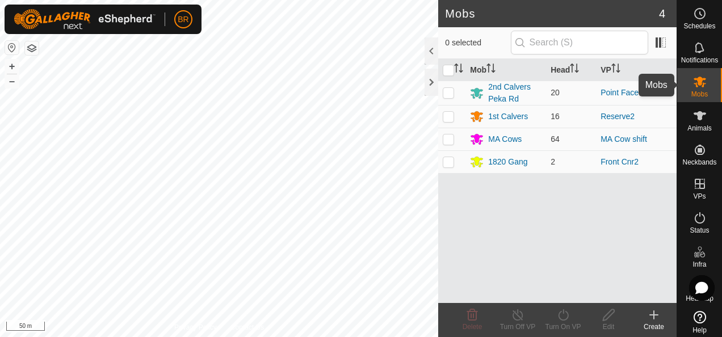
click at [697, 82] on icon at bounding box center [699, 82] width 12 height 11
click at [432, 50] on div at bounding box center [431, 50] width 14 height 27
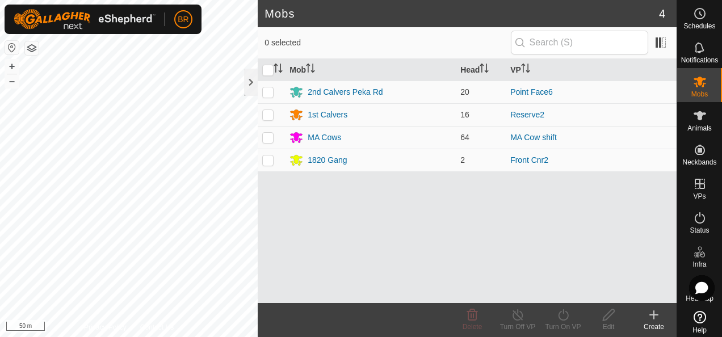
click at [655, 313] on icon at bounding box center [654, 315] width 14 height 14
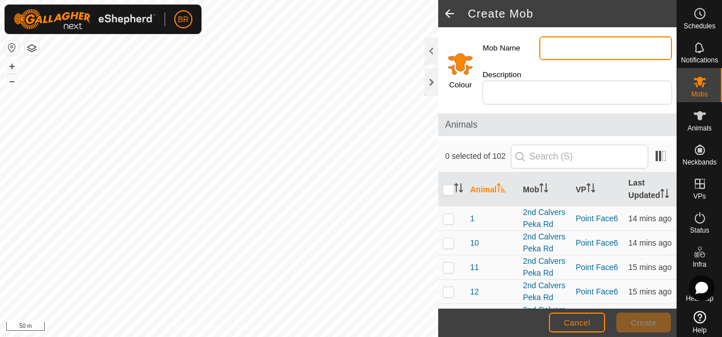
click at [548, 50] on input "Mob Name" at bounding box center [605, 48] width 133 height 24
type input "MA cows 1"
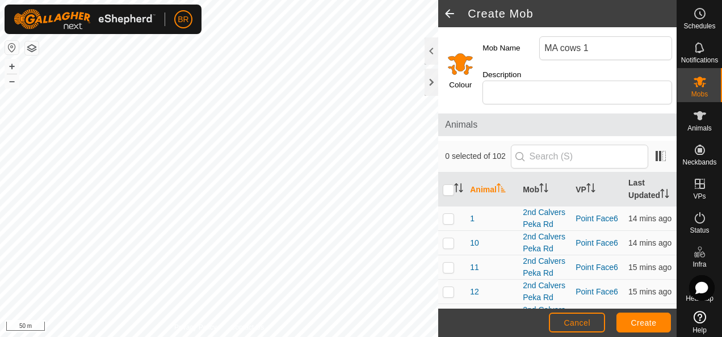
click at [462, 79] on label "Colour" at bounding box center [460, 84] width 23 height 11
click at [455, 64] on input "Select a color" at bounding box center [460, 63] width 27 height 27
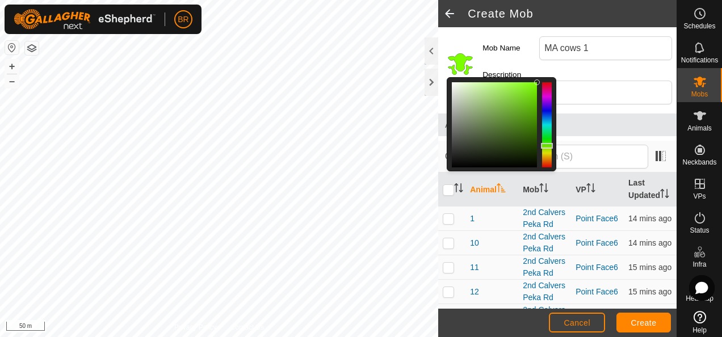
drag, startPoint x: 544, startPoint y: 157, endPoint x: 542, endPoint y: 145, distance: 11.5
click at [542, 145] on div at bounding box center [547, 146] width 12 height 6
click at [646, 321] on span "Create" at bounding box center [644, 322] width 26 height 9
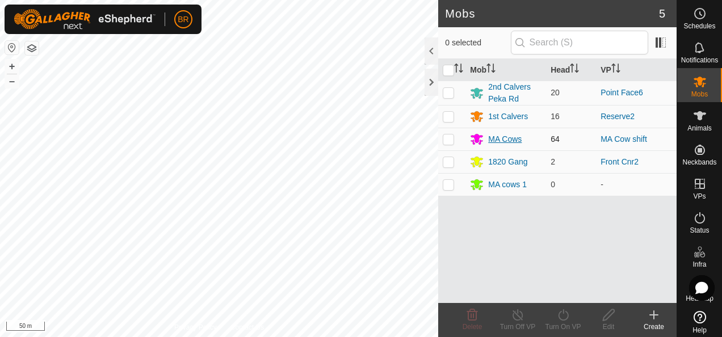
click at [500, 137] on div "MA Cows" at bounding box center [504, 139] width 33 height 12
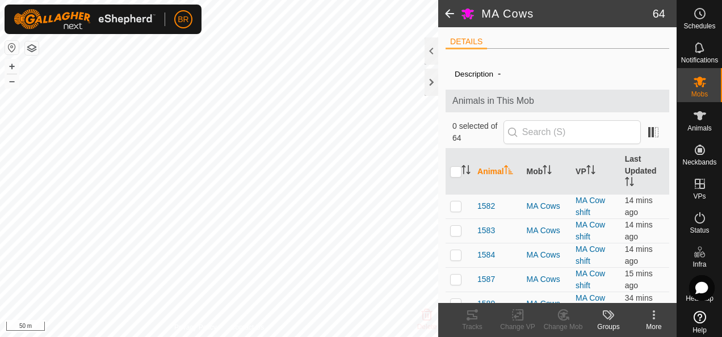
click at [465, 41] on li "DETAILS" at bounding box center [465, 43] width 41 height 14
click at [454, 168] on input "checkbox" at bounding box center [455, 171] width 11 height 11
checkbox input "true"
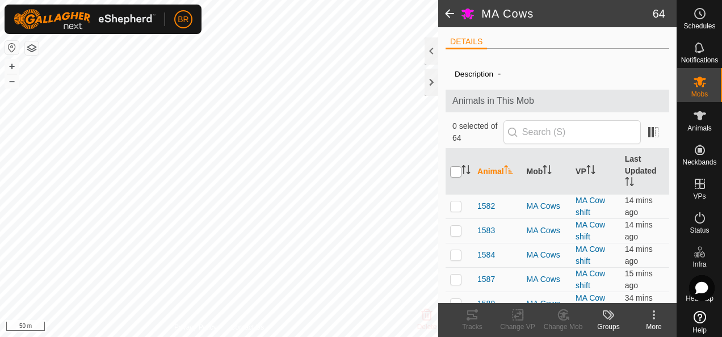
checkbox input "true"
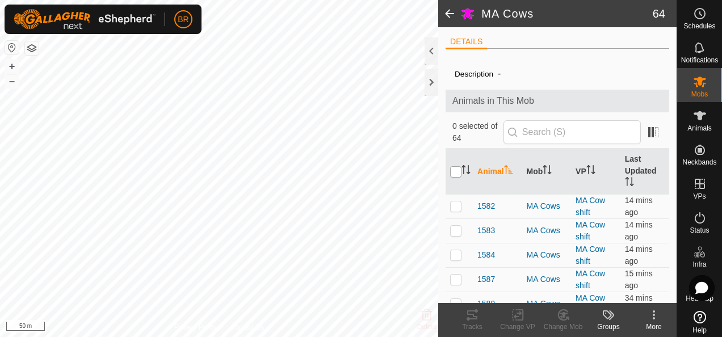
checkbox input "true"
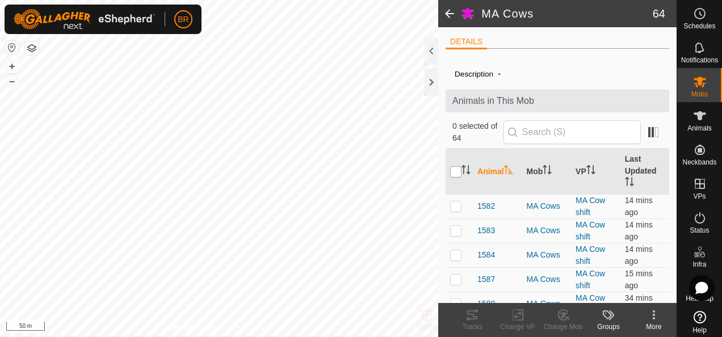
checkbox input "true"
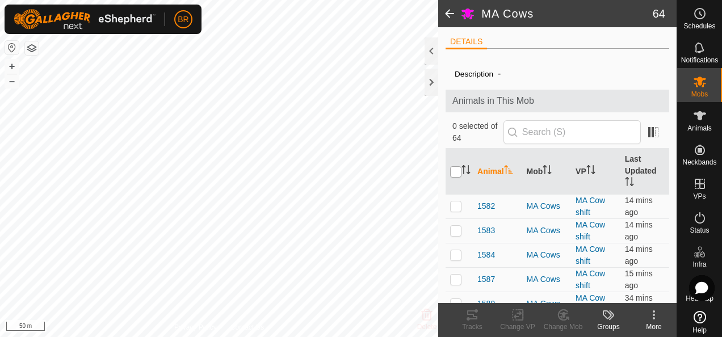
checkbox input "true"
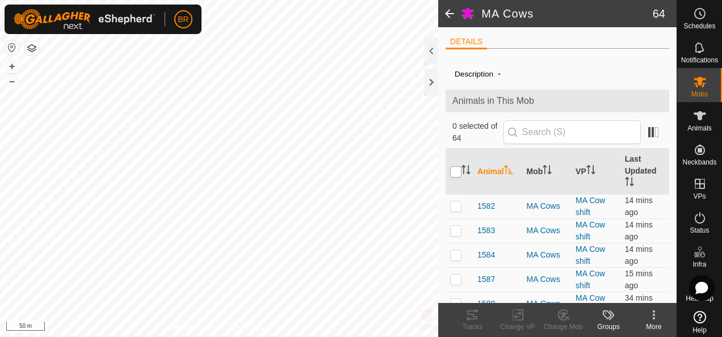
checkbox input "true"
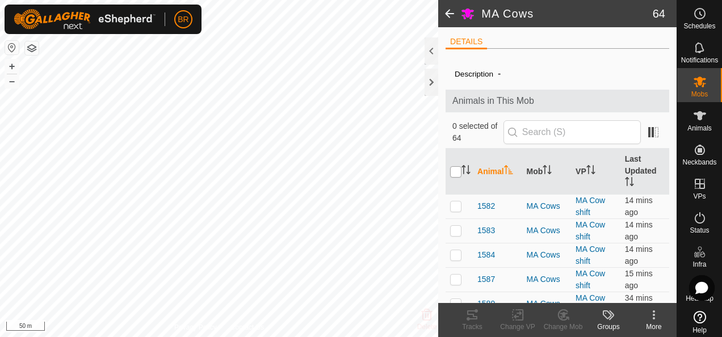
checkbox input "true"
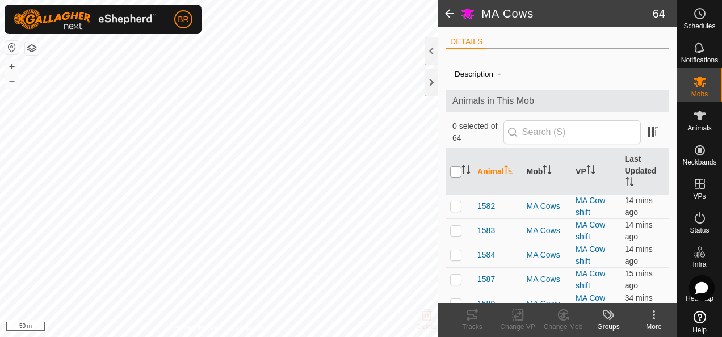
checkbox input "true"
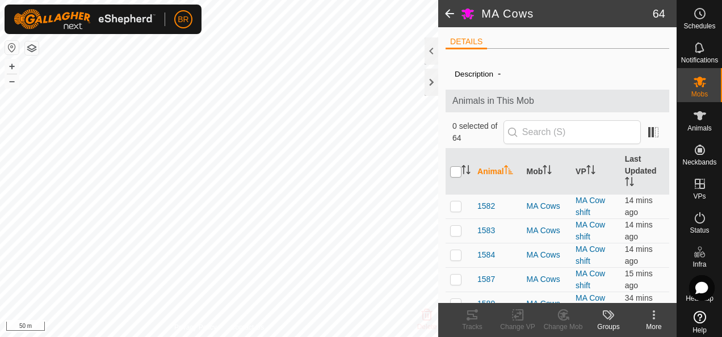
checkbox input "true"
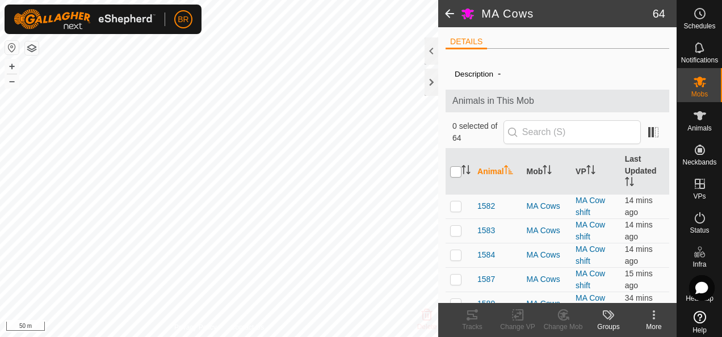
checkbox input "true"
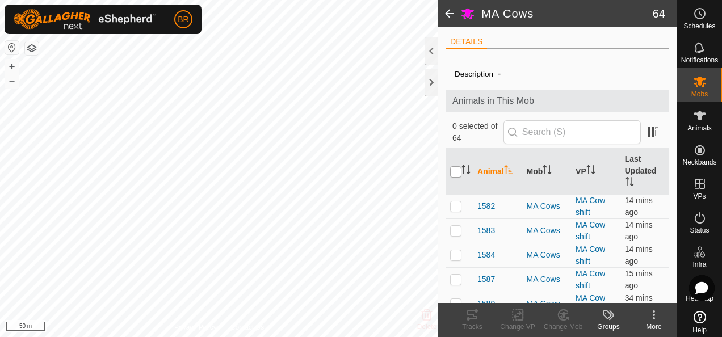
checkbox input "true"
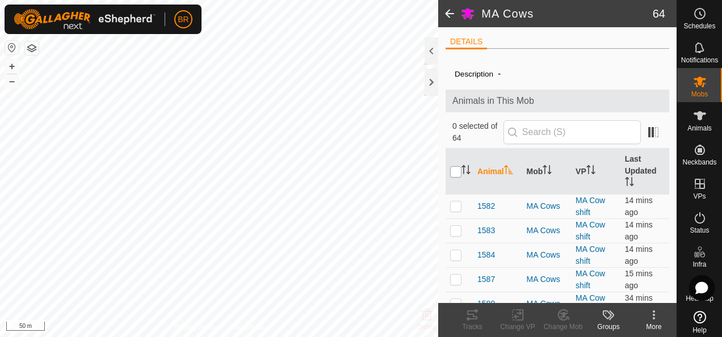
checkbox input "true"
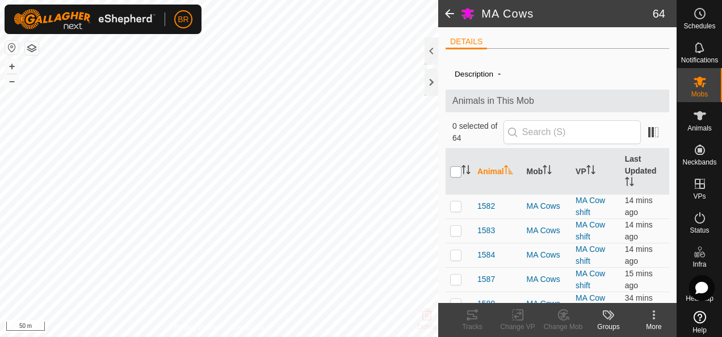
checkbox input "true"
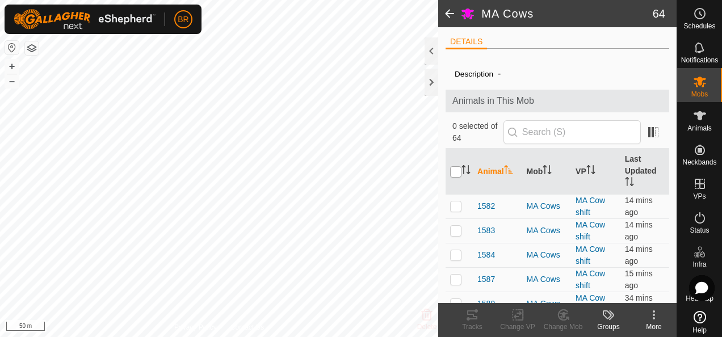
checkbox input "true"
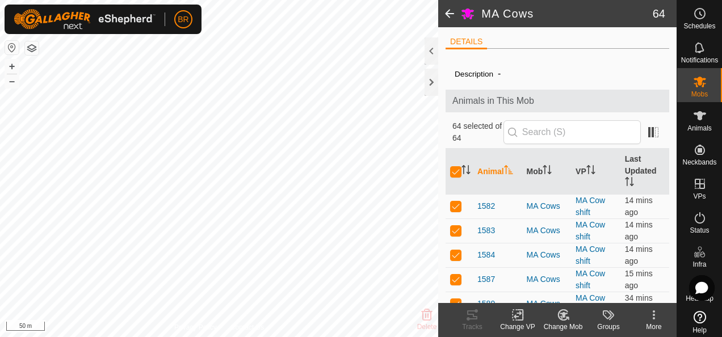
click at [656, 317] on icon at bounding box center [654, 315] width 14 height 14
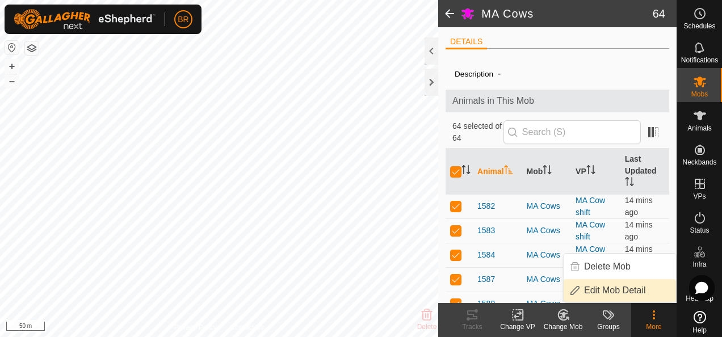
click at [629, 291] on link "Edit Mob Detail" at bounding box center [619, 290] width 112 height 23
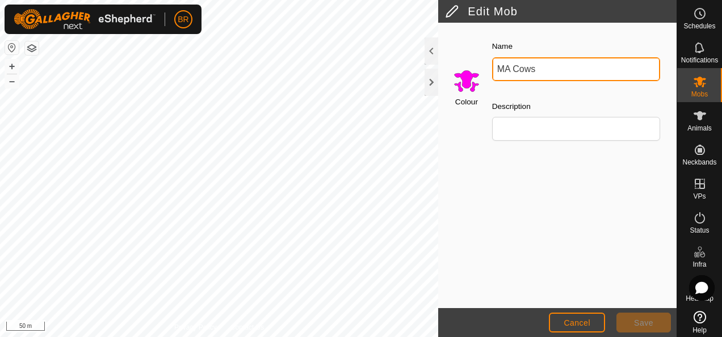
click at [549, 69] on input "MA Cows" at bounding box center [576, 69] width 168 height 24
type input "MA Cows 2"
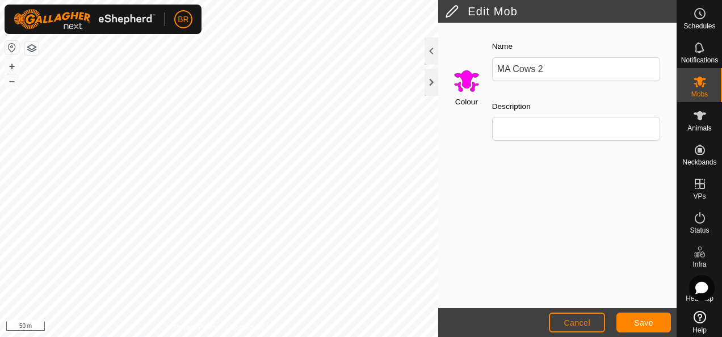
click at [463, 84] on input "Select a color" at bounding box center [466, 80] width 27 height 27
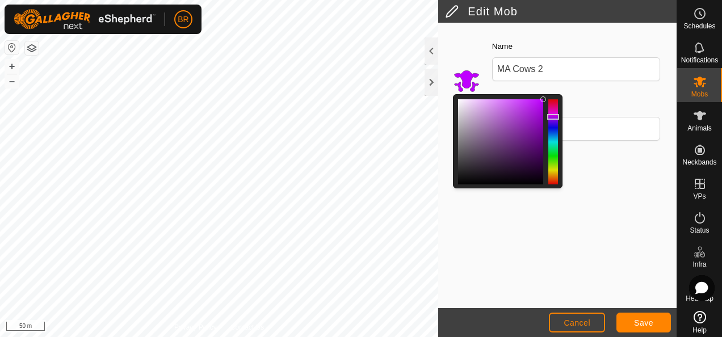
drag, startPoint x: 552, startPoint y: 110, endPoint x: 553, endPoint y: 116, distance: 6.9
click at [553, 116] on div at bounding box center [553, 117] width 12 height 6
click at [633, 320] on button "Save" at bounding box center [643, 323] width 54 height 20
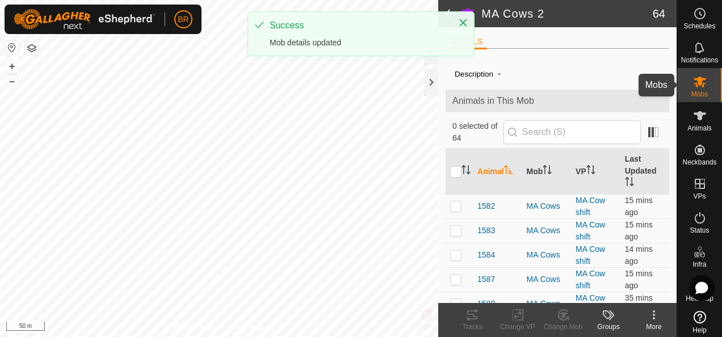
click at [701, 78] on icon at bounding box center [700, 82] width 14 height 14
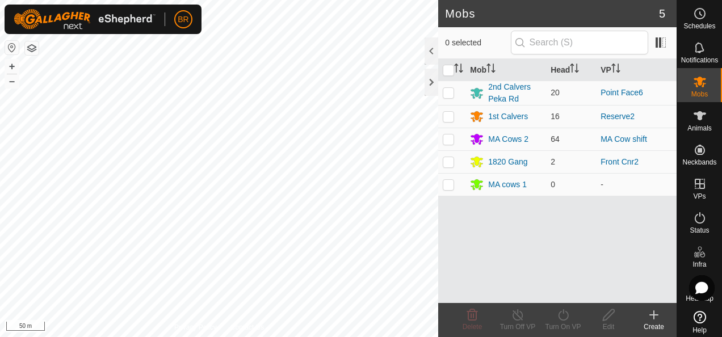
click at [650, 312] on icon at bounding box center [654, 315] width 14 height 14
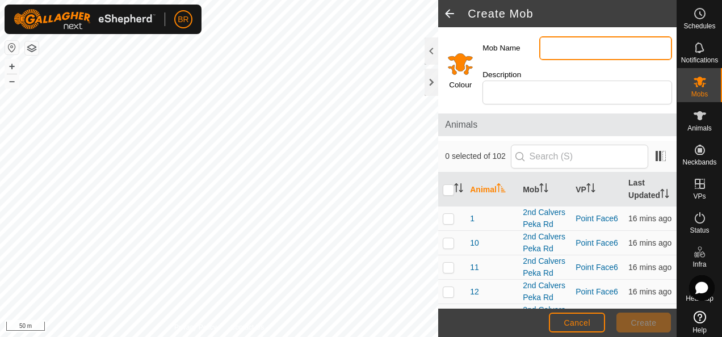
click at [566, 49] on input "Mob Name" at bounding box center [605, 48] width 133 height 24
type input "MA Cows 3"
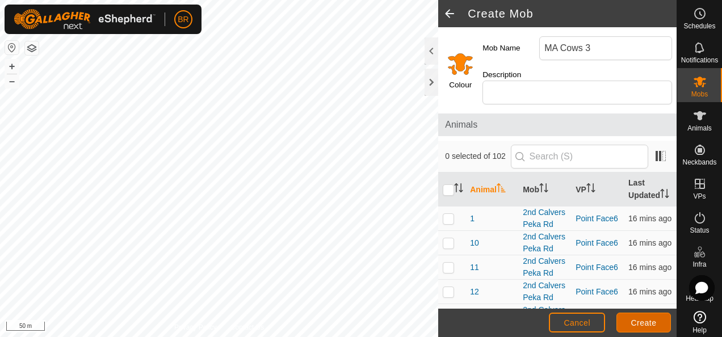
click at [641, 318] on span "Create" at bounding box center [644, 322] width 26 height 9
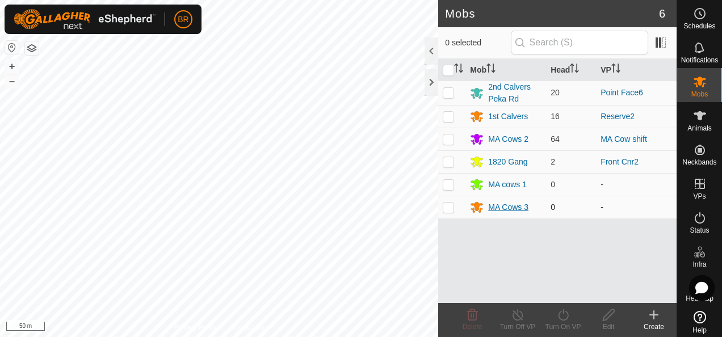
click at [499, 203] on div "MA Cows 3" at bounding box center [508, 207] width 40 height 12
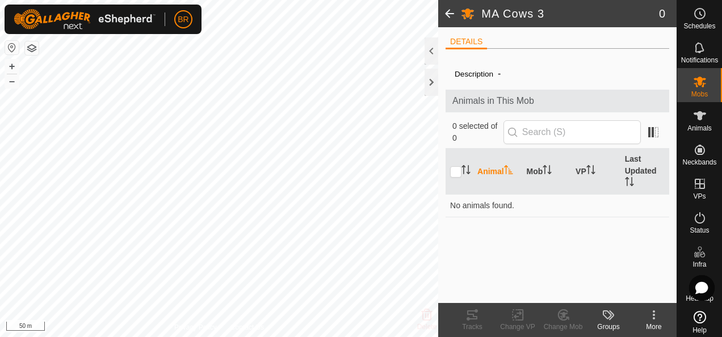
click at [654, 315] on icon at bounding box center [654, 315] width 14 height 14
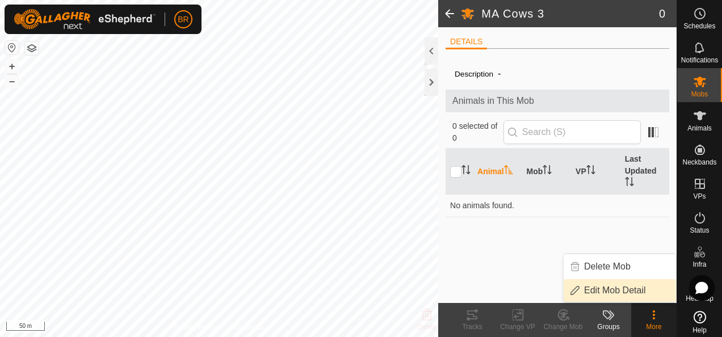
click at [618, 289] on link "Edit Mob Detail" at bounding box center [619, 290] width 112 height 23
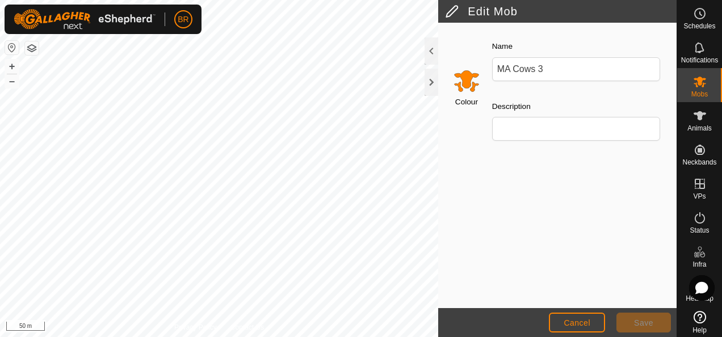
click at [463, 85] on input "Select a color" at bounding box center [466, 80] width 27 height 27
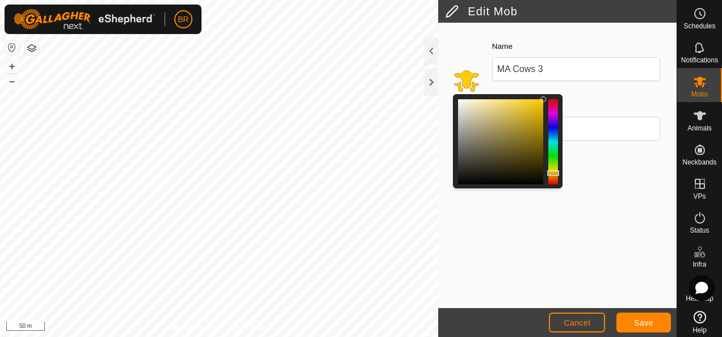
click at [556, 171] on div at bounding box center [553, 173] width 12 height 6
click at [634, 319] on span "Save" at bounding box center [643, 322] width 19 height 9
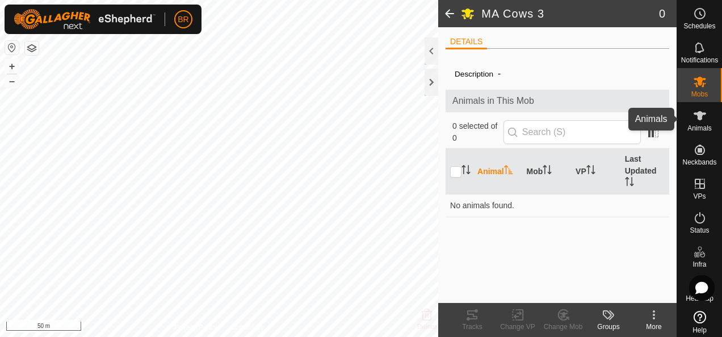
click at [691, 123] on es-animals-svg-icon at bounding box center [699, 116] width 20 height 18
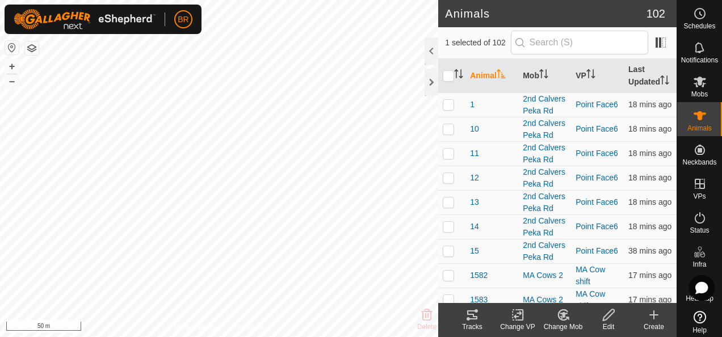
click at [560, 315] on icon at bounding box center [563, 315] width 14 height 14
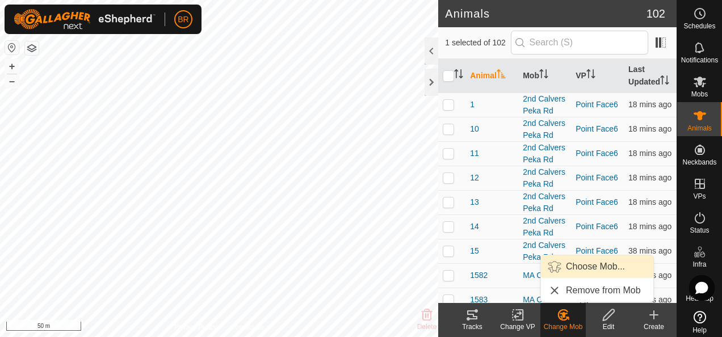
click at [585, 267] on link "Choose Mob..." at bounding box center [597, 266] width 112 height 23
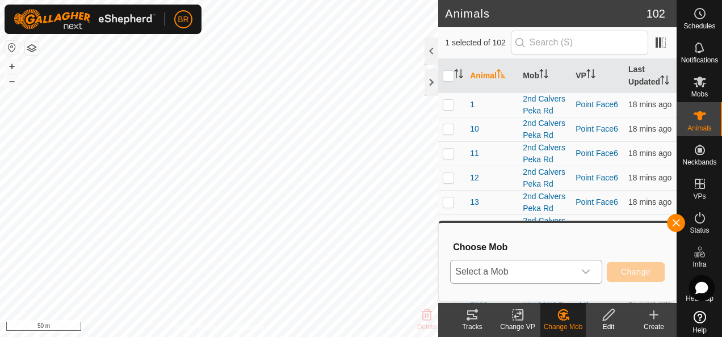
click at [588, 274] on icon "dropdown trigger" at bounding box center [585, 271] width 9 height 9
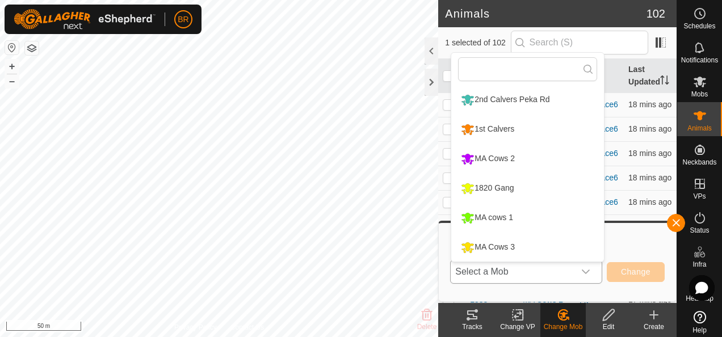
click at [485, 243] on li "MA Cows 3" at bounding box center [527, 247] width 153 height 28
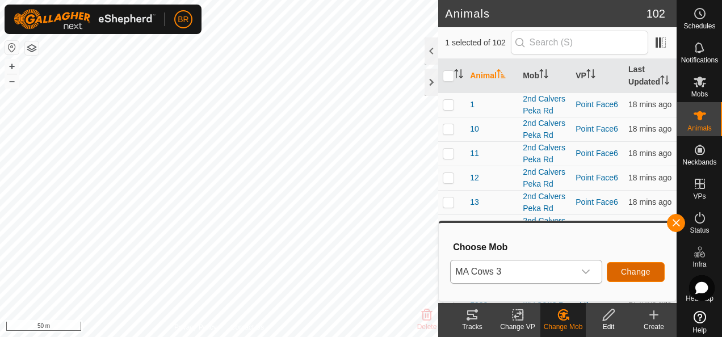
click at [633, 269] on span "Change" at bounding box center [636, 271] width 30 height 9
checkbox input "false"
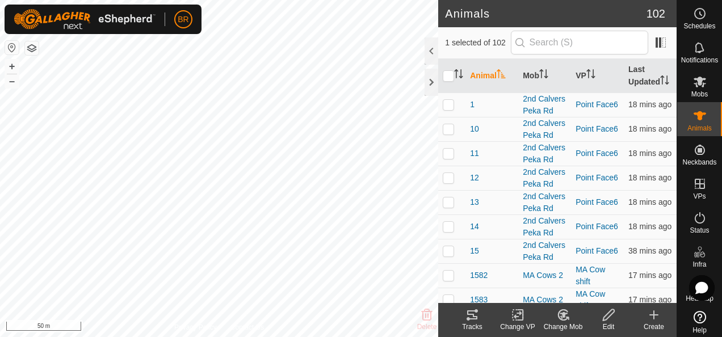
click at [557, 315] on icon at bounding box center [563, 315] width 14 height 14
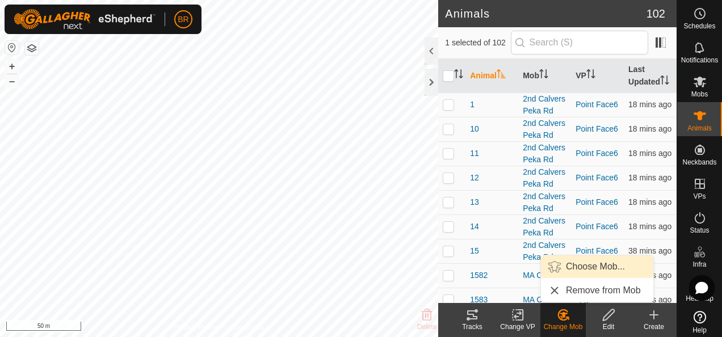
click at [567, 263] on link "Choose Mob..." at bounding box center [597, 266] width 112 height 23
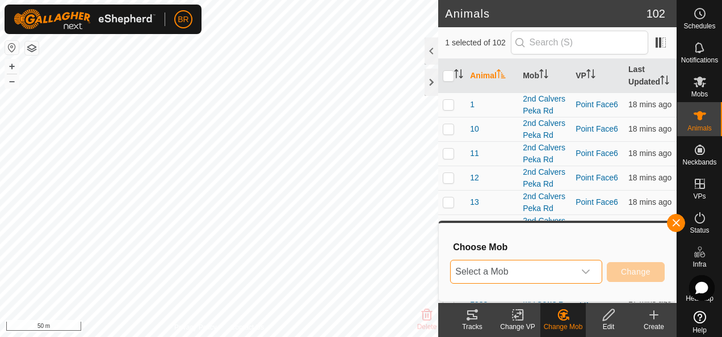
click at [531, 272] on span "Select a Mob" at bounding box center [513, 271] width 124 height 23
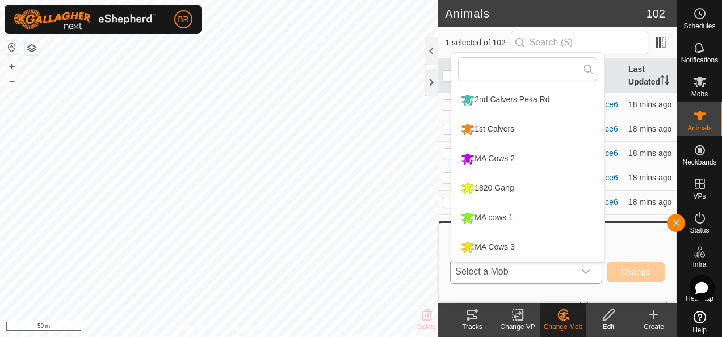
click at [511, 243] on li "MA Cows 3" at bounding box center [527, 247] width 153 height 28
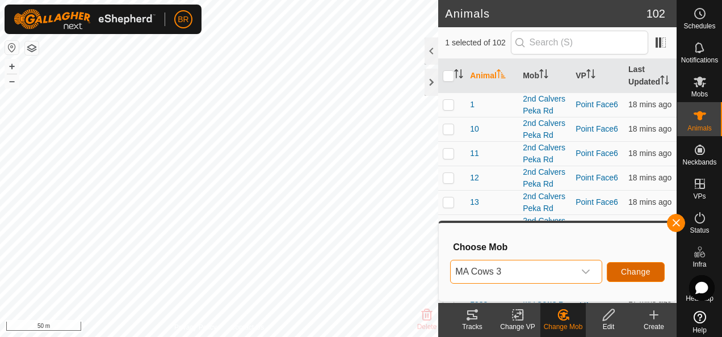
click at [634, 271] on span "Change" at bounding box center [636, 271] width 30 height 9
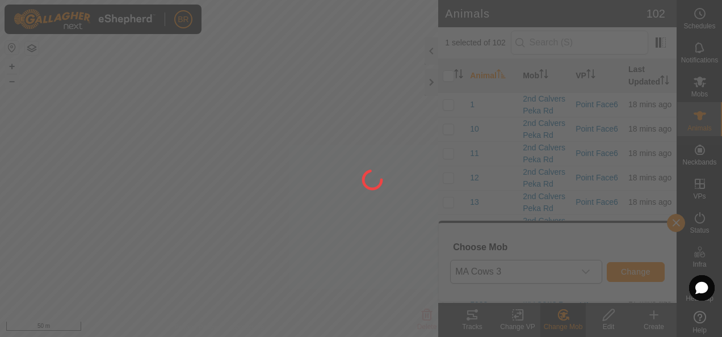
checkbox input "false"
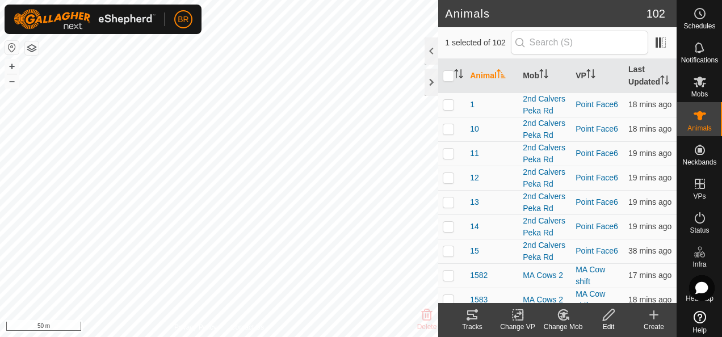
click at [565, 321] on icon at bounding box center [563, 315] width 14 height 14
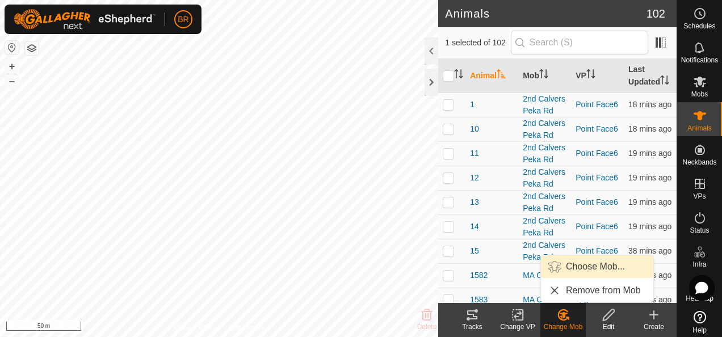
click at [571, 263] on link "Choose Mob..." at bounding box center [597, 266] width 112 height 23
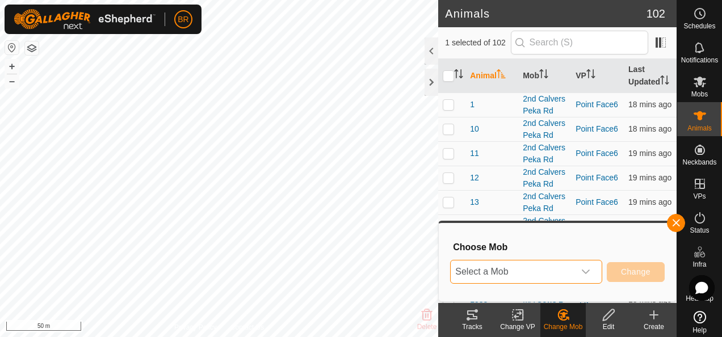
click at [535, 271] on span "Select a Mob" at bounding box center [513, 271] width 124 height 23
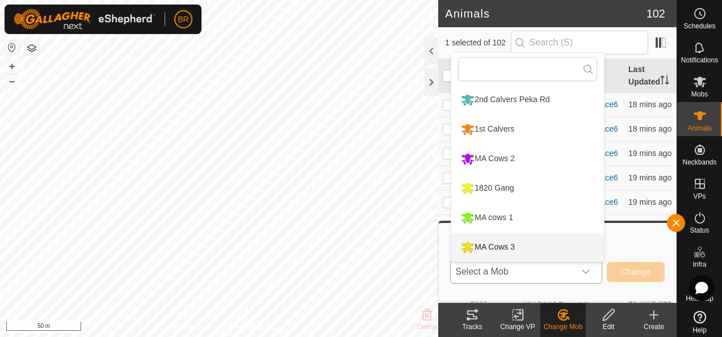
click at [494, 242] on li "MA Cows 3" at bounding box center [527, 247] width 153 height 28
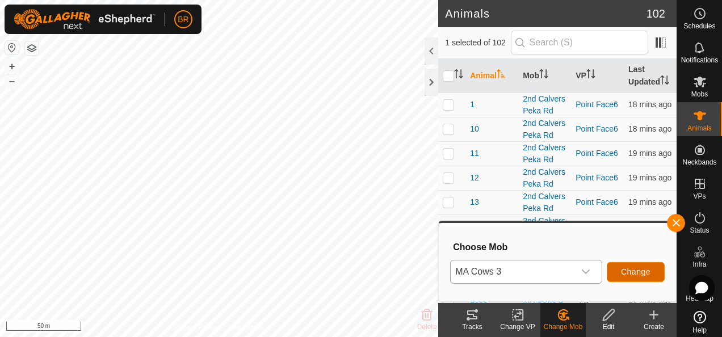
click at [621, 266] on button "Change" at bounding box center [636, 272] width 58 height 20
checkbox input "false"
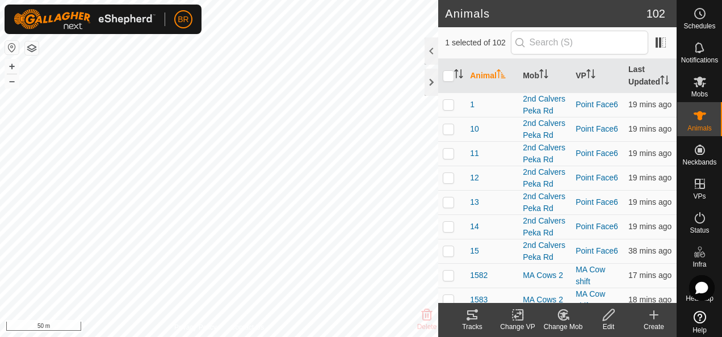
click at [560, 314] on icon at bounding box center [563, 315] width 8 height 6
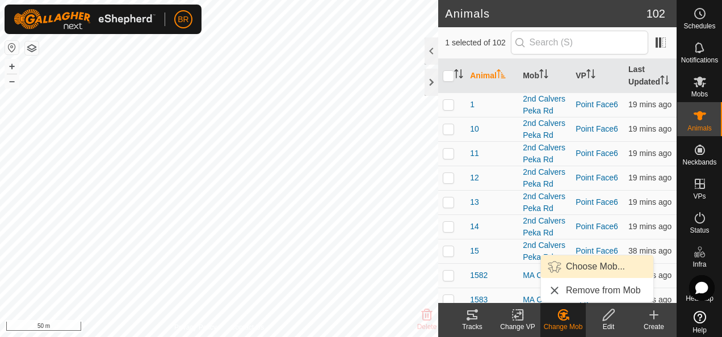
click at [556, 266] on link "Choose Mob..." at bounding box center [597, 266] width 112 height 23
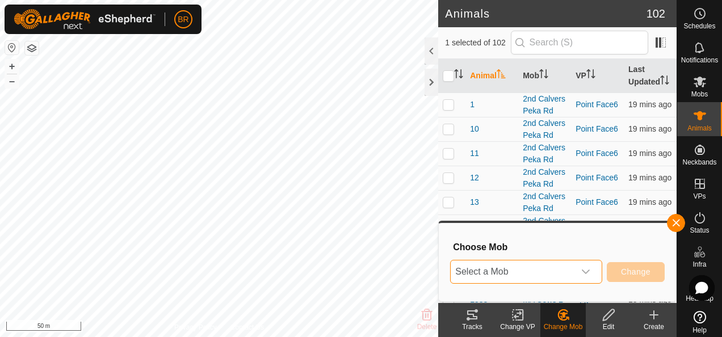
click at [556, 270] on span "Select a Mob" at bounding box center [513, 271] width 124 height 23
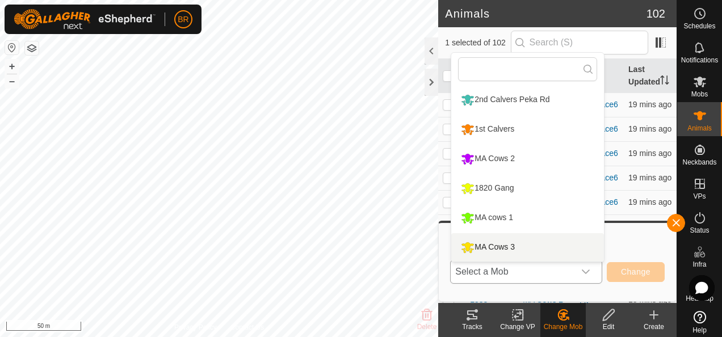
click at [522, 246] on li "MA Cows 3" at bounding box center [527, 247] width 153 height 28
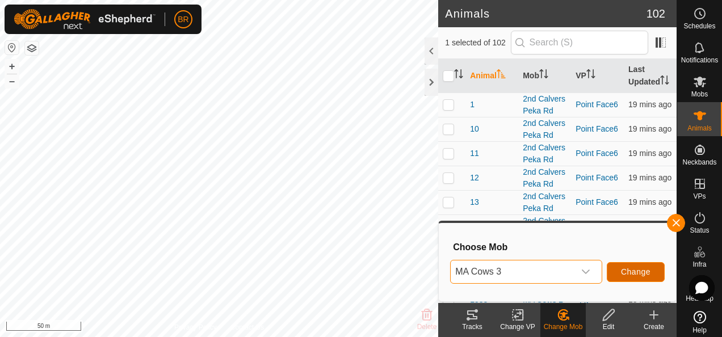
click at [619, 266] on button "Change" at bounding box center [636, 272] width 58 height 20
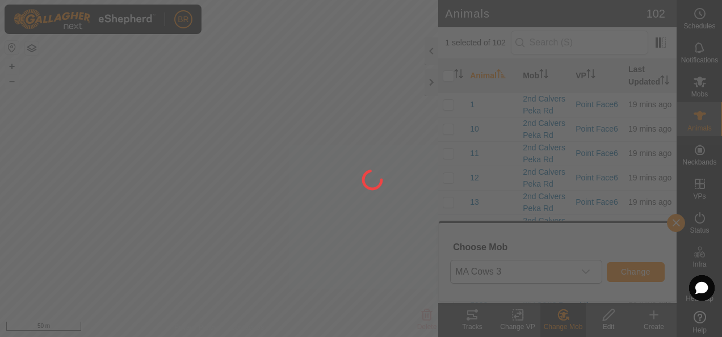
checkbox input "false"
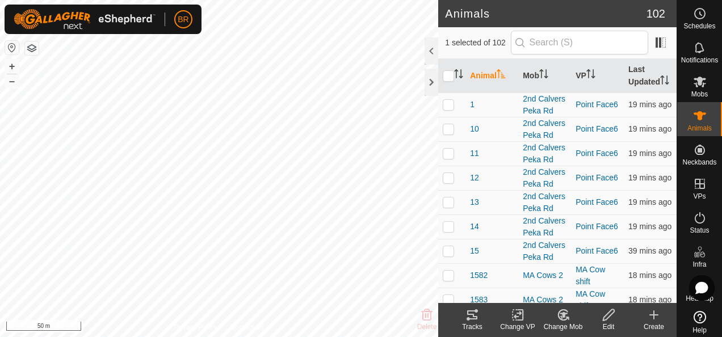
click at [564, 322] on div "Change Mob" at bounding box center [562, 327] width 45 height 10
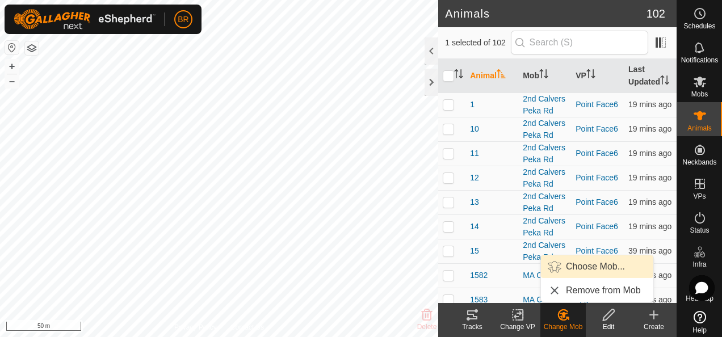
click at [564, 270] on link "Choose Mob..." at bounding box center [597, 266] width 112 height 23
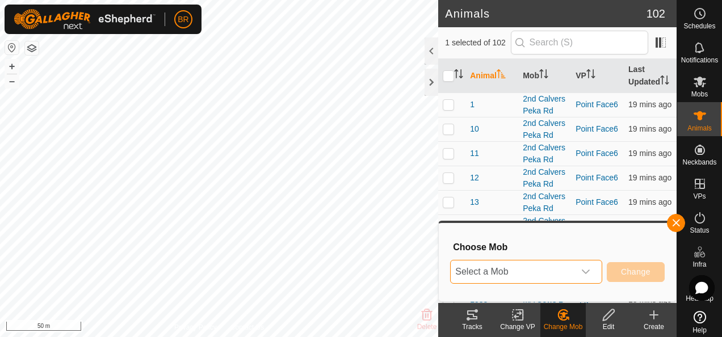
click at [551, 272] on span "Select a Mob" at bounding box center [513, 271] width 124 height 23
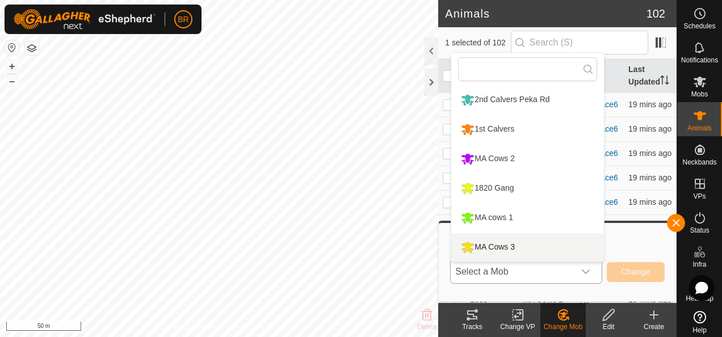
click at [510, 241] on li "MA Cows 3" at bounding box center [527, 247] width 153 height 28
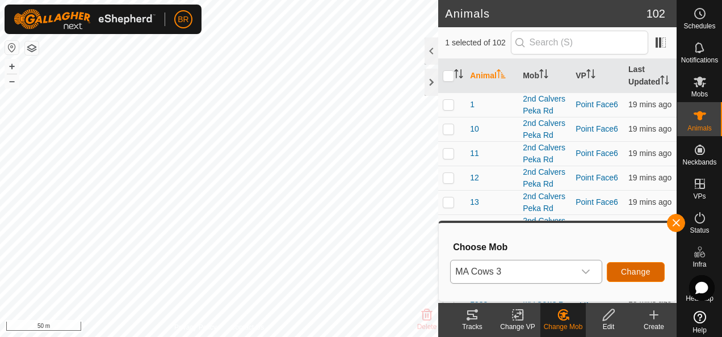
click at [625, 271] on span "Change" at bounding box center [636, 271] width 30 height 9
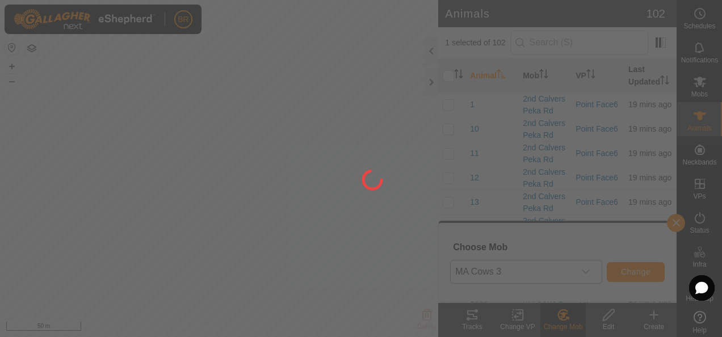
checkbox input "false"
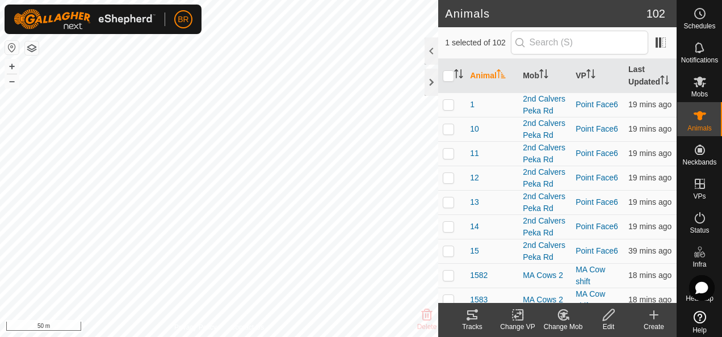
click at [565, 314] on icon at bounding box center [563, 315] width 8 height 6
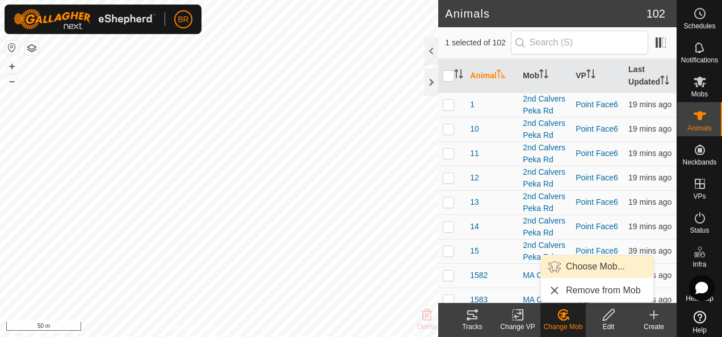
click at [559, 267] on link "Choose Mob..." at bounding box center [597, 266] width 112 height 23
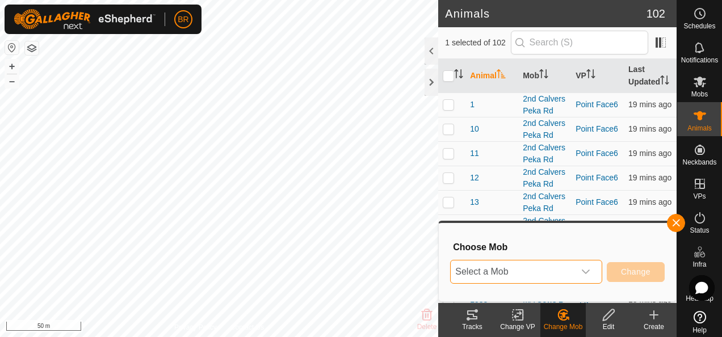
click at [552, 271] on span "Select a Mob" at bounding box center [513, 271] width 124 height 23
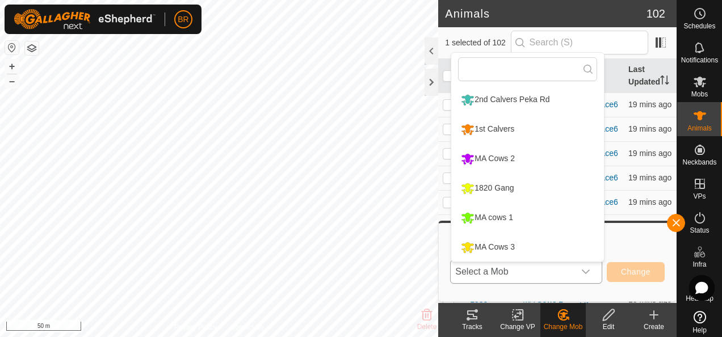
click at [509, 247] on li "MA Cows 3" at bounding box center [527, 247] width 153 height 28
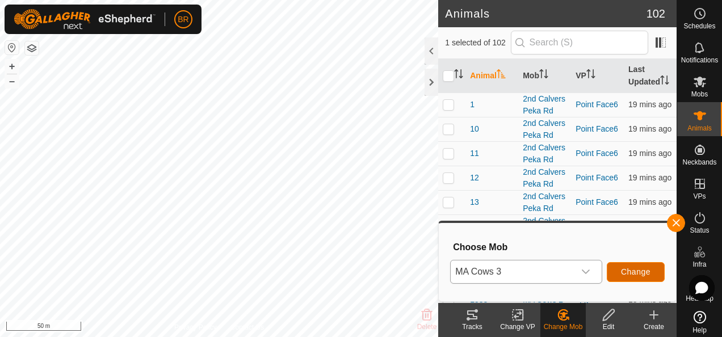
click at [628, 270] on span "Change" at bounding box center [636, 271] width 30 height 9
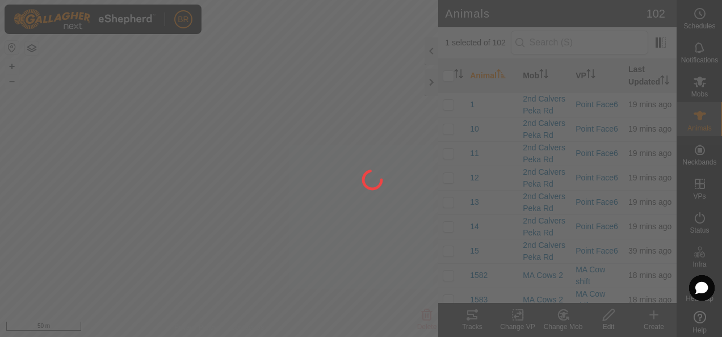
checkbox input "false"
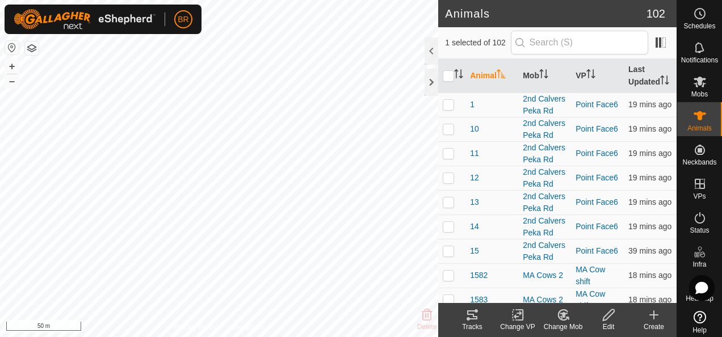
click at [562, 313] on icon at bounding box center [563, 315] width 14 height 14
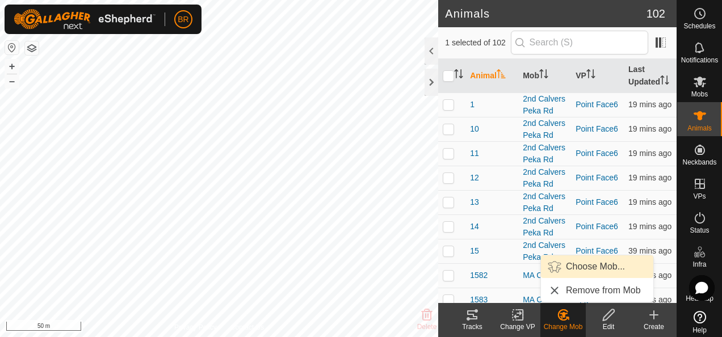
click at [566, 262] on link "Choose Mob..." at bounding box center [597, 266] width 112 height 23
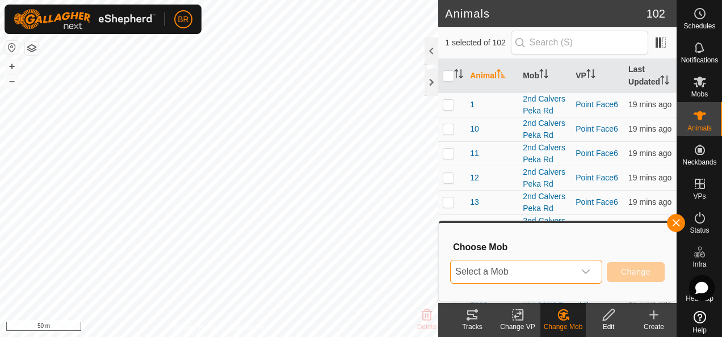
click at [550, 275] on span "Select a Mob" at bounding box center [513, 271] width 124 height 23
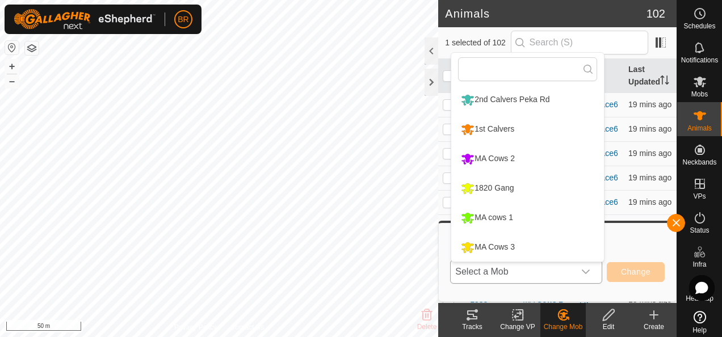
click at [517, 244] on li "MA Cows 3" at bounding box center [527, 247] width 153 height 28
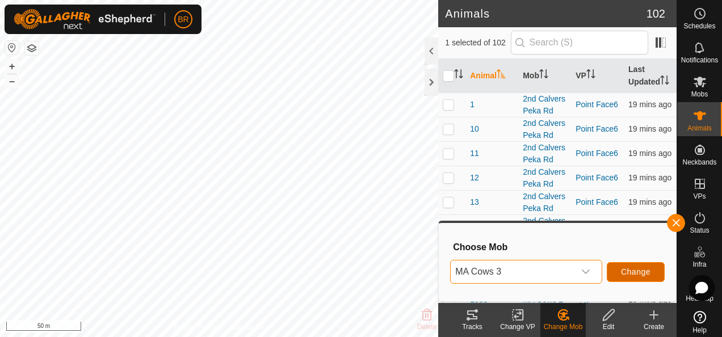
click at [622, 272] on span "Change" at bounding box center [636, 271] width 30 height 9
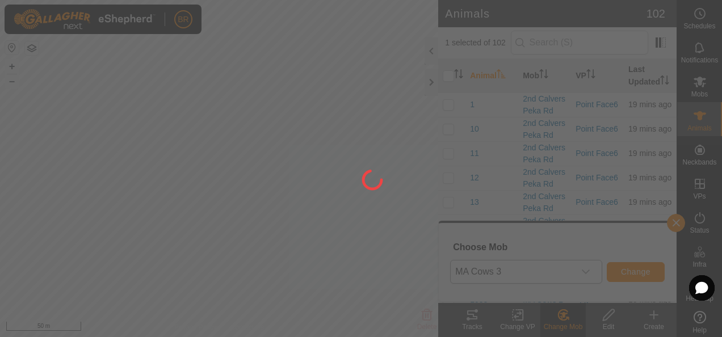
checkbox input "false"
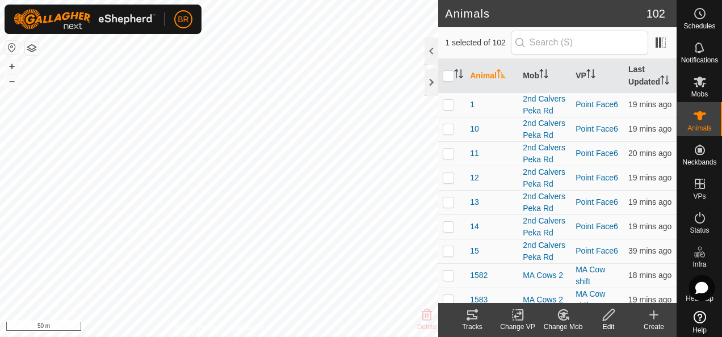
click at [561, 319] on icon at bounding box center [563, 315] width 14 height 14
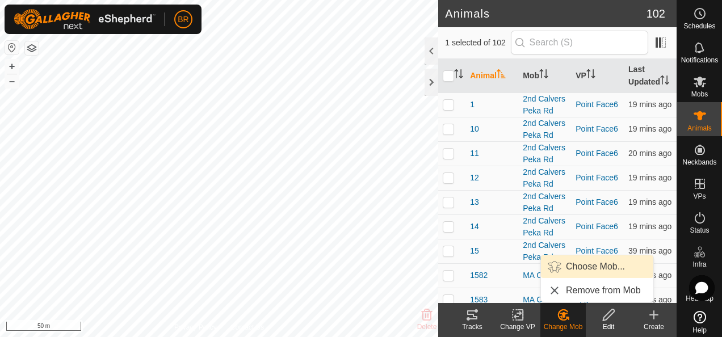
click at [562, 265] on link "Choose Mob..." at bounding box center [597, 266] width 112 height 23
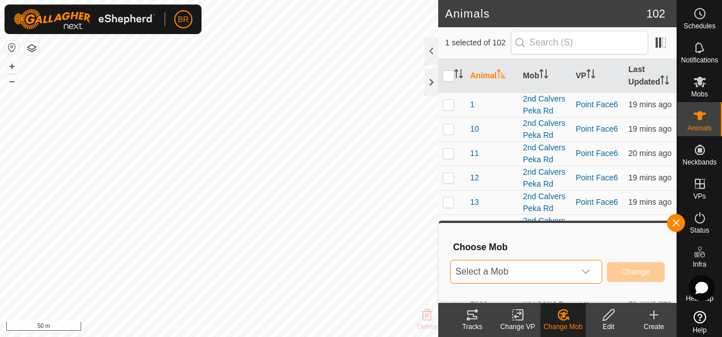
click at [535, 269] on span "Select a Mob" at bounding box center [513, 271] width 124 height 23
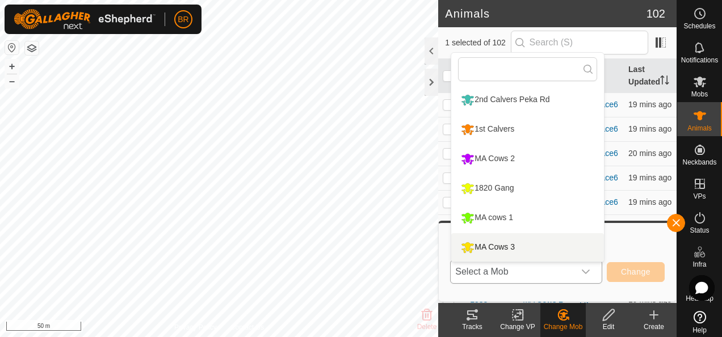
click at [519, 242] on li "MA Cows 3" at bounding box center [527, 247] width 153 height 28
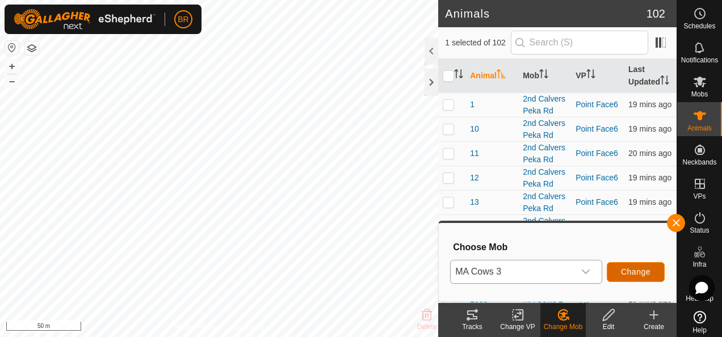
click at [641, 264] on button "Change" at bounding box center [636, 272] width 58 height 20
checkbox input "false"
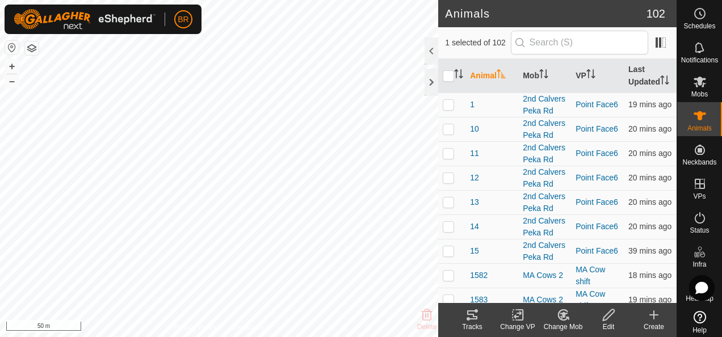
click at [561, 322] on div "Change Mob" at bounding box center [562, 327] width 45 height 10
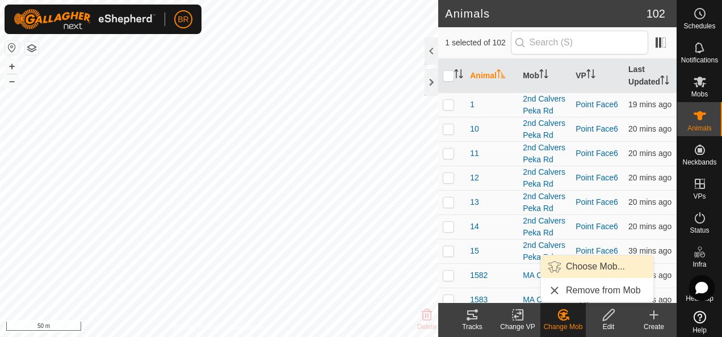
click at [566, 262] on link "Choose Mob..." at bounding box center [597, 266] width 112 height 23
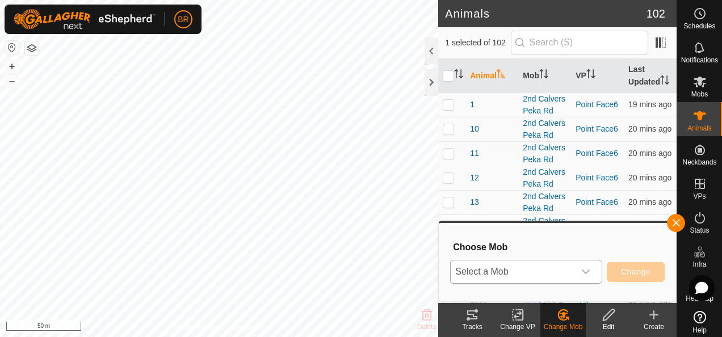
click at [550, 276] on span "Select a Mob" at bounding box center [513, 271] width 124 height 23
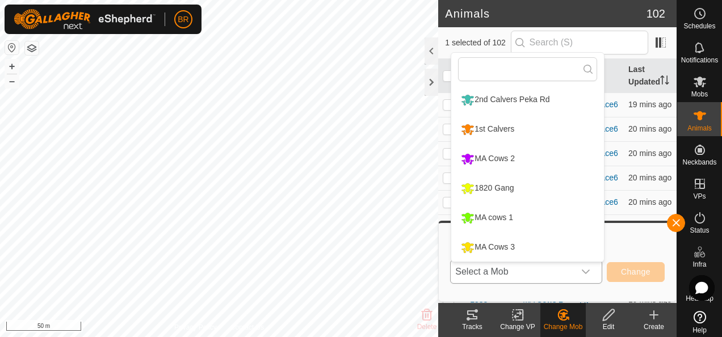
click at [532, 241] on li "MA Cows 3" at bounding box center [527, 247] width 153 height 28
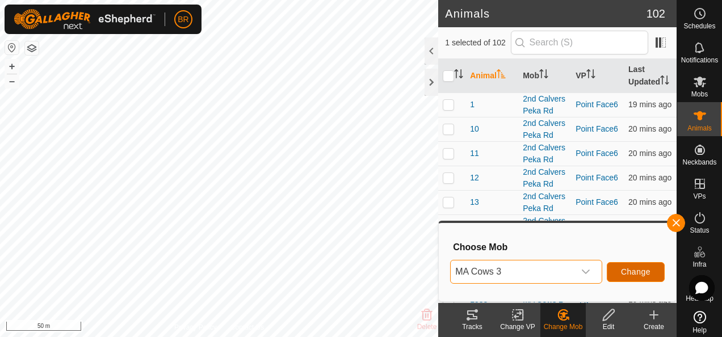
click at [634, 267] on span "Change" at bounding box center [636, 271] width 30 height 9
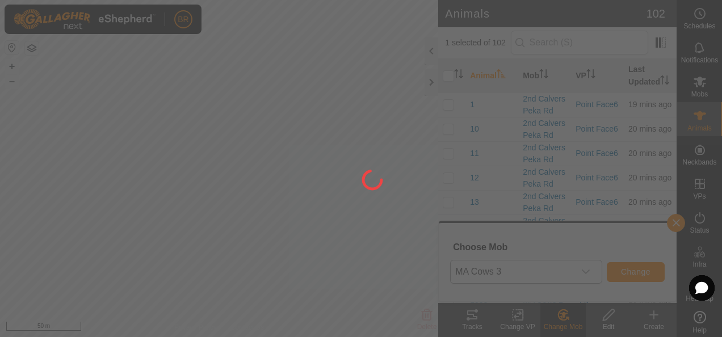
checkbox input "false"
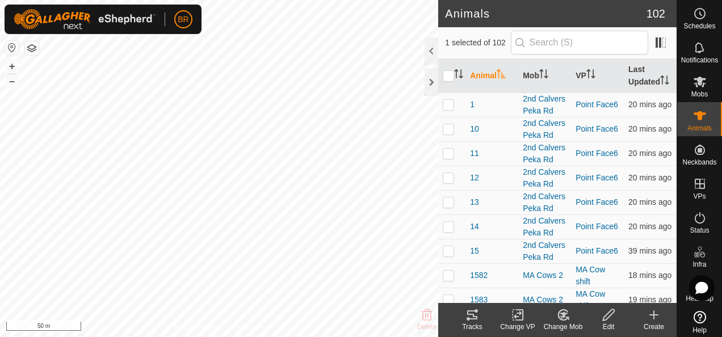
click at [566, 322] on div "Change Mob" at bounding box center [562, 327] width 45 height 10
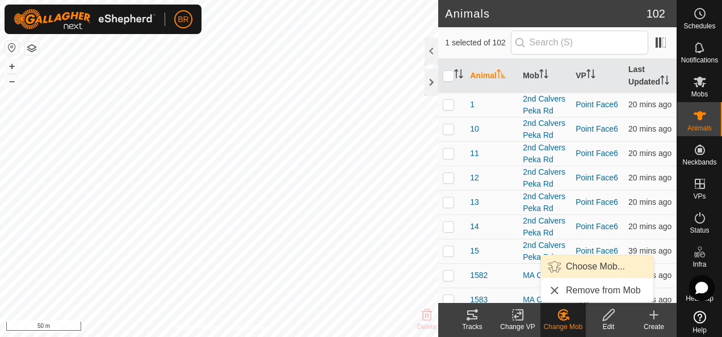
click at [569, 261] on link "Choose Mob..." at bounding box center [597, 266] width 112 height 23
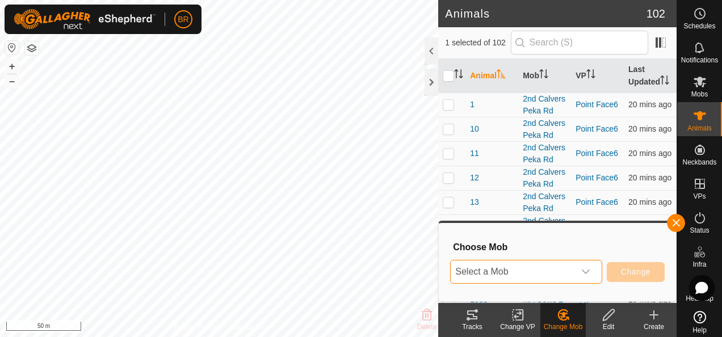
click at [557, 273] on span "Select a Mob" at bounding box center [513, 271] width 124 height 23
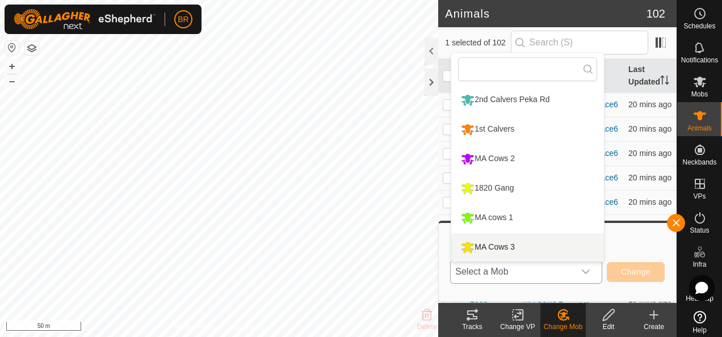
click at [509, 247] on li "MA Cows 3" at bounding box center [527, 247] width 153 height 28
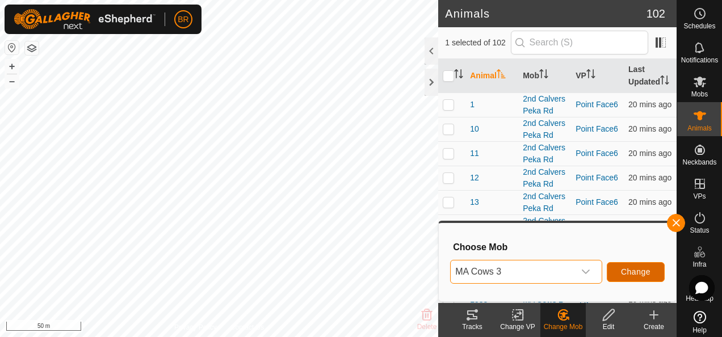
click at [620, 271] on button "Change" at bounding box center [636, 272] width 58 height 20
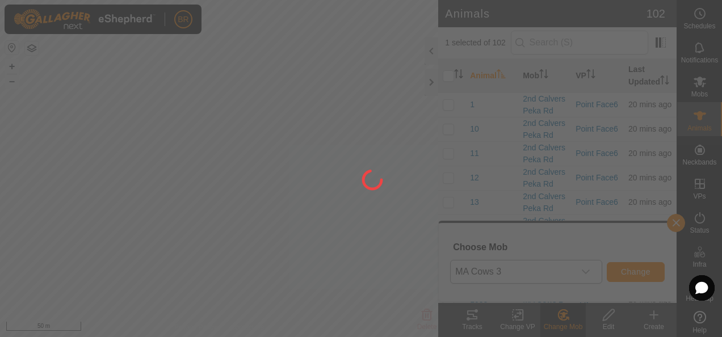
checkbox input "false"
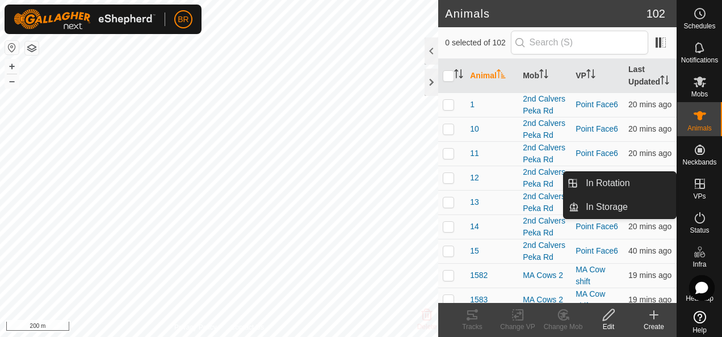
click at [695, 184] on icon at bounding box center [700, 184] width 10 height 10
click at [693, 190] on icon at bounding box center [700, 184] width 14 height 14
click at [696, 190] on icon at bounding box center [700, 184] width 14 height 14
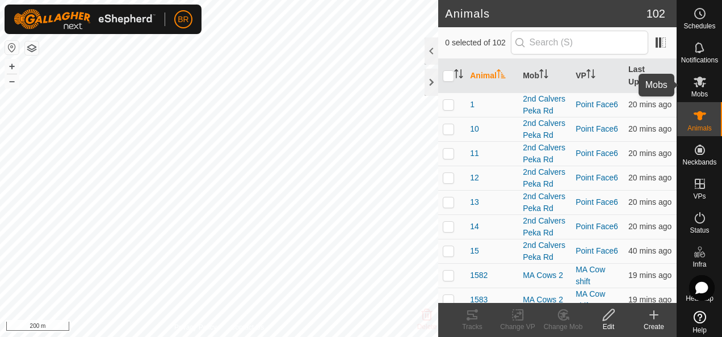
click at [697, 87] on icon at bounding box center [700, 82] width 14 height 14
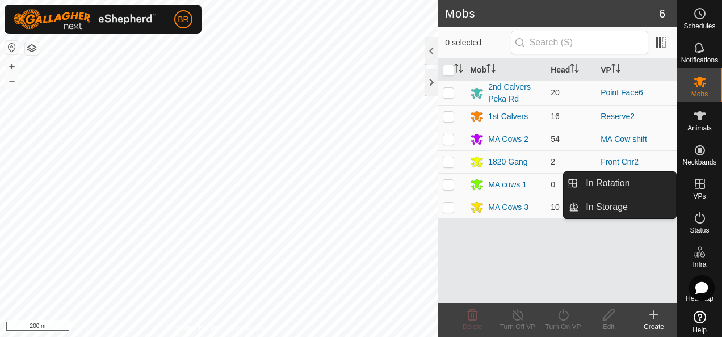
click at [696, 188] on icon at bounding box center [700, 184] width 10 height 10
click at [615, 180] on link "In Rotation" at bounding box center [627, 183] width 97 height 23
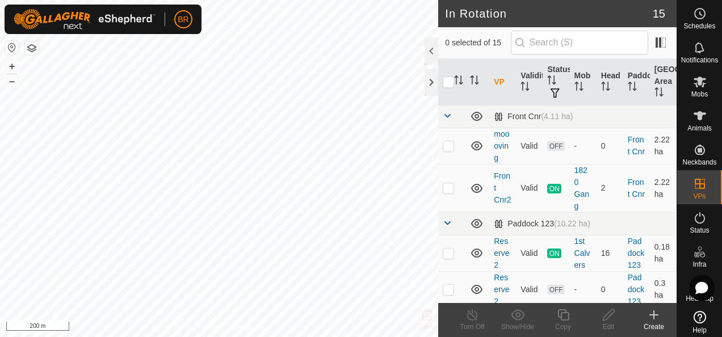
click at [652, 316] on icon at bounding box center [654, 315] width 14 height 14
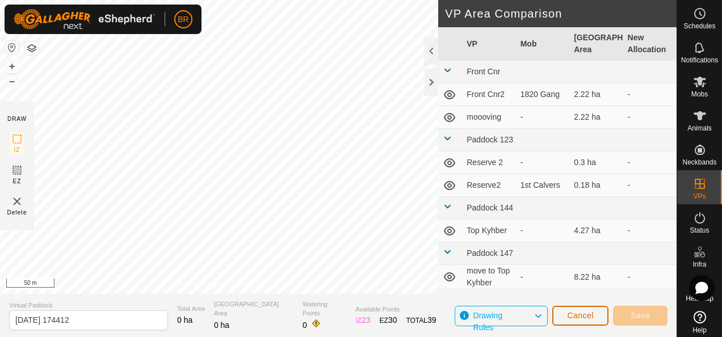
click at [576, 315] on span "Cancel" at bounding box center [580, 315] width 27 height 9
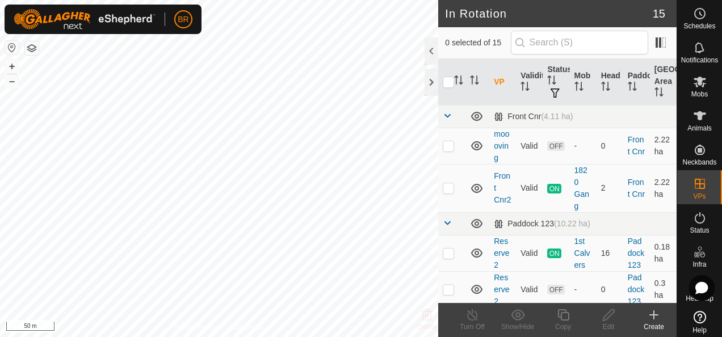
click at [648, 314] on icon at bounding box center [654, 315] width 14 height 14
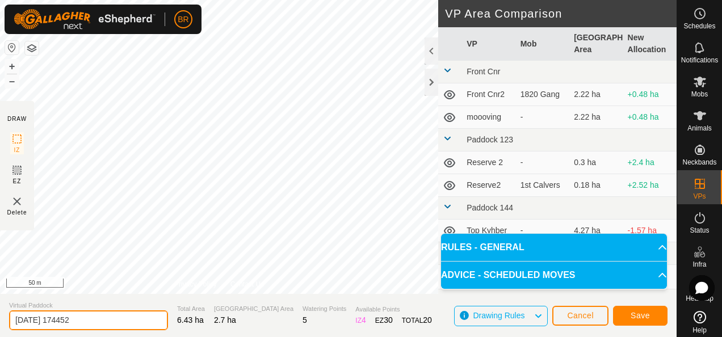
drag, startPoint x: 75, startPoint y: 312, endPoint x: 6, endPoint y: 310, distance: 69.2
click at [5, 312] on section "Virtual Paddock [DATE] 174452 Total Area 6.43 ha Grazing Area 2.7 ha Watering P…" at bounding box center [338, 315] width 676 height 43
type input "Moving to Point"
click at [99, 322] on input "Moving to Point" at bounding box center [88, 320] width 159 height 20
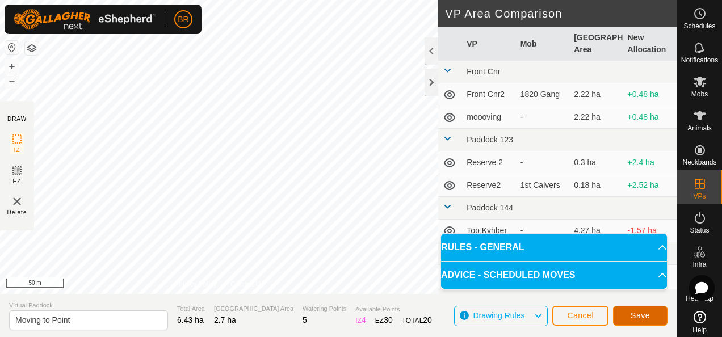
click at [641, 311] on span "Save" at bounding box center [639, 315] width 19 height 9
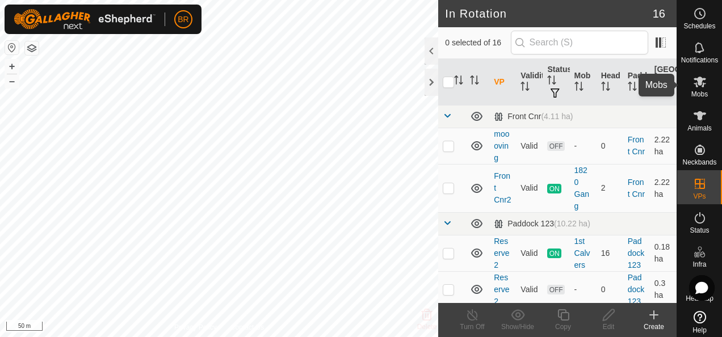
click at [697, 84] on icon at bounding box center [700, 82] width 14 height 14
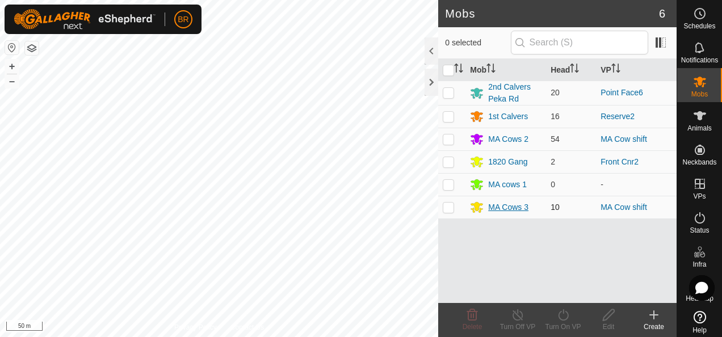
click at [495, 203] on div "MA Cows 3" at bounding box center [508, 207] width 40 height 12
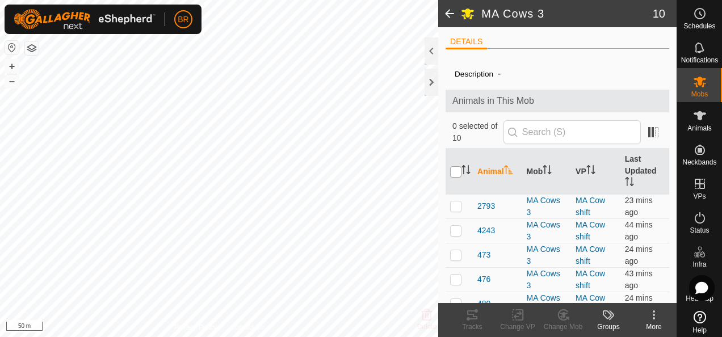
click at [452, 171] on input "checkbox" at bounding box center [455, 171] width 11 height 11
checkbox input "true"
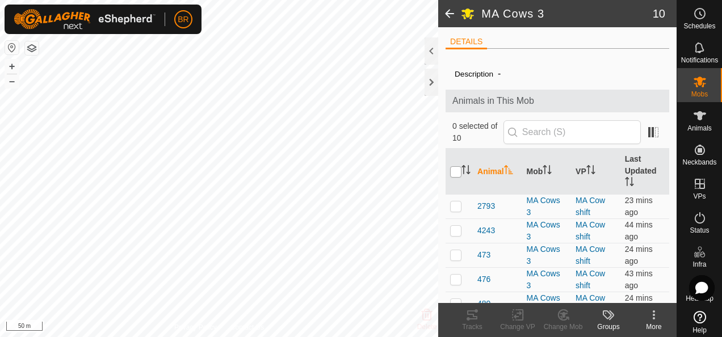
checkbox input "true"
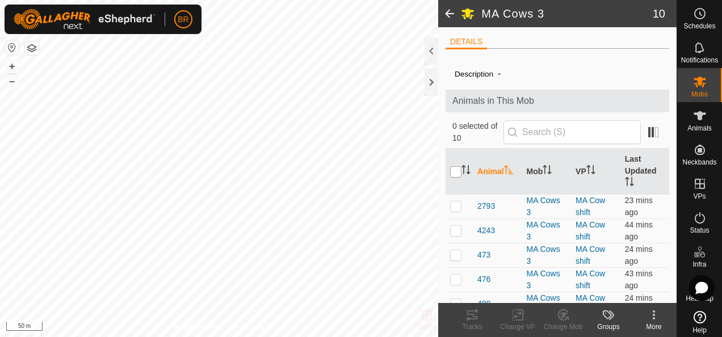
checkbox input "true"
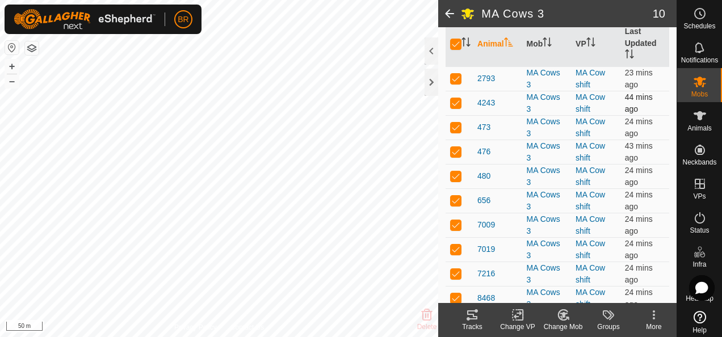
scroll to position [133, 0]
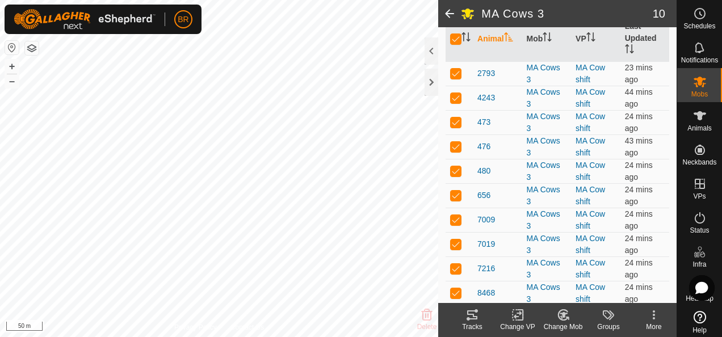
click at [516, 318] on icon at bounding box center [518, 315] width 14 height 14
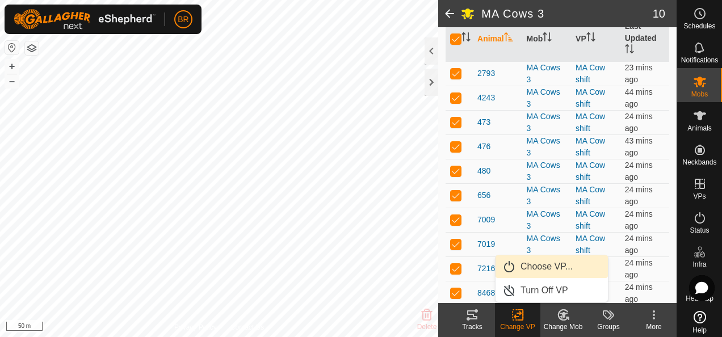
click at [536, 263] on link "Choose VP..." at bounding box center [551, 266] width 112 height 23
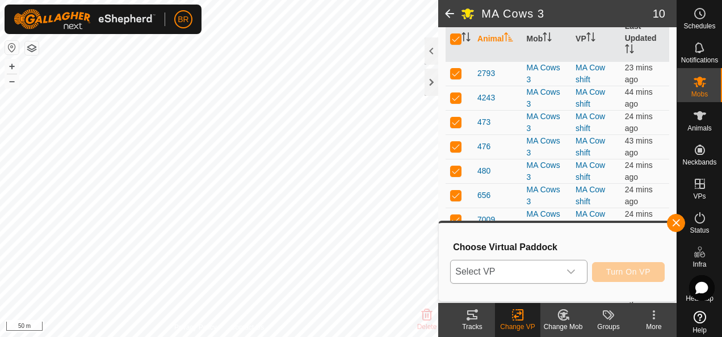
click at [531, 266] on span "Select VP" at bounding box center [505, 271] width 108 height 23
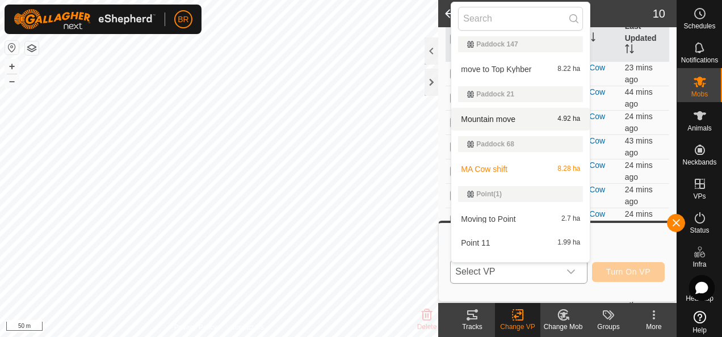
scroll to position [227, 0]
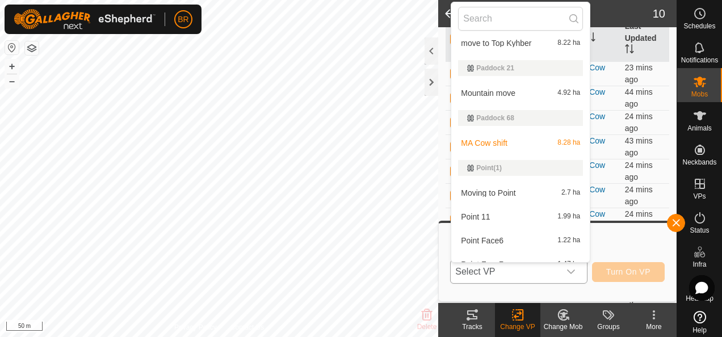
click at [515, 191] on li "Moving to Point 2.7 ha" at bounding box center [520, 193] width 138 height 23
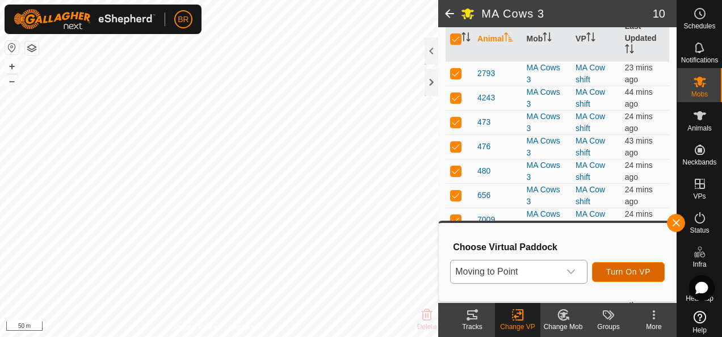
click at [636, 272] on span "Turn On VP" at bounding box center [628, 271] width 44 height 9
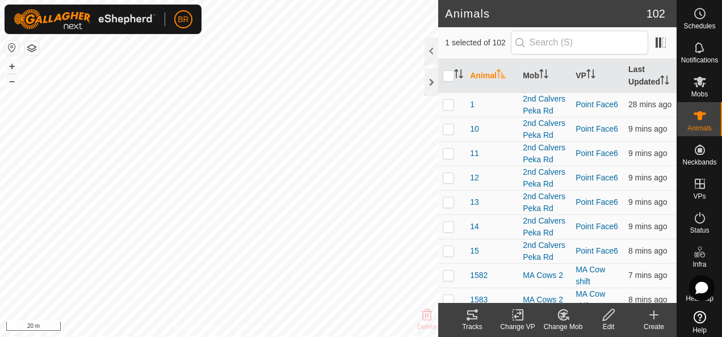
click at [564, 315] on icon at bounding box center [563, 315] width 8 height 6
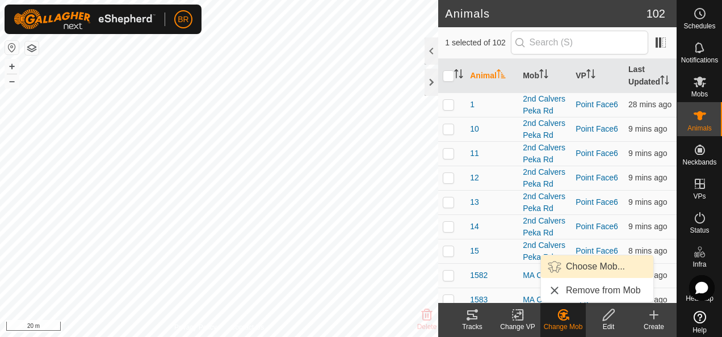
click at [584, 263] on link "Choose Mob..." at bounding box center [597, 266] width 112 height 23
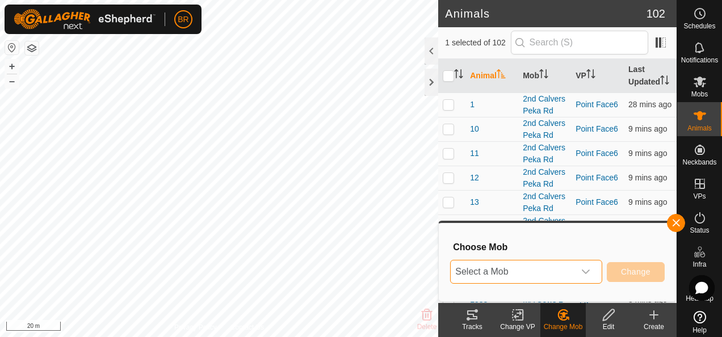
click at [553, 270] on span "Select a Mob" at bounding box center [513, 271] width 124 height 23
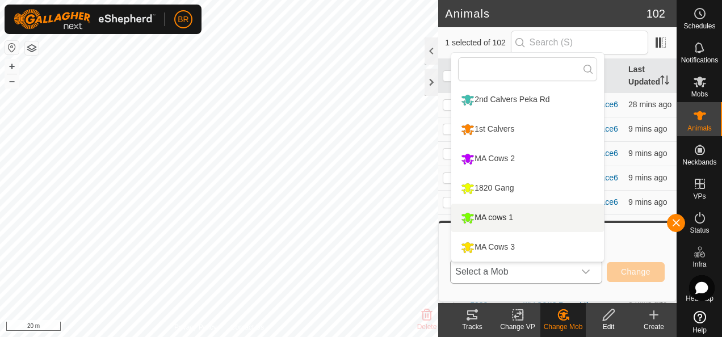
click at [483, 216] on li "MA cows 1" at bounding box center [527, 218] width 153 height 28
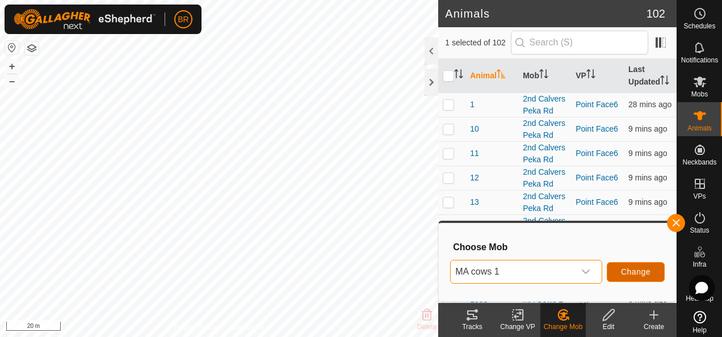
click at [638, 271] on span "Change" at bounding box center [636, 271] width 30 height 9
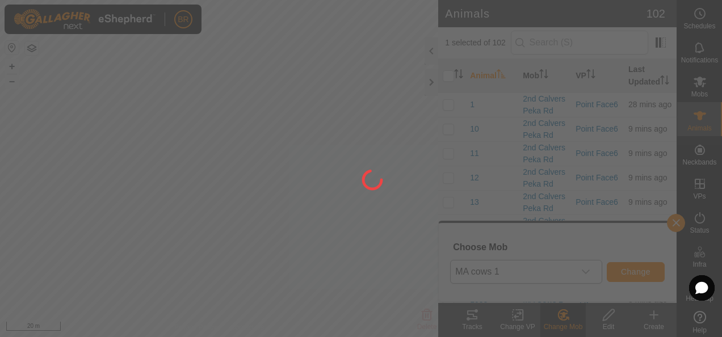
checkbox input "false"
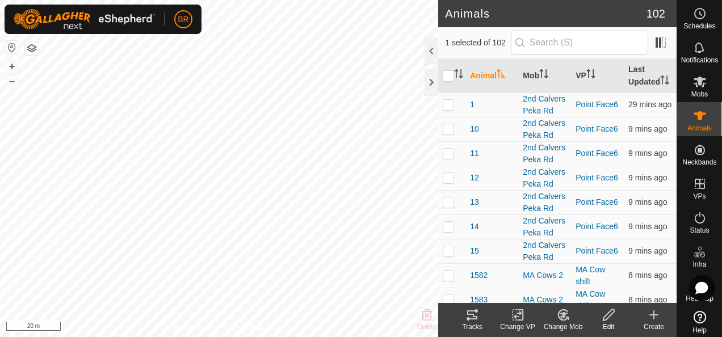
click at [566, 322] on div "Change Mob" at bounding box center [562, 327] width 45 height 10
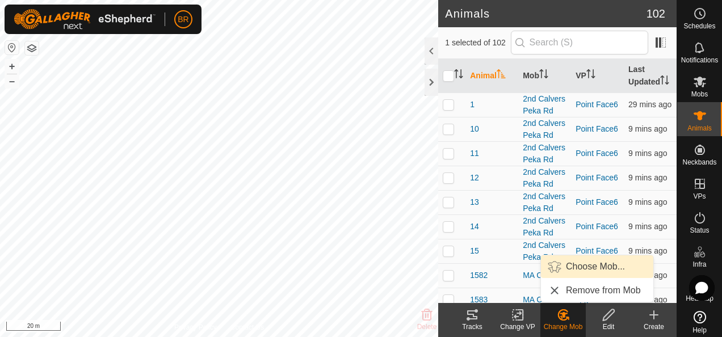
click at [583, 263] on link "Choose Mob..." at bounding box center [597, 266] width 112 height 23
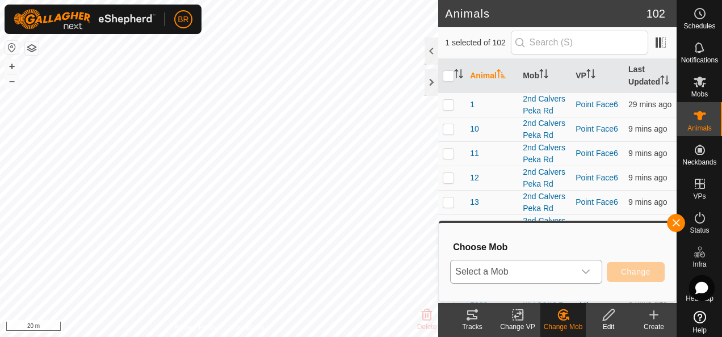
click at [570, 270] on span "Select a Mob" at bounding box center [513, 271] width 124 height 23
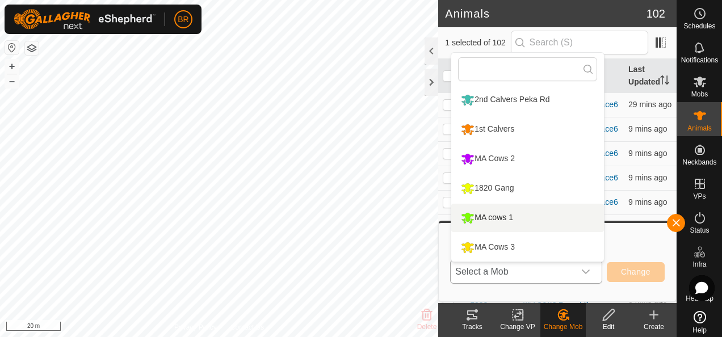
click at [503, 214] on li "MA cows 1" at bounding box center [527, 218] width 153 height 28
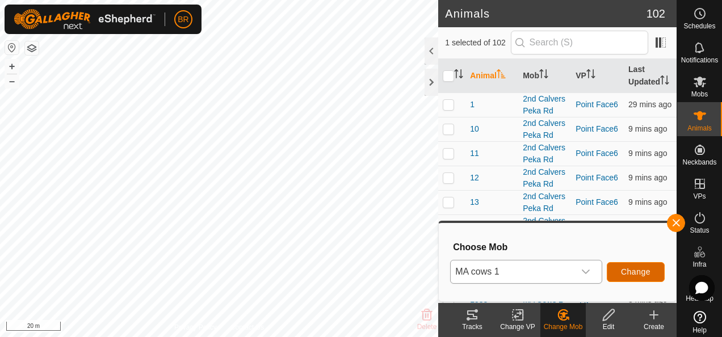
click at [646, 272] on span "Change" at bounding box center [636, 271] width 30 height 9
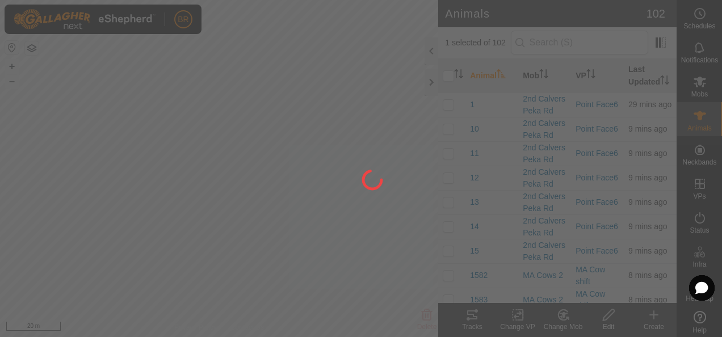
checkbox input "false"
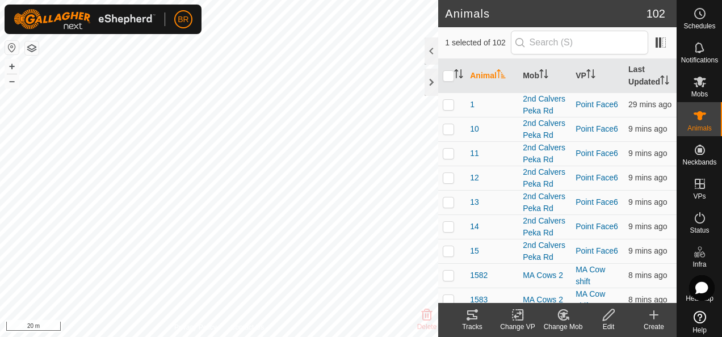
click at [559, 319] on icon at bounding box center [563, 315] width 10 height 10
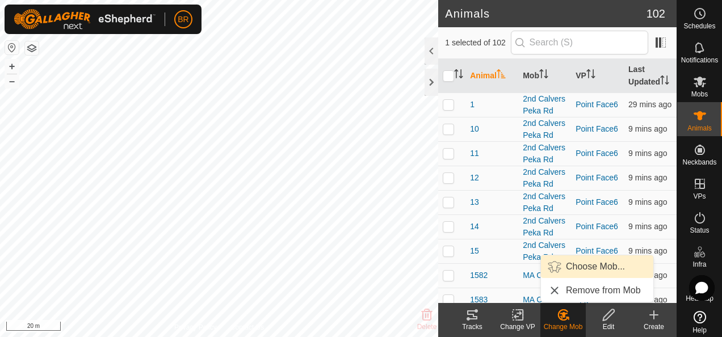
click at [566, 266] on link "Choose Mob..." at bounding box center [597, 266] width 112 height 23
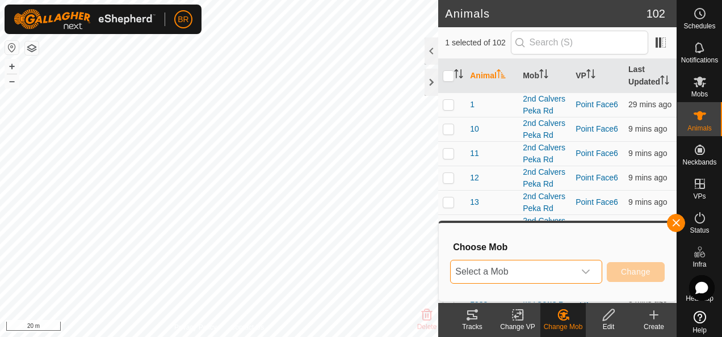
click at [569, 268] on span "Select a Mob" at bounding box center [513, 271] width 124 height 23
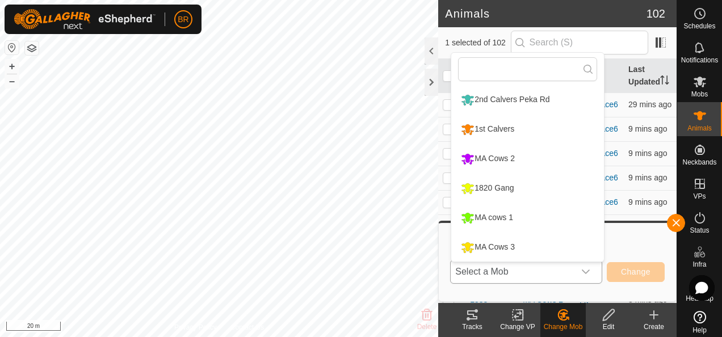
click at [496, 217] on li "MA cows 1" at bounding box center [527, 218] width 153 height 28
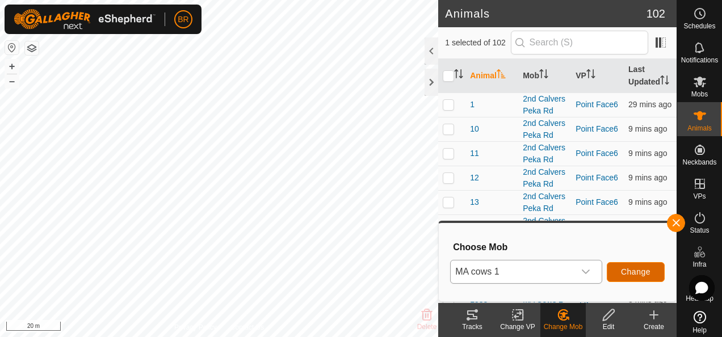
click at [632, 267] on button "Change" at bounding box center [636, 272] width 58 height 20
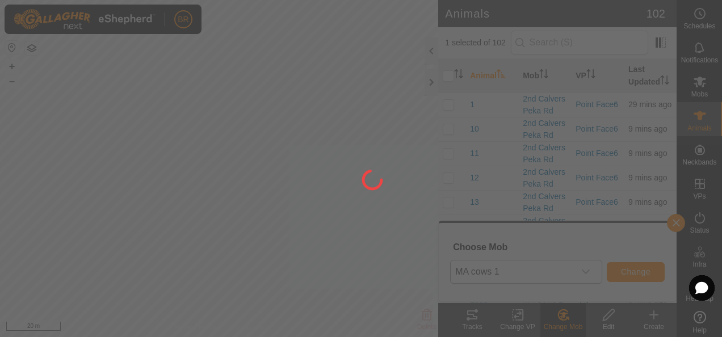
checkbox input "false"
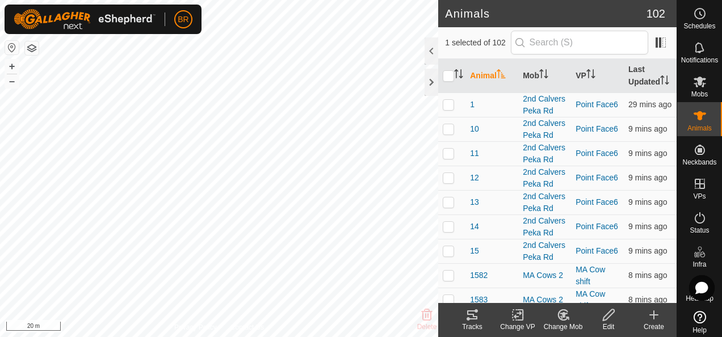
click at [558, 322] on div "Change Mob" at bounding box center [562, 327] width 45 height 10
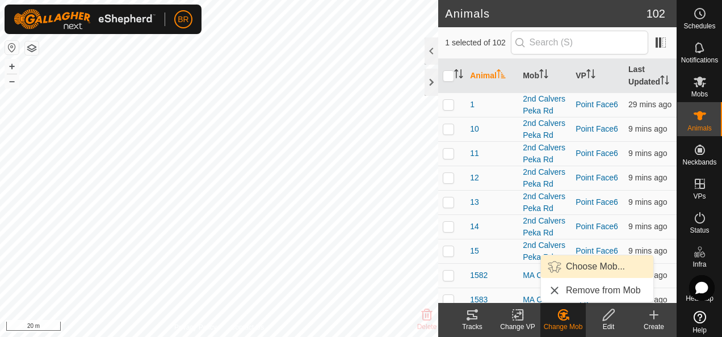
click at [562, 264] on link "Choose Mob..." at bounding box center [597, 266] width 112 height 23
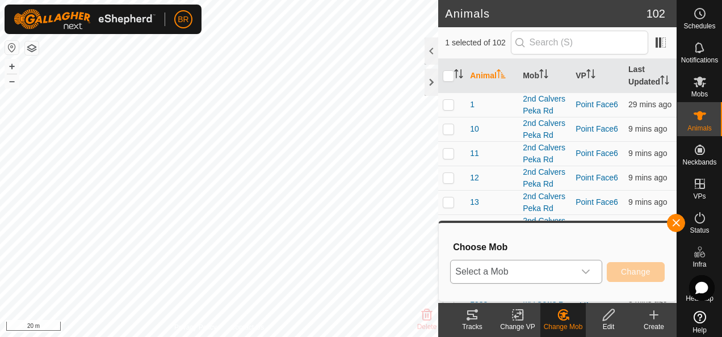
click at [508, 271] on span "Select a Mob" at bounding box center [513, 271] width 124 height 23
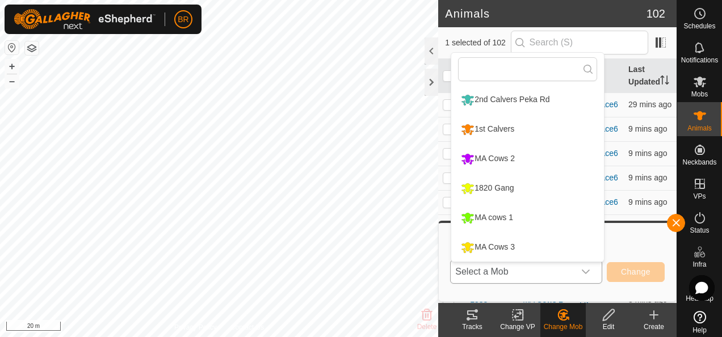
click at [486, 215] on li "MA cows 1" at bounding box center [527, 218] width 153 height 28
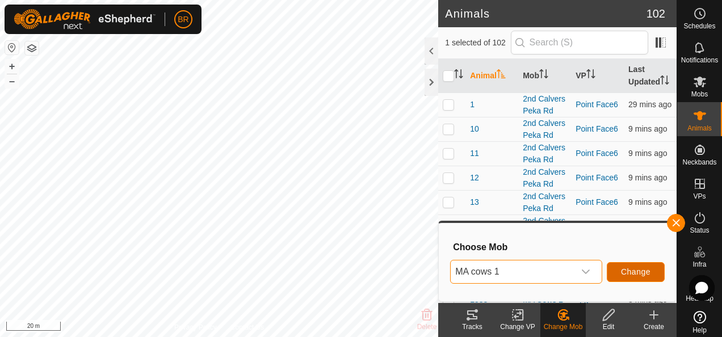
click at [631, 268] on span "Change" at bounding box center [636, 271] width 30 height 9
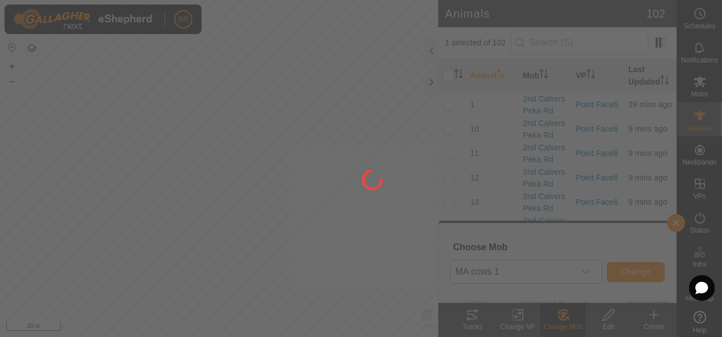
checkbox input "false"
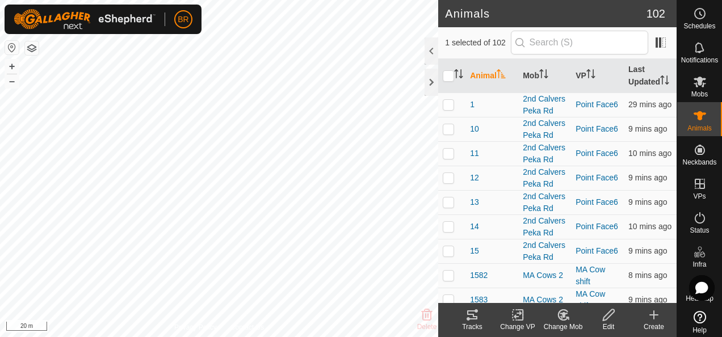
click at [567, 322] on div "Change Mob" at bounding box center [562, 327] width 45 height 10
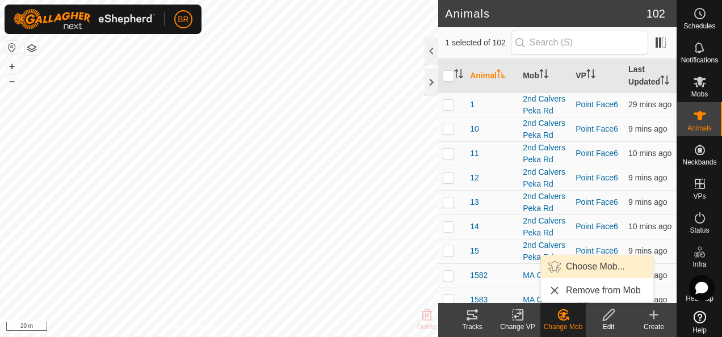
click at [567, 263] on link "Choose Mob..." at bounding box center [597, 266] width 112 height 23
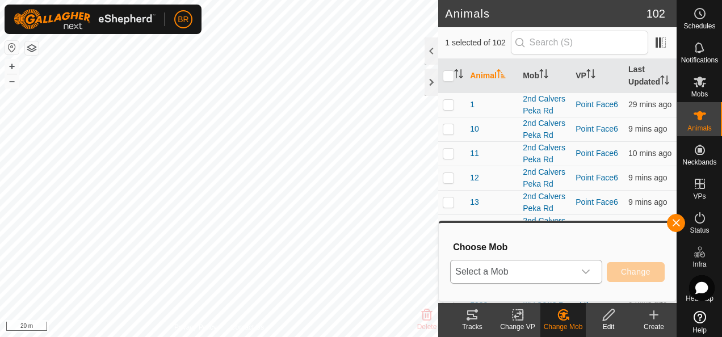
click at [548, 279] on span "Select a Mob" at bounding box center [513, 271] width 124 height 23
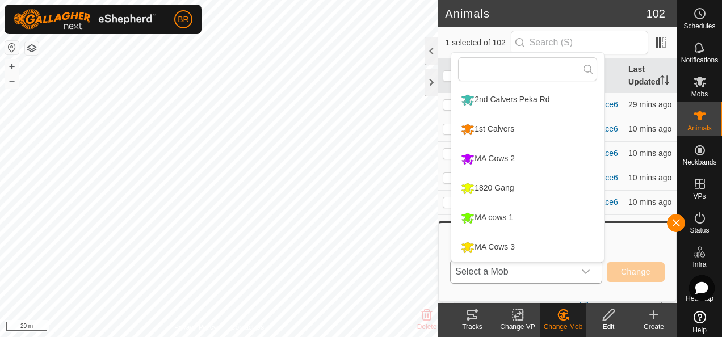
click at [506, 213] on li "MA cows 1" at bounding box center [527, 218] width 153 height 28
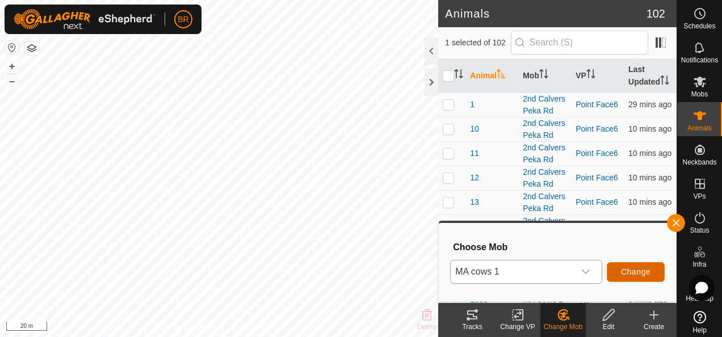
click at [629, 266] on button "Change" at bounding box center [636, 272] width 58 height 20
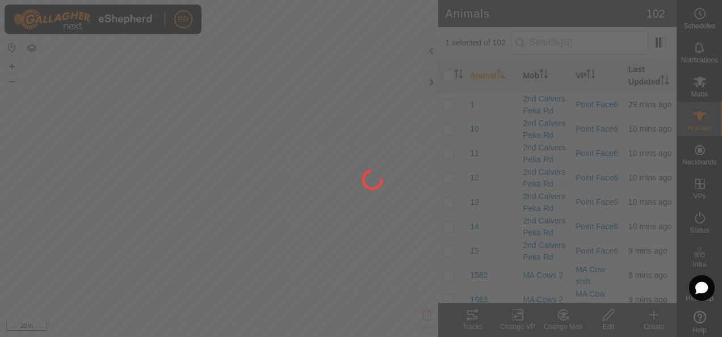
checkbox input "false"
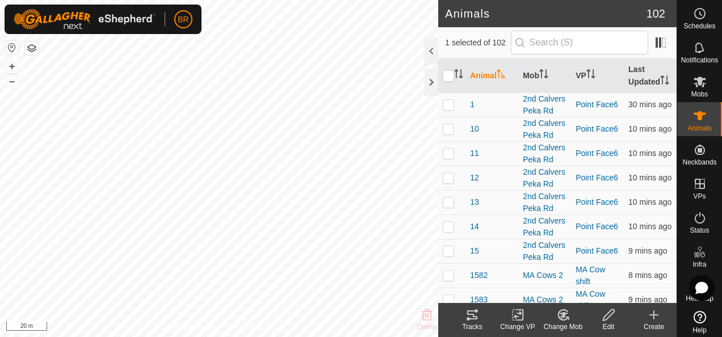
click at [570, 319] on change-mob-svg-icon at bounding box center [562, 315] width 45 height 14
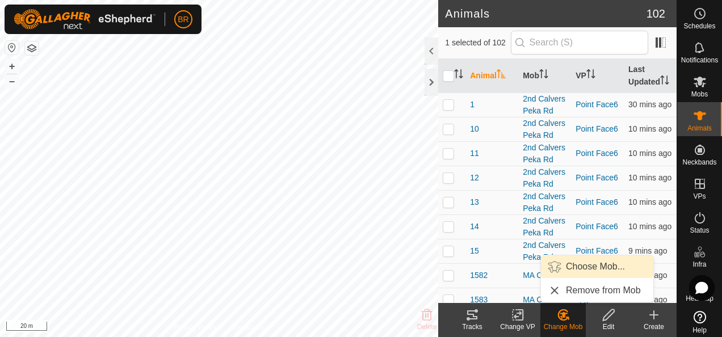
click at [564, 263] on link "Choose Mob..." at bounding box center [597, 266] width 112 height 23
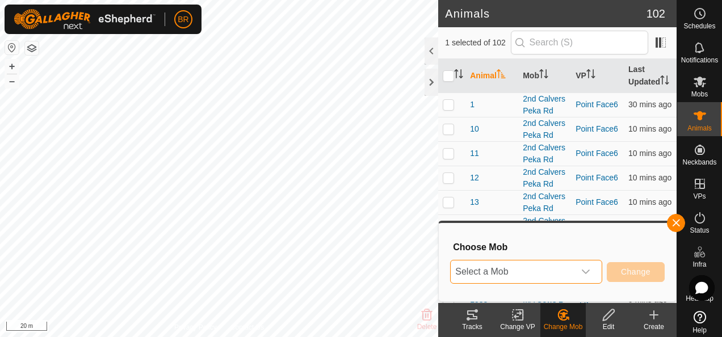
click at [563, 275] on span "Select a Mob" at bounding box center [513, 271] width 124 height 23
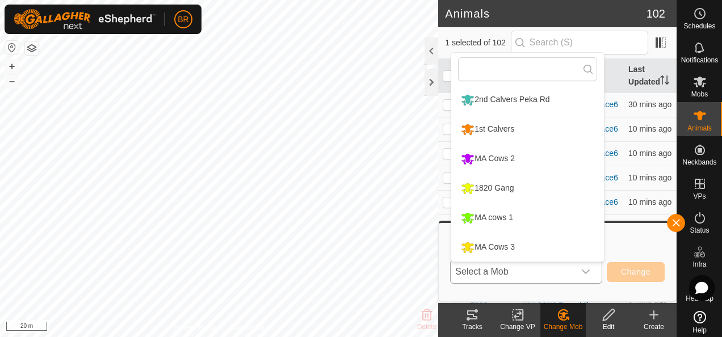
click at [489, 213] on li "MA cows 1" at bounding box center [527, 218] width 153 height 28
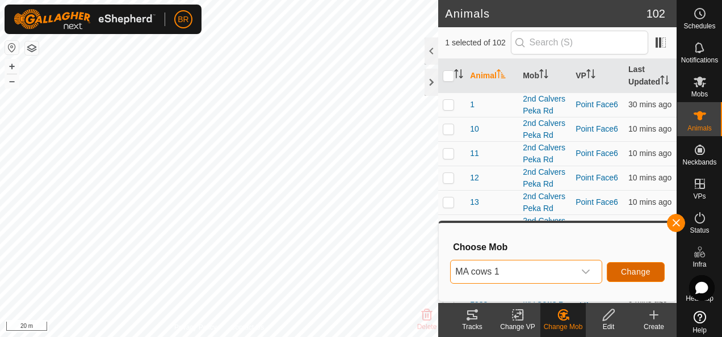
click at [642, 271] on span "Change" at bounding box center [636, 271] width 30 height 9
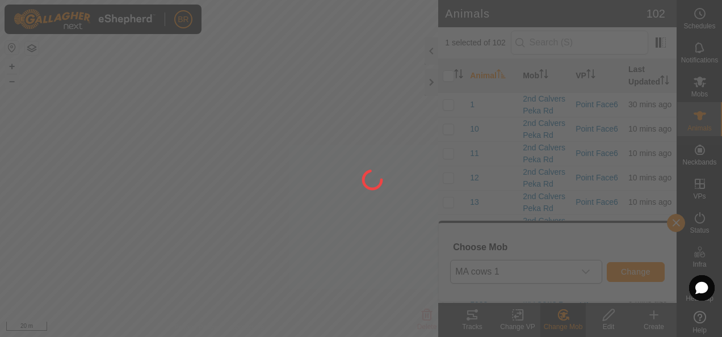
checkbox input "false"
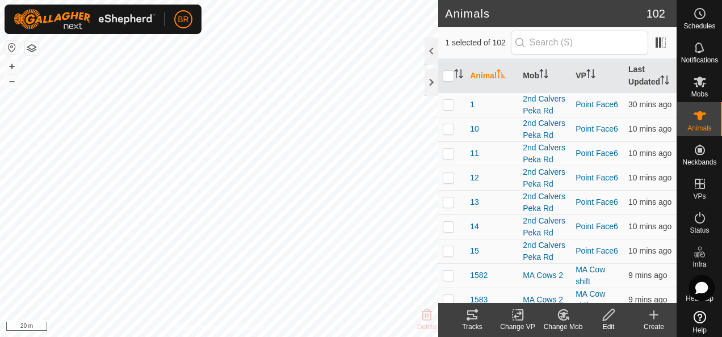
click at [567, 322] on div "Change Mob" at bounding box center [562, 327] width 45 height 10
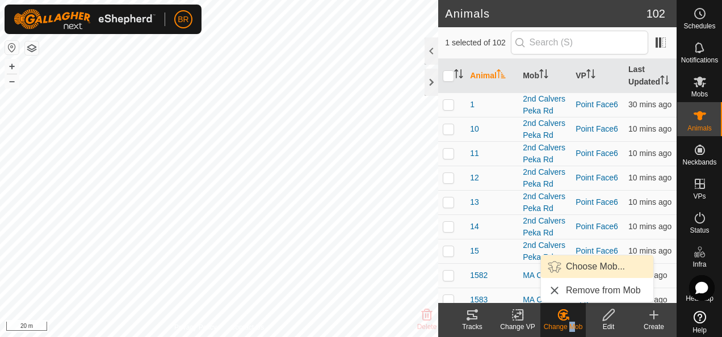
click at [569, 266] on link "Choose Mob..." at bounding box center [597, 266] width 112 height 23
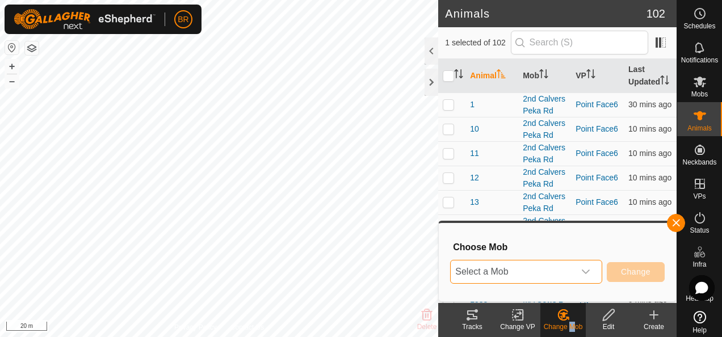
click at [551, 275] on span "Select a Mob" at bounding box center [513, 271] width 124 height 23
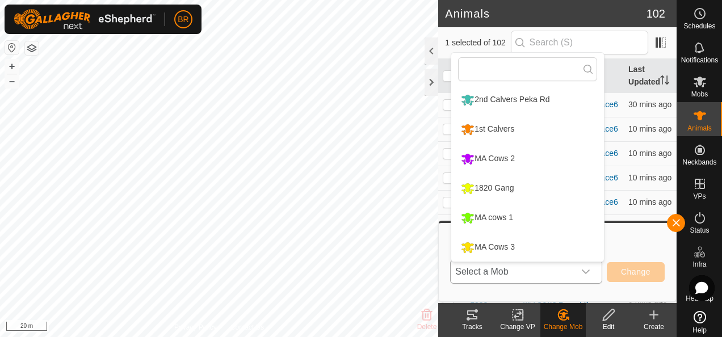
click at [503, 216] on li "MA cows 1" at bounding box center [527, 218] width 153 height 28
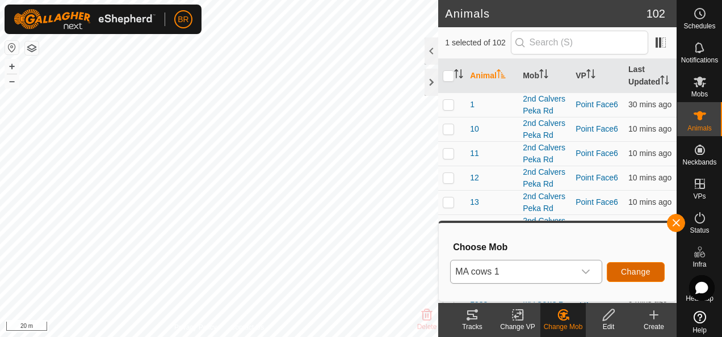
click at [646, 270] on span "Change" at bounding box center [636, 271] width 30 height 9
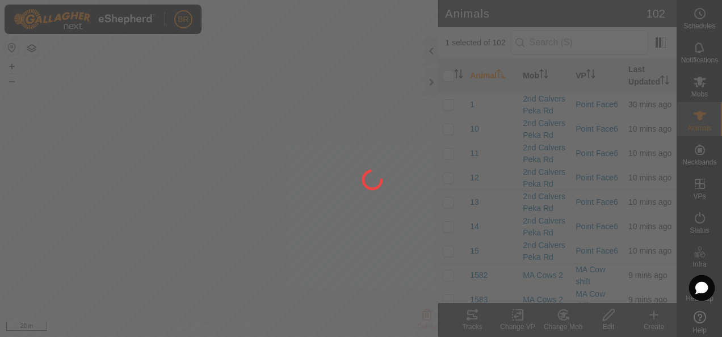
checkbox input "false"
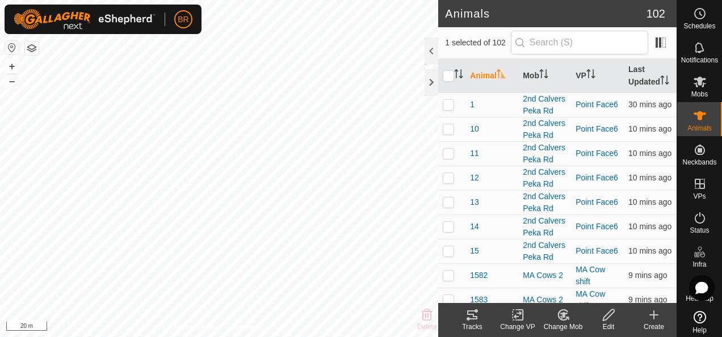
click at [572, 323] on div "Change Mob" at bounding box center [562, 327] width 45 height 10
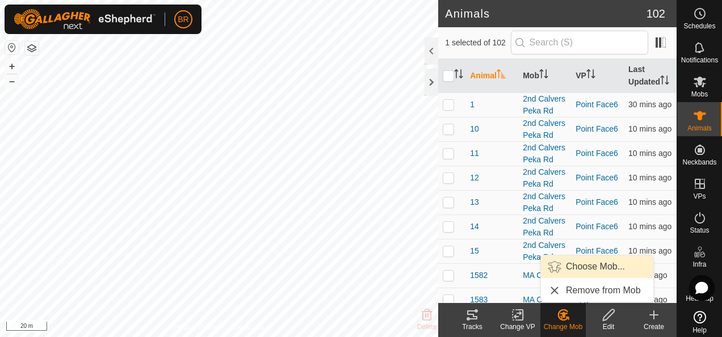
click at [566, 263] on link "Choose Mob..." at bounding box center [597, 266] width 112 height 23
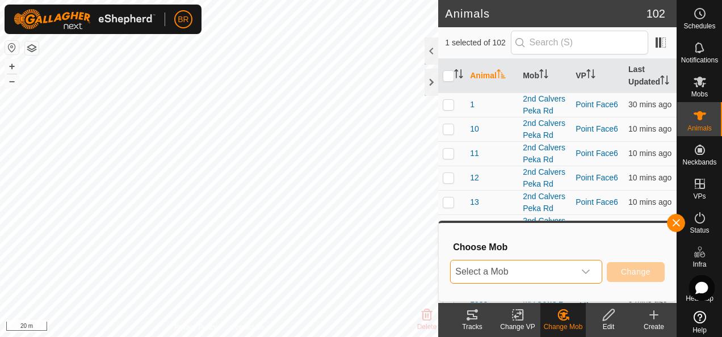
click at [574, 273] on span "Select a Mob" at bounding box center [513, 271] width 124 height 23
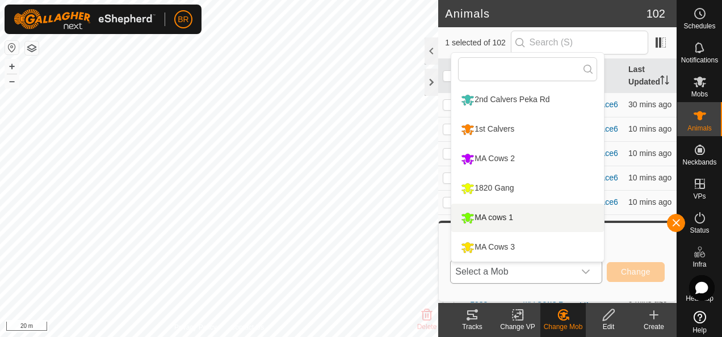
click at [508, 216] on li "MA cows 1" at bounding box center [527, 218] width 153 height 28
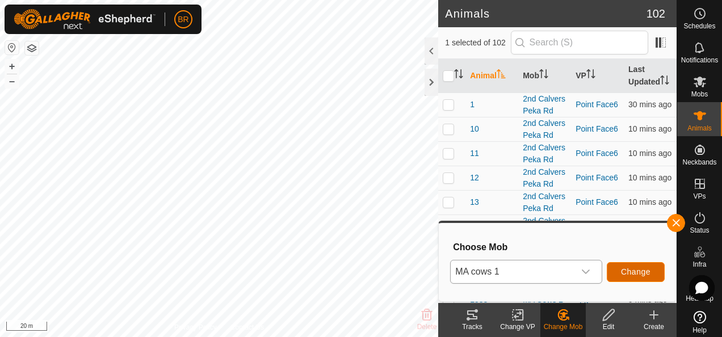
click at [641, 275] on span "Change" at bounding box center [636, 271] width 30 height 9
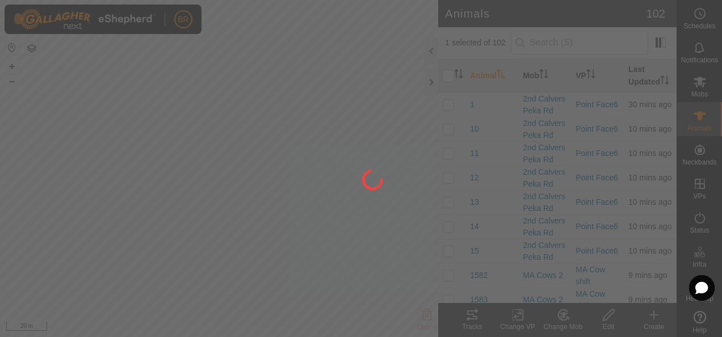
checkbox input "false"
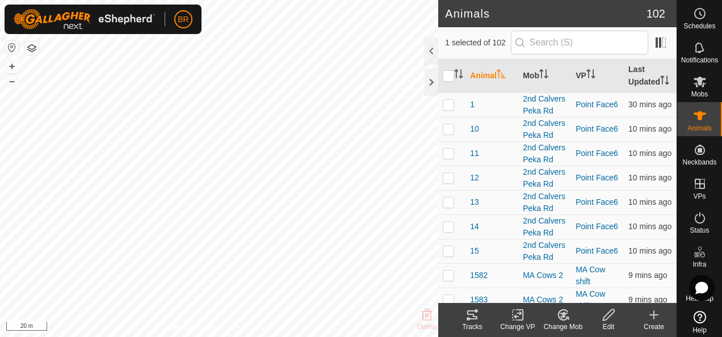
click at [567, 322] on div "Change Mob" at bounding box center [562, 327] width 45 height 10
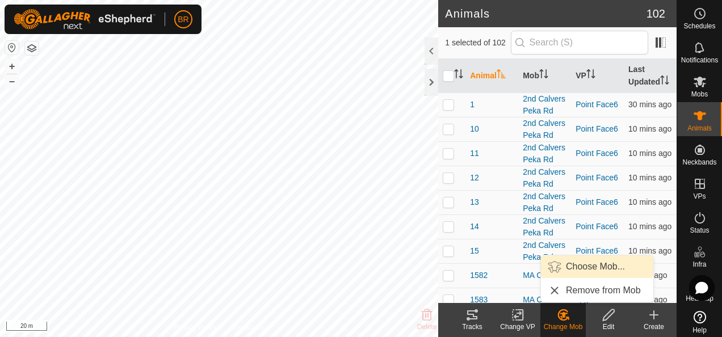
click at [573, 268] on link "Choose Mob..." at bounding box center [597, 266] width 112 height 23
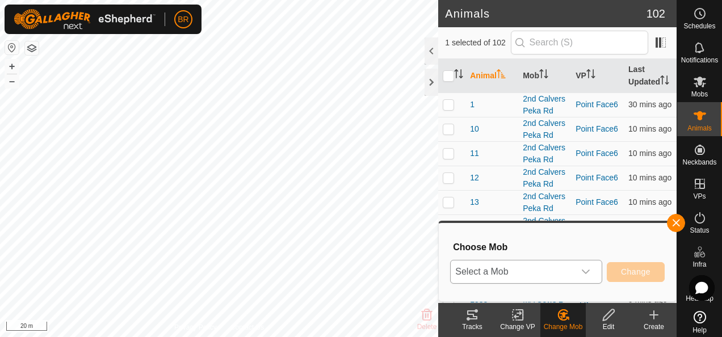
click at [499, 275] on span "Select a Mob" at bounding box center [513, 271] width 124 height 23
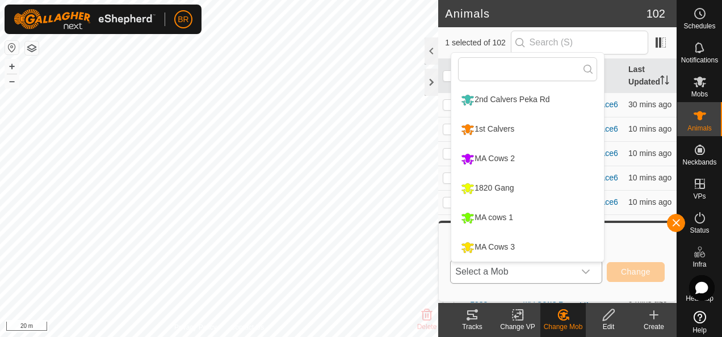
click at [484, 216] on li "MA cows 1" at bounding box center [527, 218] width 153 height 28
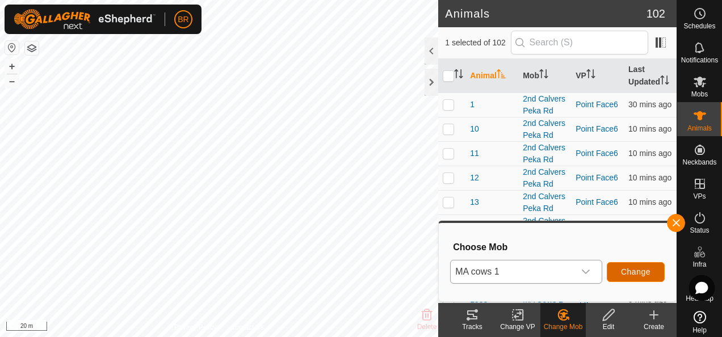
click at [633, 271] on span "Change" at bounding box center [636, 271] width 30 height 9
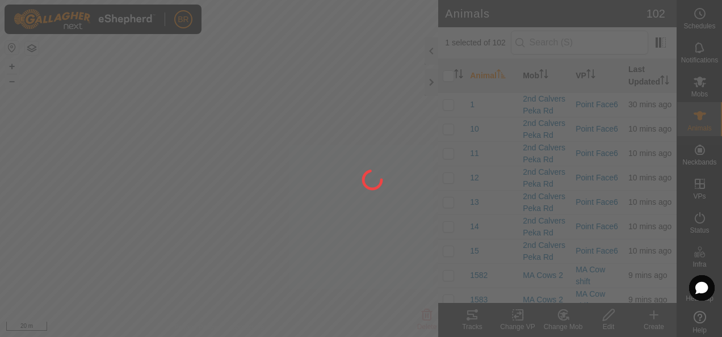
checkbox input "false"
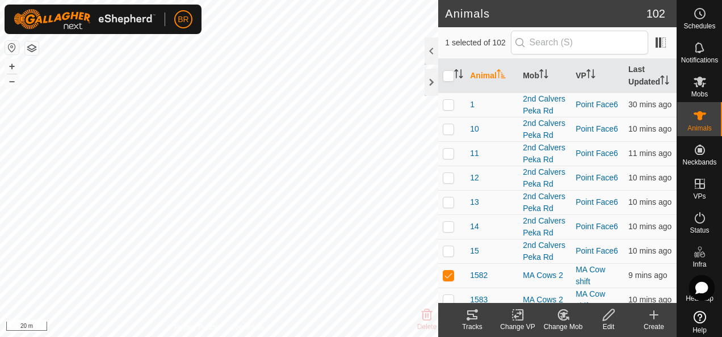
click at [554, 317] on change-mob-svg-icon at bounding box center [562, 315] width 45 height 14
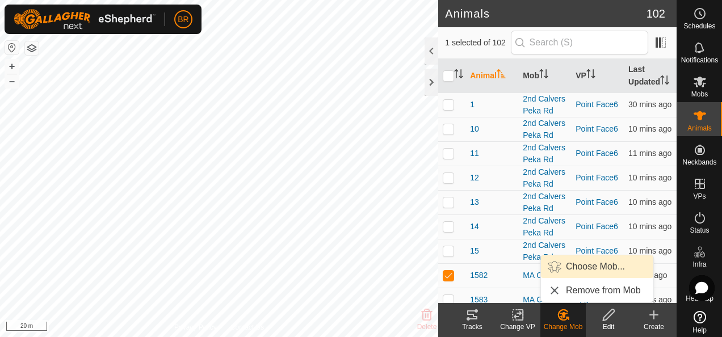
click at [569, 262] on link "Choose Mob..." at bounding box center [597, 266] width 112 height 23
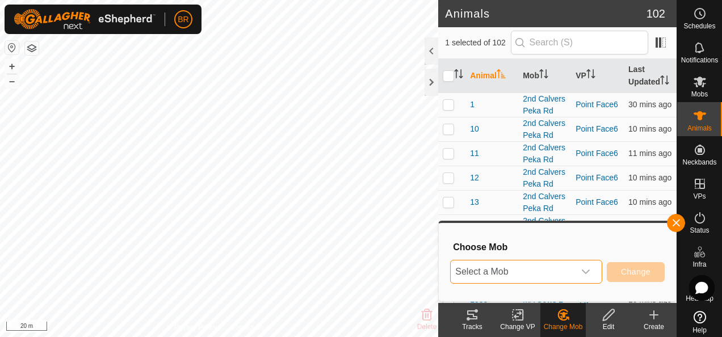
click at [569, 266] on span "Select a Mob" at bounding box center [513, 271] width 124 height 23
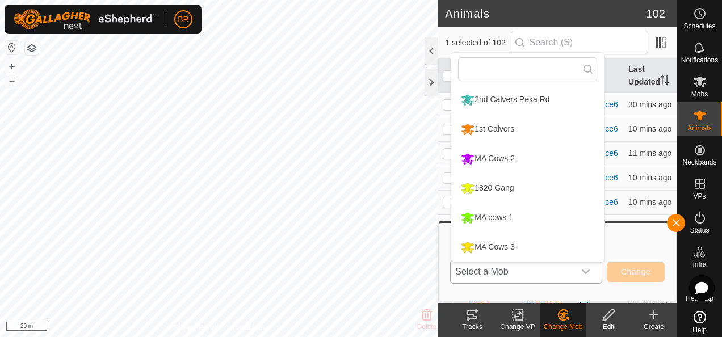
click at [528, 213] on li "MA cows 1" at bounding box center [527, 218] width 153 height 28
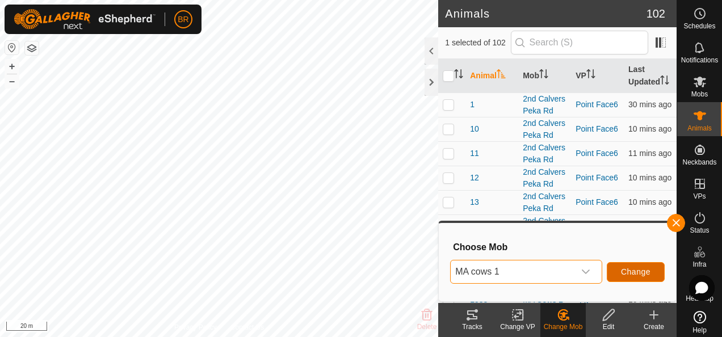
click at [653, 281] on button "Change" at bounding box center [636, 272] width 58 height 20
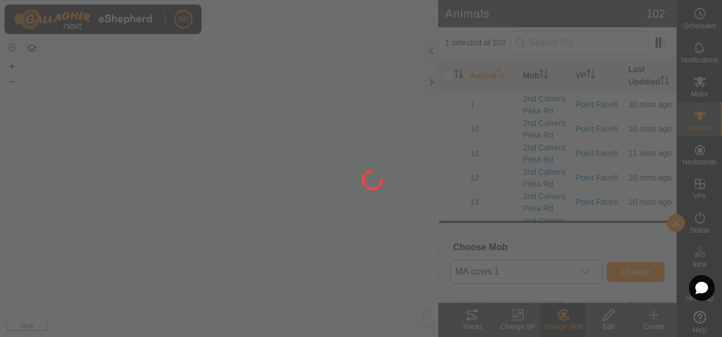
checkbox input "false"
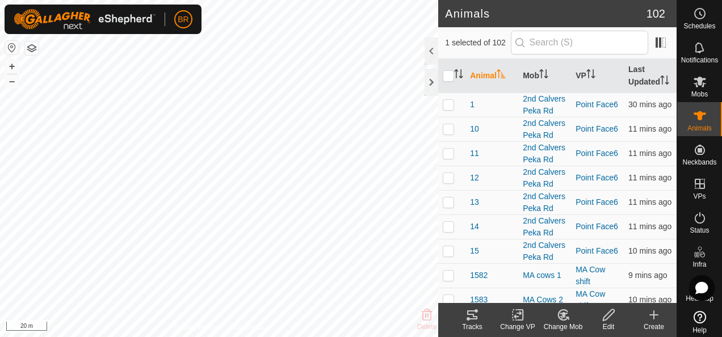
click at [564, 313] on icon at bounding box center [563, 315] width 8 height 6
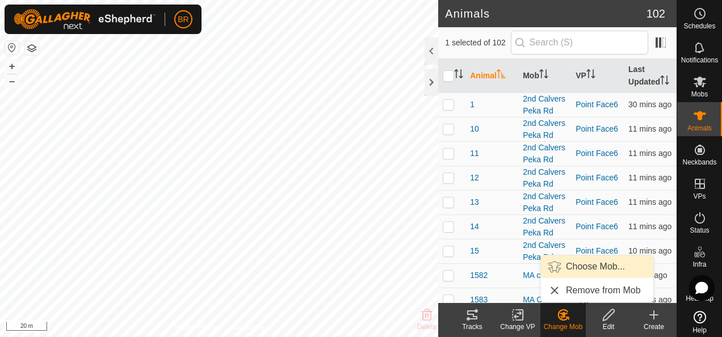
click at [579, 265] on link "Choose Mob..." at bounding box center [597, 266] width 112 height 23
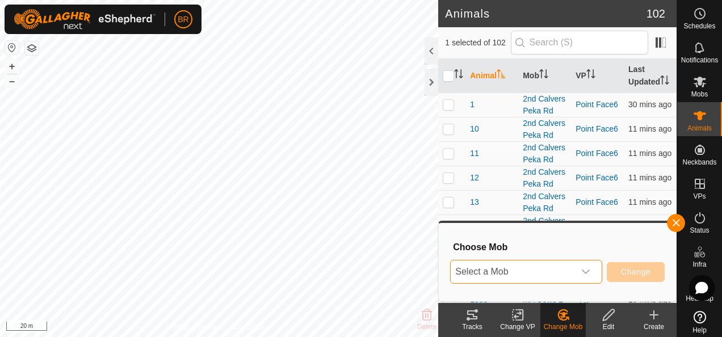
click at [574, 266] on span "Select a Mob" at bounding box center [513, 271] width 124 height 23
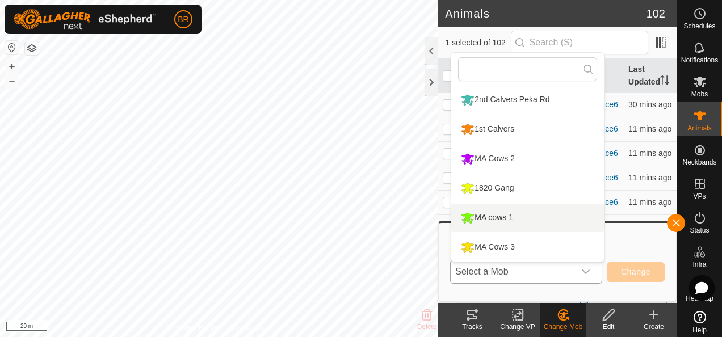
click at [514, 211] on li "MA cows 1" at bounding box center [527, 218] width 153 height 28
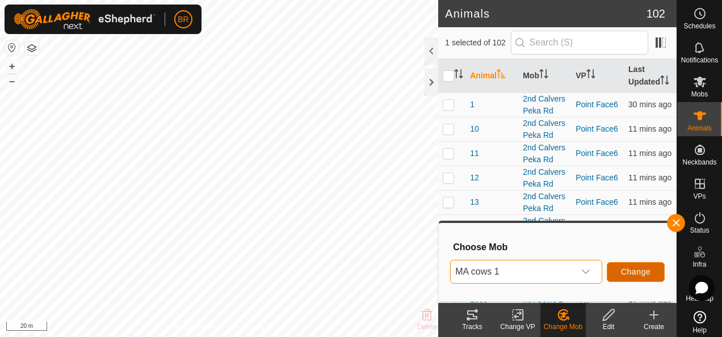
click at [626, 271] on span "Change" at bounding box center [636, 271] width 30 height 9
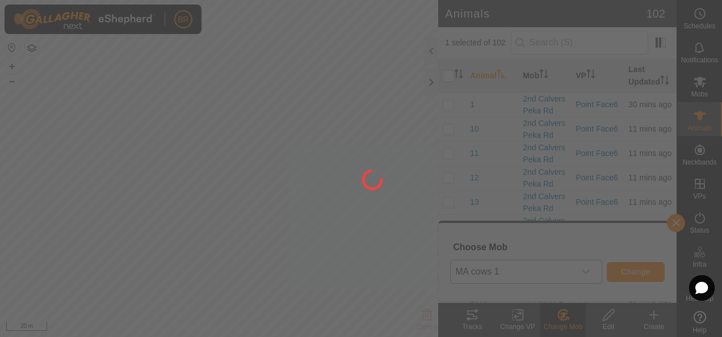
checkbox input "false"
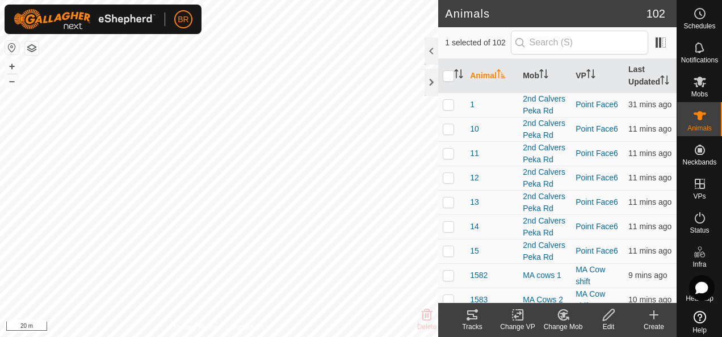
click at [516, 314] on icon at bounding box center [518, 315] width 14 height 14
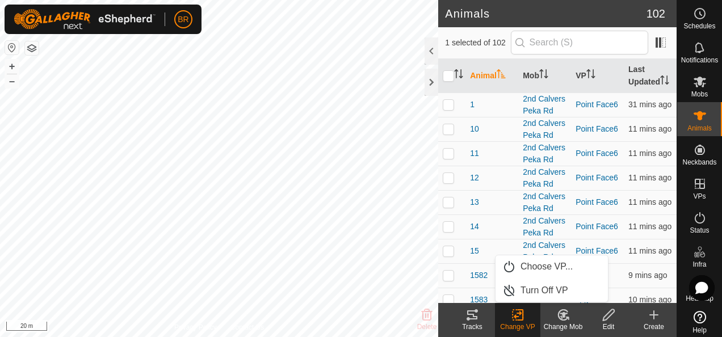
click at [566, 318] on icon at bounding box center [563, 315] width 14 height 14
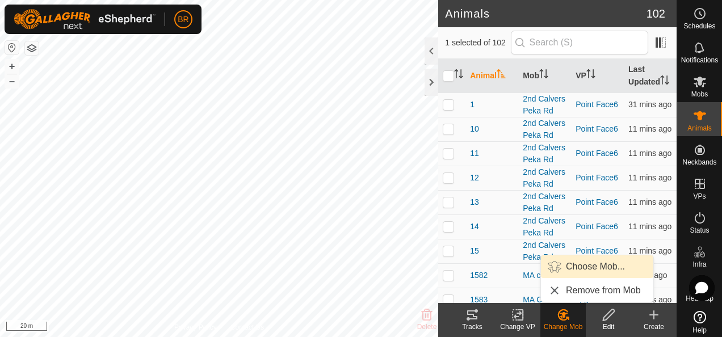
click at [580, 259] on link "Choose Mob..." at bounding box center [597, 266] width 112 height 23
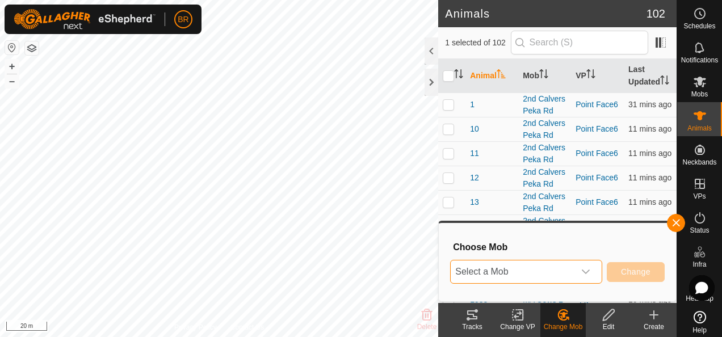
click at [556, 268] on span "Select a Mob" at bounding box center [513, 271] width 124 height 23
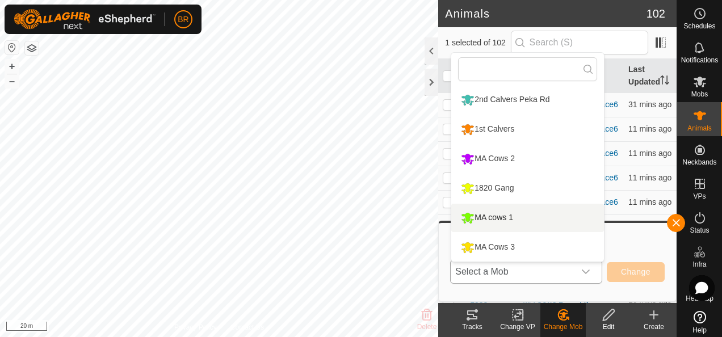
click at [496, 213] on li "MA cows 1" at bounding box center [527, 218] width 153 height 28
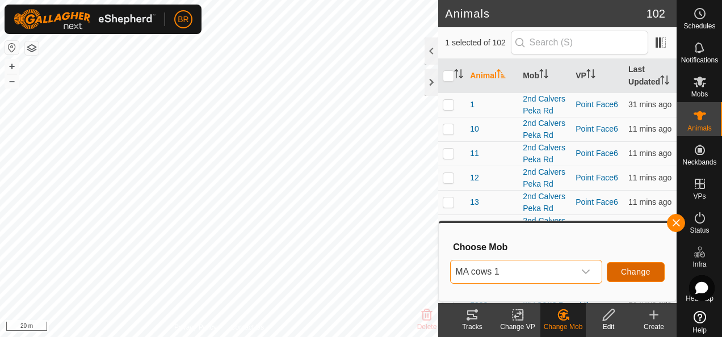
click at [626, 273] on span "Change" at bounding box center [636, 271] width 30 height 9
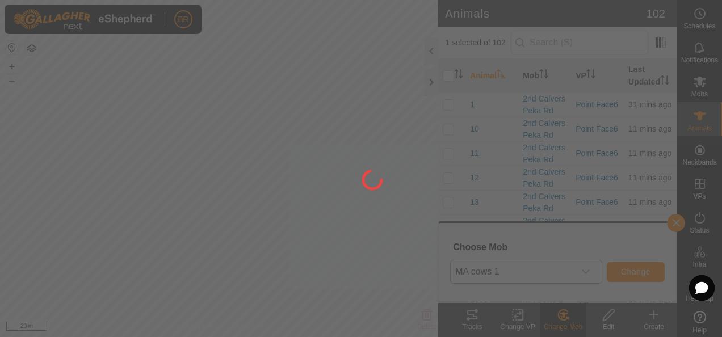
checkbox input "false"
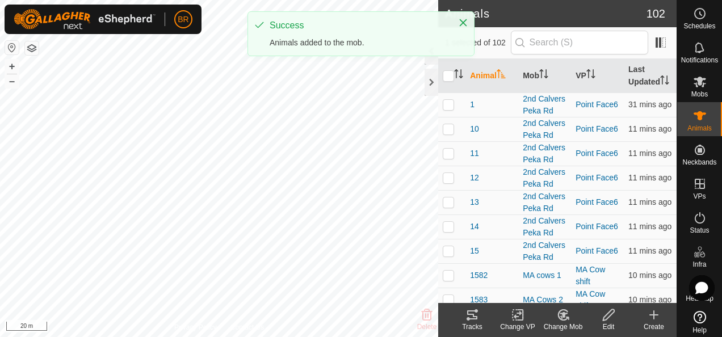
click at [574, 318] on change-mob-svg-icon at bounding box center [562, 315] width 45 height 14
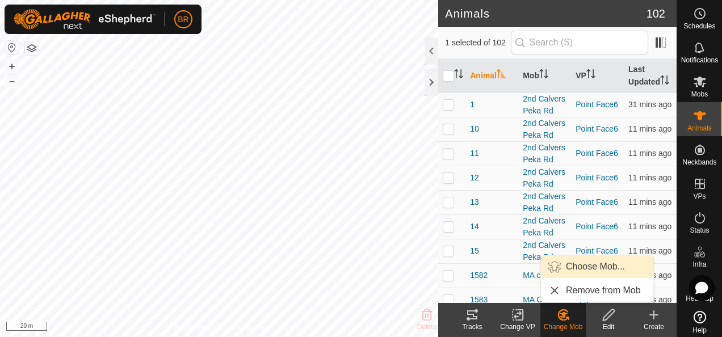
click at [572, 267] on link "Choose Mob..." at bounding box center [597, 266] width 112 height 23
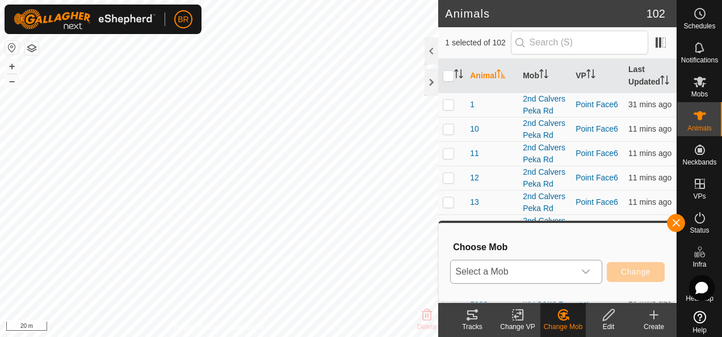
click at [571, 275] on span "Select a Mob" at bounding box center [513, 271] width 124 height 23
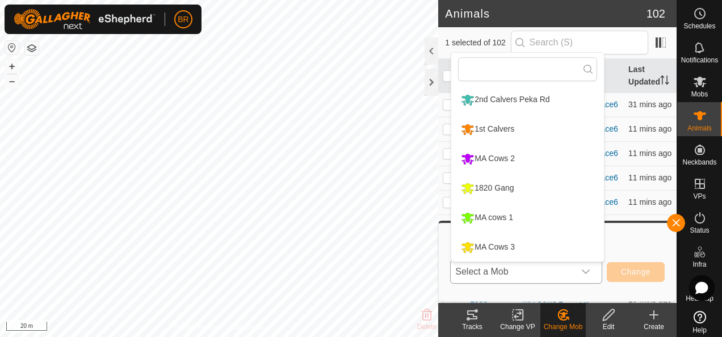
click at [527, 215] on li "MA cows 1" at bounding box center [527, 218] width 153 height 28
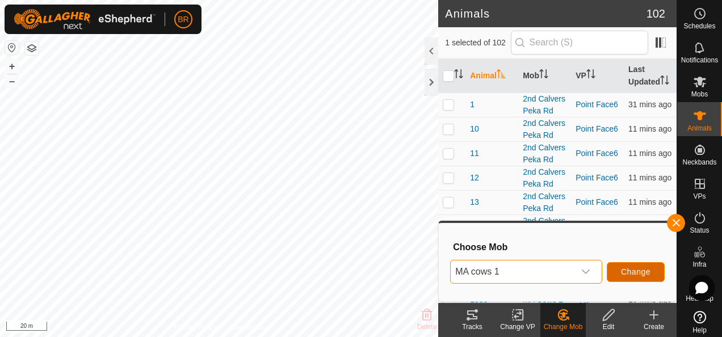
click at [642, 271] on span "Change" at bounding box center [636, 271] width 30 height 9
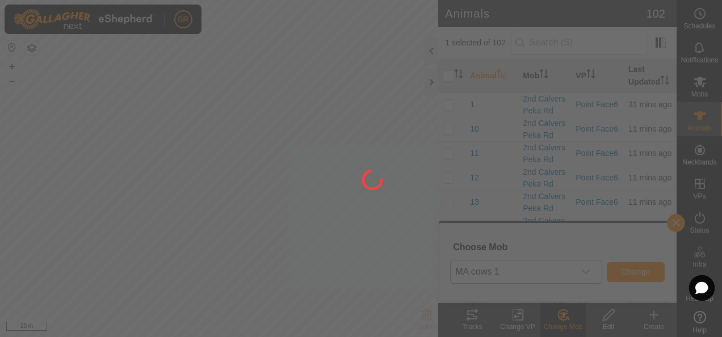
checkbox input "false"
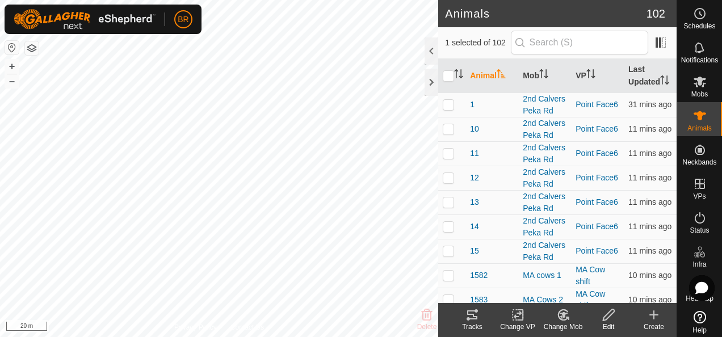
click at [561, 319] on icon at bounding box center [563, 315] width 14 height 14
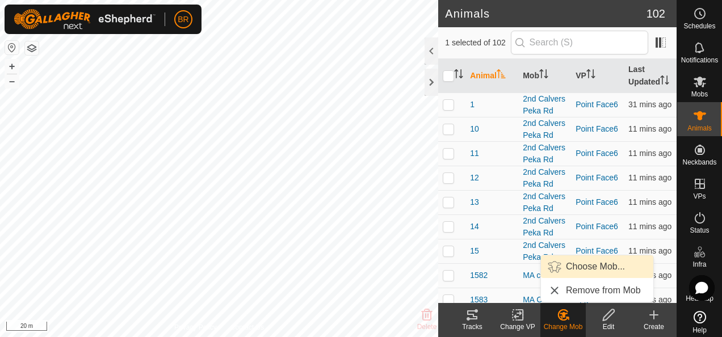
click at [574, 256] on link "Choose Mob..." at bounding box center [597, 266] width 112 height 23
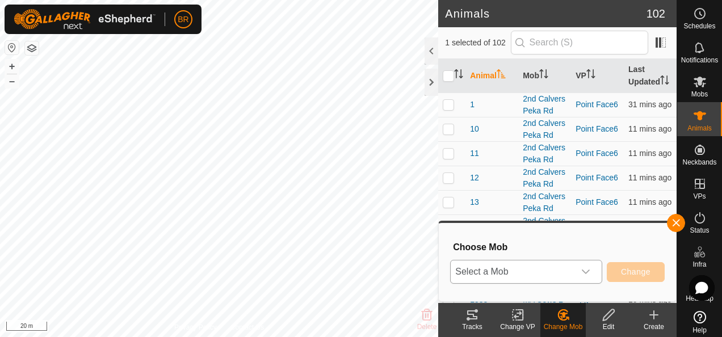
click at [590, 273] on icon "dropdown trigger" at bounding box center [585, 271] width 9 height 9
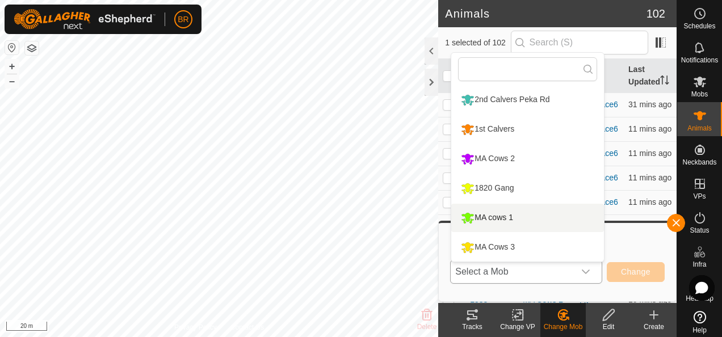
click at [543, 224] on li "MA cows 1" at bounding box center [527, 218] width 153 height 28
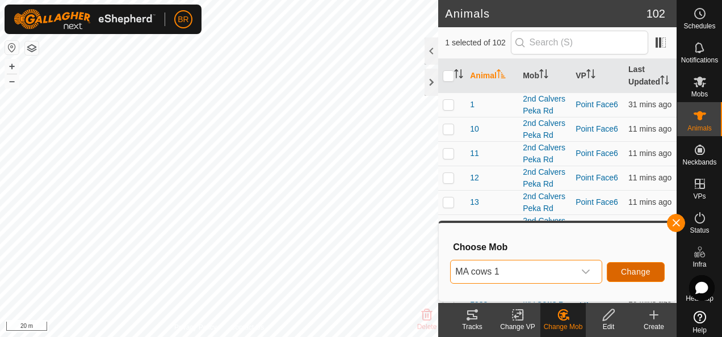
click at [635, 271] on span "Change" at bounding box center [636, 271] width 30 height 9
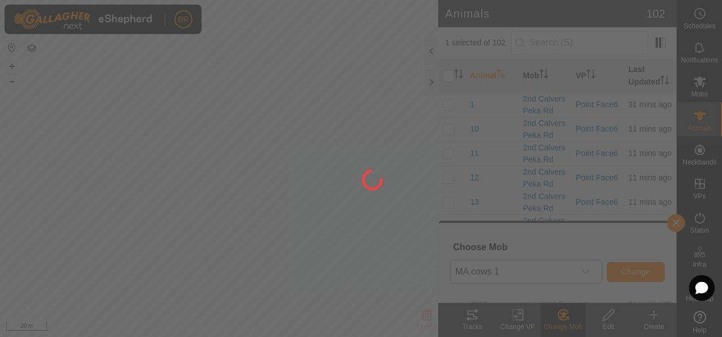
checkbox input "false"
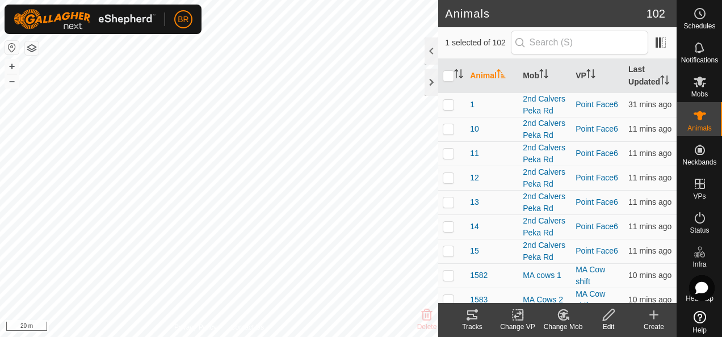
click at [570, 315] on change-mob-svg-icon at bounding box center [562, 315] width 45 height 14
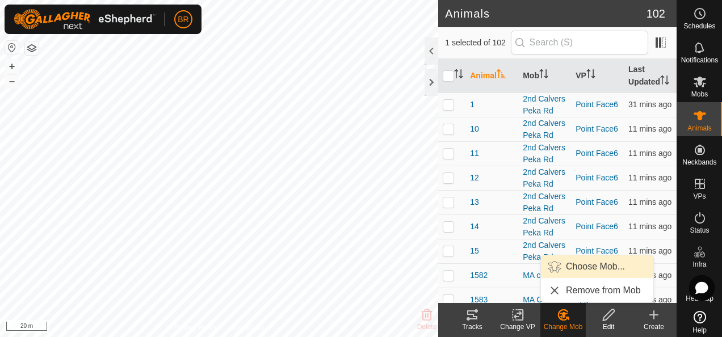
click at [590, 267] on link "Choose Mob..." at bounding box center [597, 266] width 112 height 23
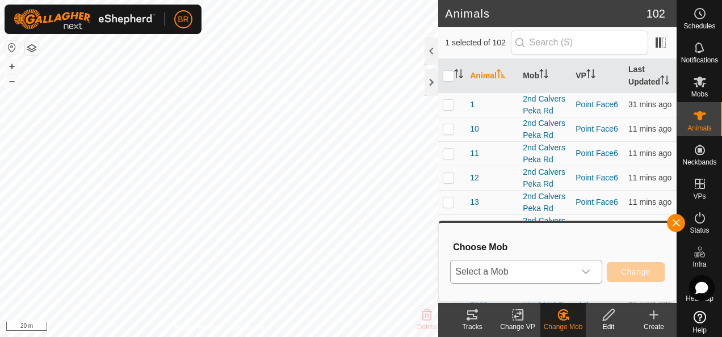
click at [590, 266] on div "dropdown trigger" at bounding box center [585, 271] width 23 height 23
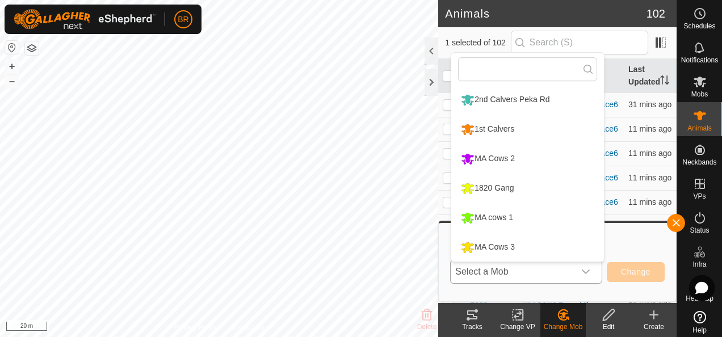
click at [518, 214] on li "MA cows 1" at bounding box center [527, 218] width 153 height 28
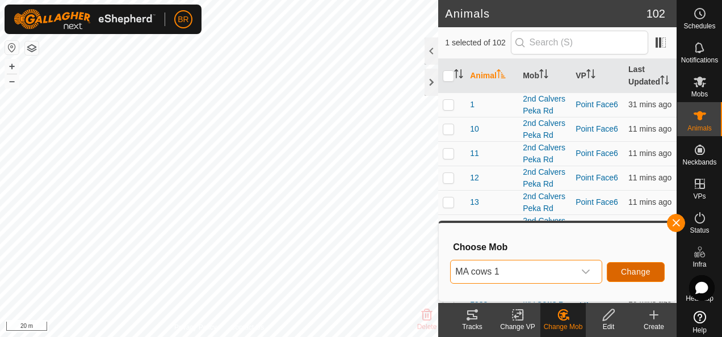
click at [633, 271] on span "Change" at bounding box center [636, 271] width 30 height 9
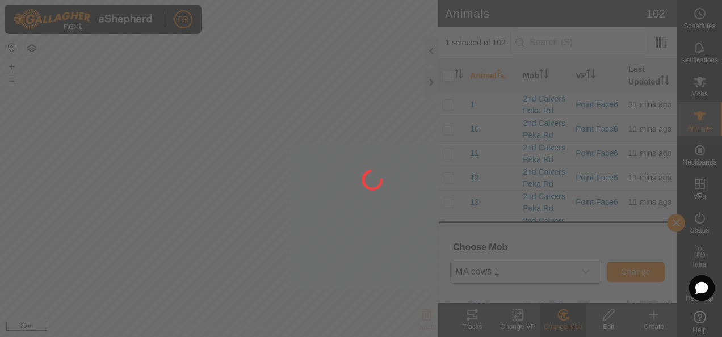
checkbox input "false"
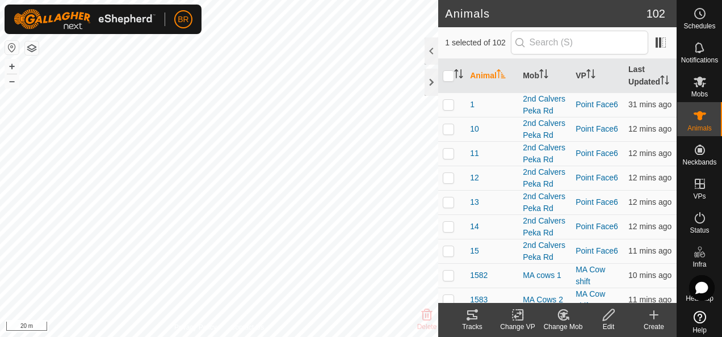
click at [565, 316] on icon at bounding box center [563, 315] width 14 height 14
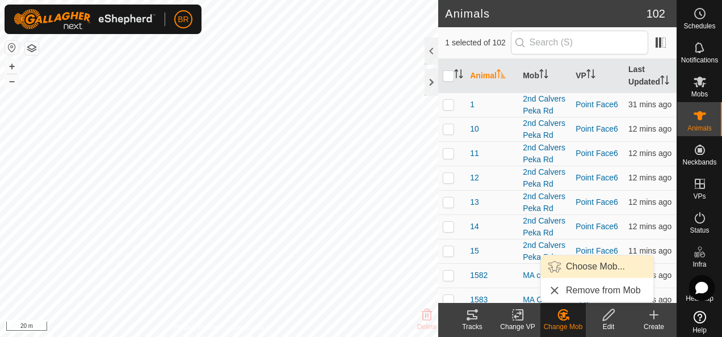
click at [569, 267] on link "Choose Mob..." at bounding box center [597, 266] width 112 height 23
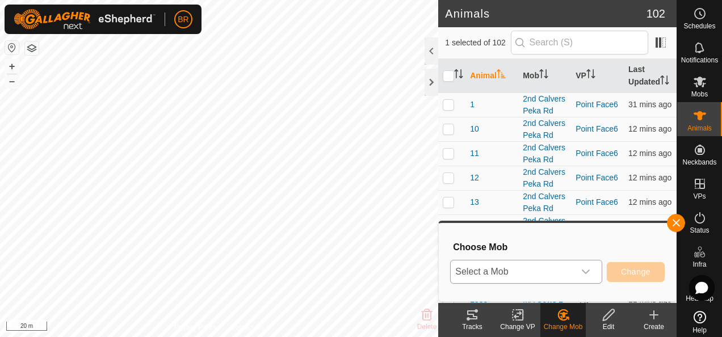
click at [588, 270] on icon "dropdown trigger" at bounding box center [585, 271] width 9 height 9
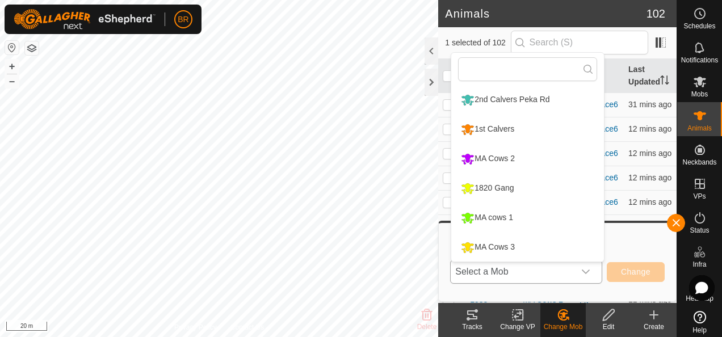
click at [520, 212] on li "MA cows 1" at bounding box center [527, 218] width 153 height 28
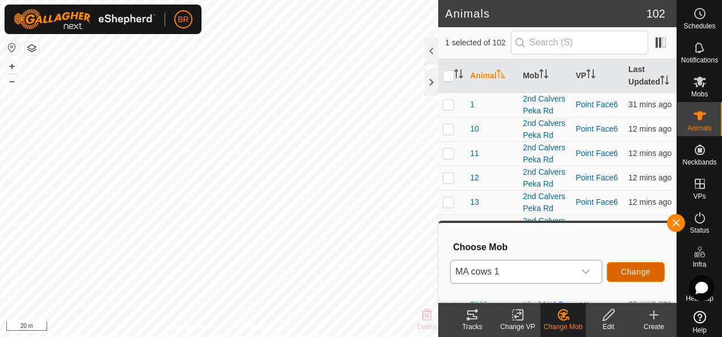
click at [629, 273] on span "Change" at bounding box center [636, 271] width 30 height 9
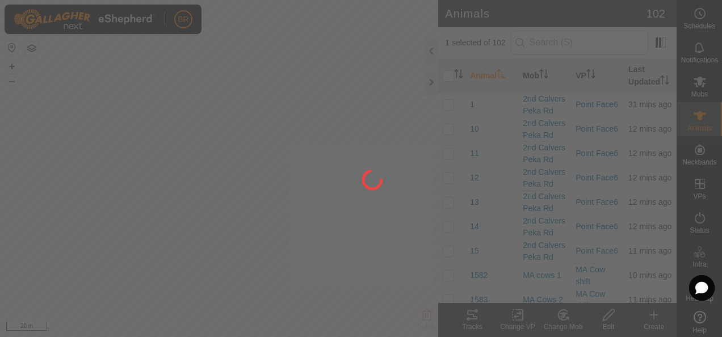
checkbox input "false"
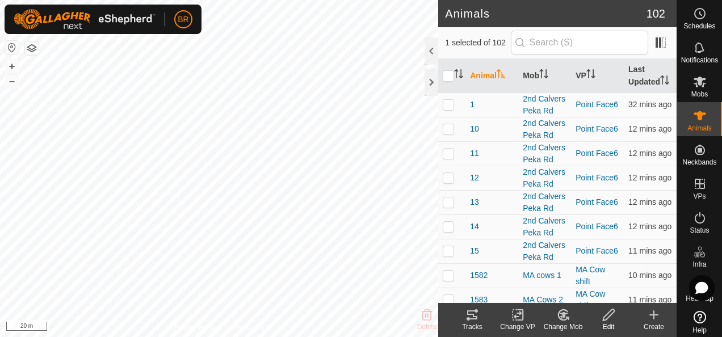
click at [557, 315] on icon at bounding box center [563, 315] width 14 height 14
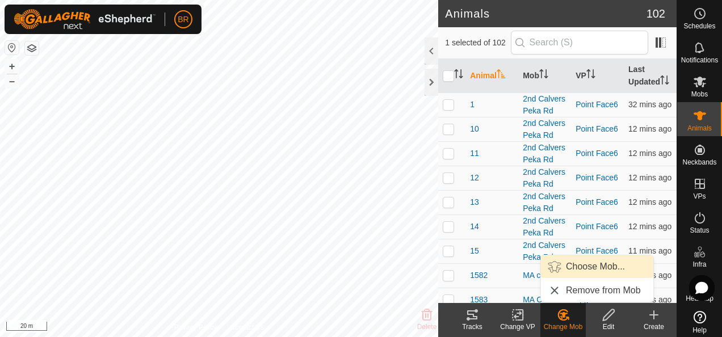
click at [550, 264] on link "Choose Mob..." at bounding box center [597, 266] width 112 height 23
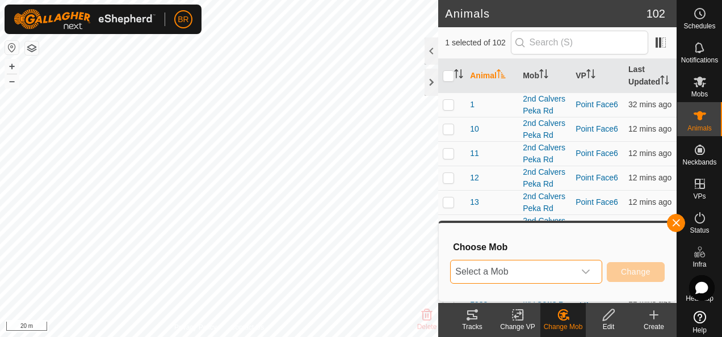
click at [550, 268] on span "Select a Mob" at bounding box center [513, 271] width 124 height 23
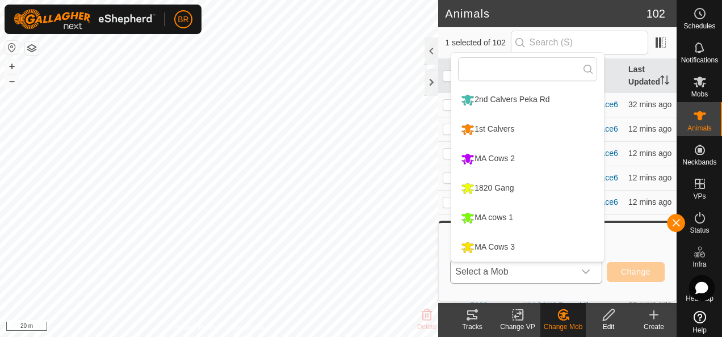
click at [493, 209] on li "MA cows 1" at bounding box center [527, 218] width 153 height 28
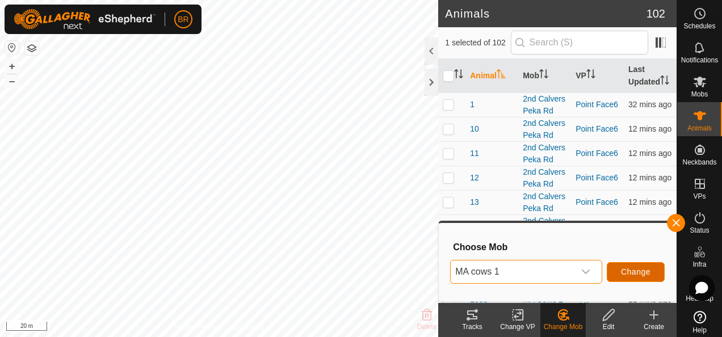
click at [655, 276] on button "Change" at bounding box center [636, 272] width 58 height 20
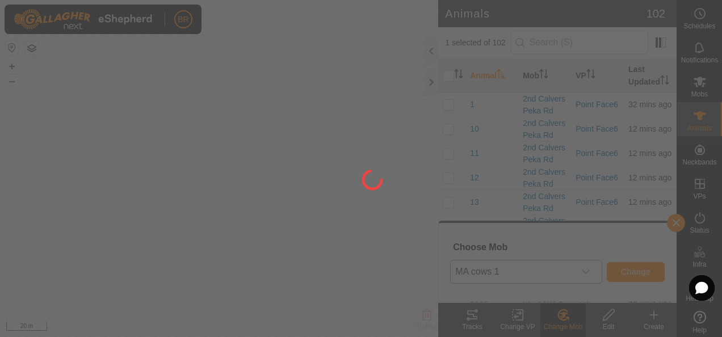
checkbox input "false"
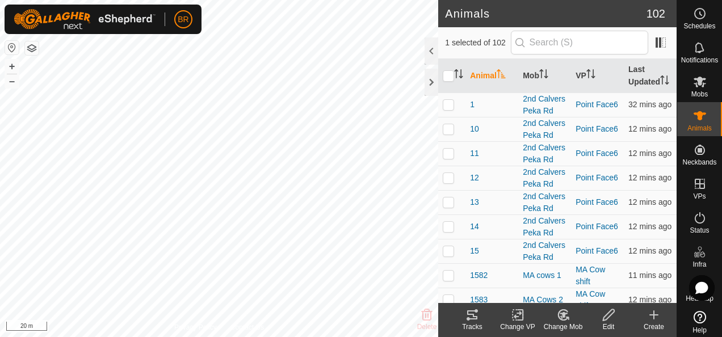
click at [565, 323] on div "Change Mob" at bounding box center [562, 327] width 45 height 10
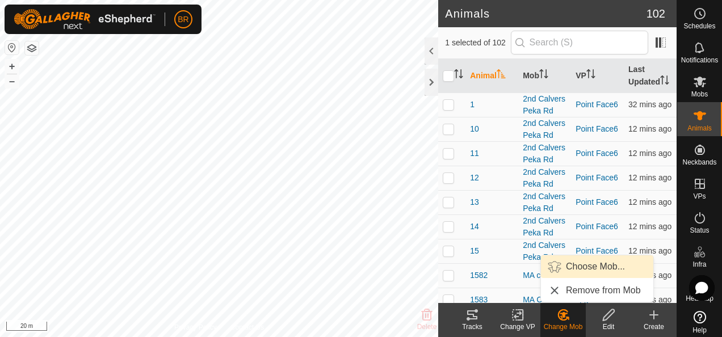
click at [555, 270] on link "Choose Mob..." at bounding box center [597, 266] width 112 height 23
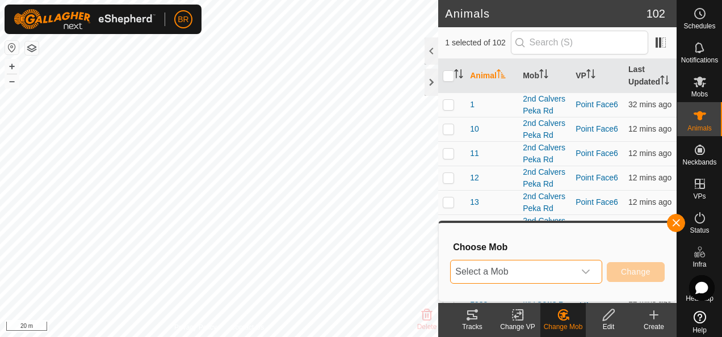
click at [555, 271] on span "Select a Mob" at bounding box center [513, 271] width 124 height 23
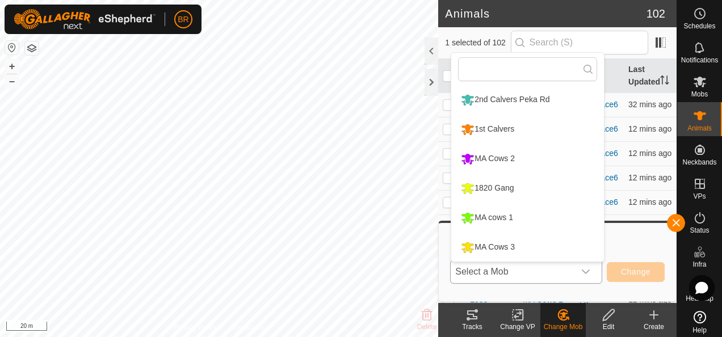
click at [520, 219] on li "MA cows 1" at bounding box center [527, 218] width 153 height 28
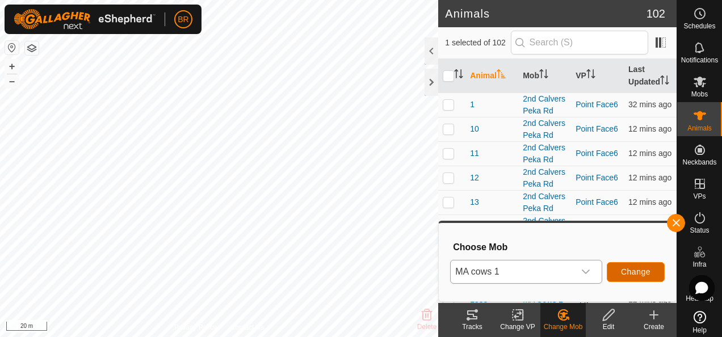
click at [628, 270] on span "Change" at bounding box center [636, 271] width 30 height 9
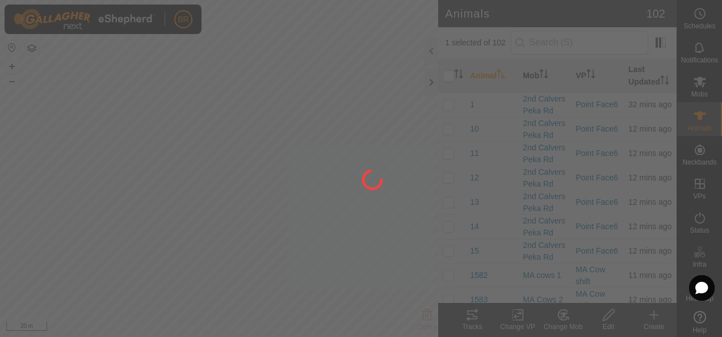
checkbox input "false"
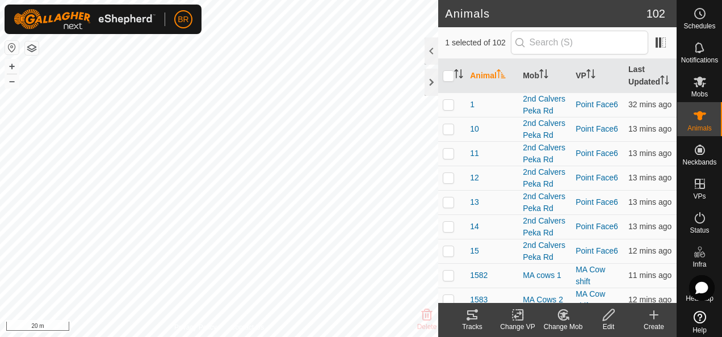
click at [567, 330] on div "Change Mob" at bounding box center [562, 327] width 45 height 10
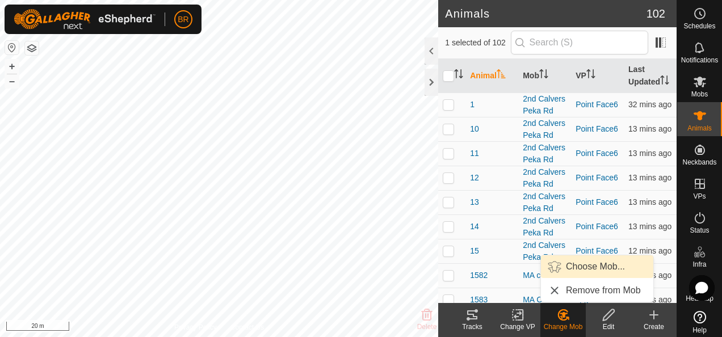
click at [564, 260] on link "Choose Mob..." at bounding box center [597, 266] width 112 height 23
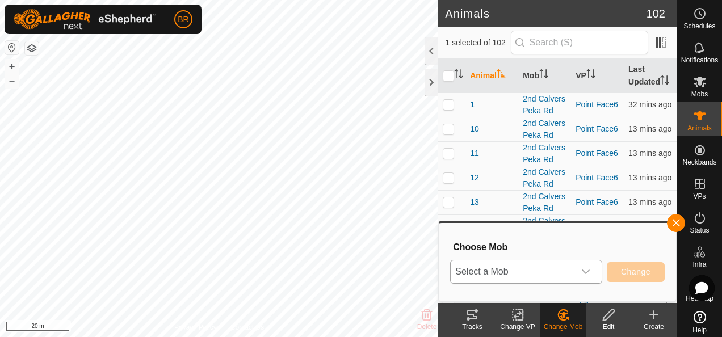
click at [558, 271] on span "Select a Mob" at bounding box center [513, 271] width 124 height 23
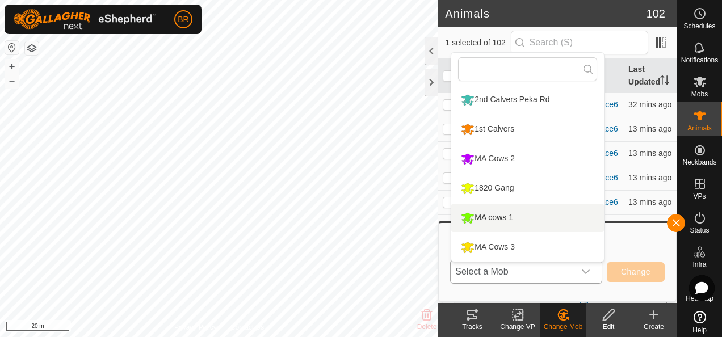
click at [512, 216] on li "MA cows 1" at bounding box center [527, 218] width 153 height 28
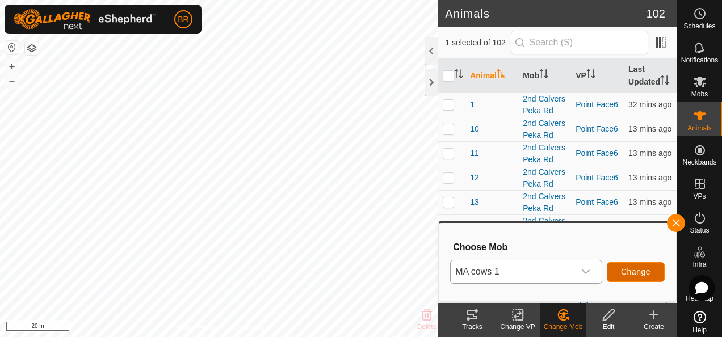
click at [624, 277] on button "Change" at bounding box center [636, 272] width 58 height 20
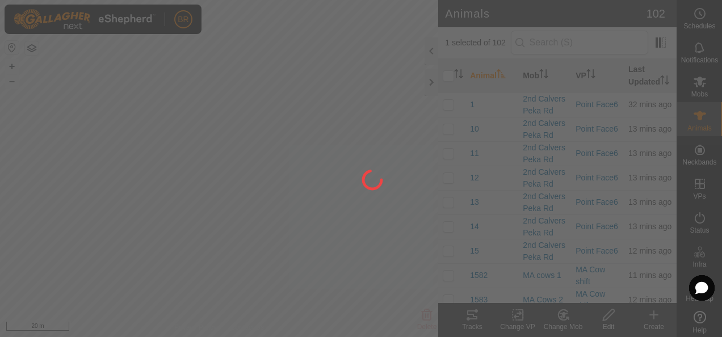
checkbox input "false"
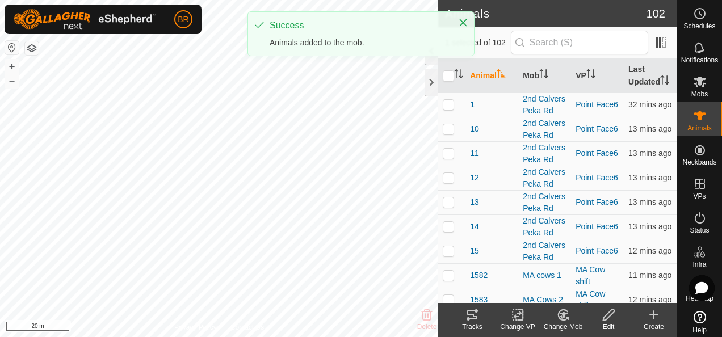
click at [558, 319] on icon at bounding box center [563, 315] width 14 height 14
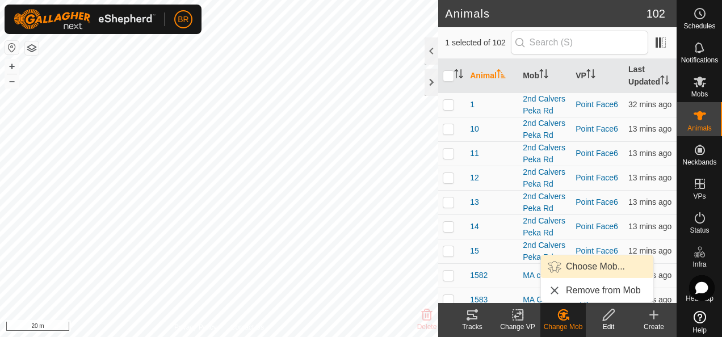
click at [565, 268] on link "Choose Mob..." at bounding box center [597, 266] width 112 height 23
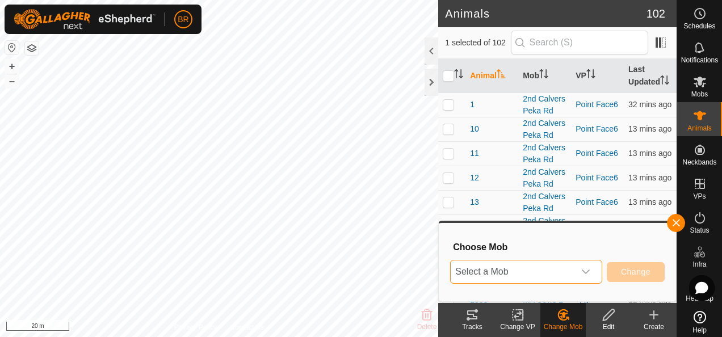
click at [561, 271] on span "Select a Mob" at bounding box center [513, 271] width 124 height 23
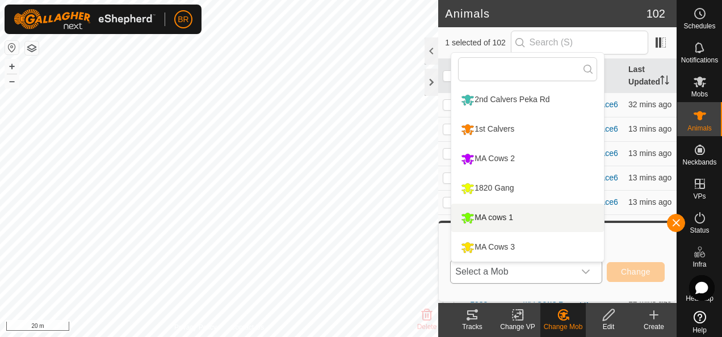
click at [521, 216] on li "MA cows 1" at bounding box center [527, 218] width 153 height 28
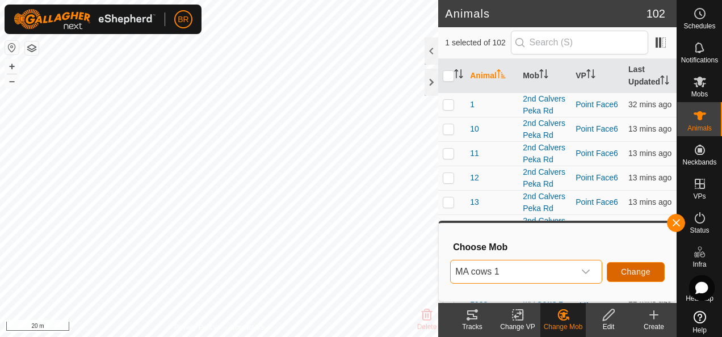
click at [625, 276] on span "Change" at bounding box center [636, 271] width 30 height 9
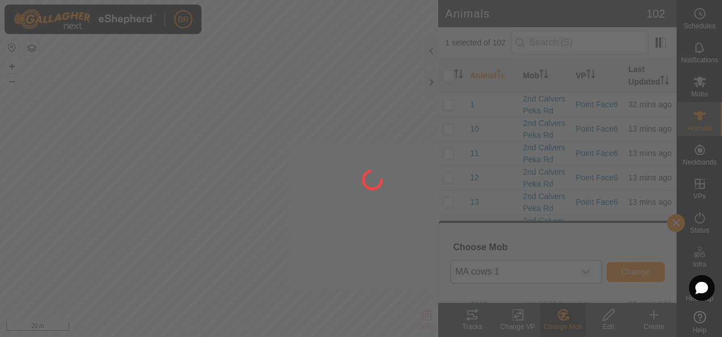
checkbox input "false"
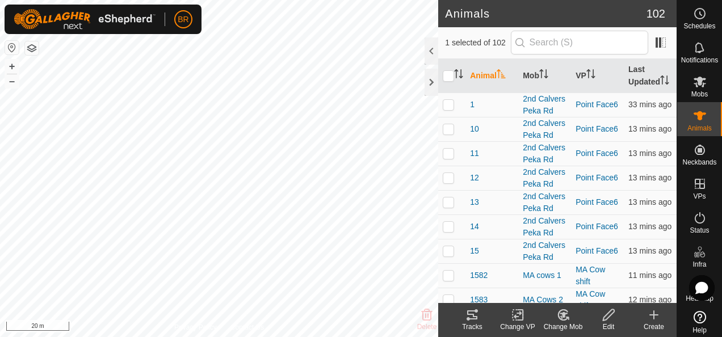
click at [552, 317] on change-mob-svg-icon at bounding box center [562, 315] width 45 height 14
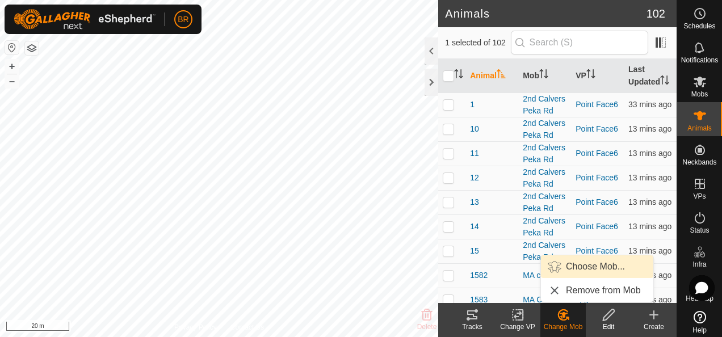
click at [570, 266] on link "Choose Mob..." at bounding box center [597, 266] width 112 height 23
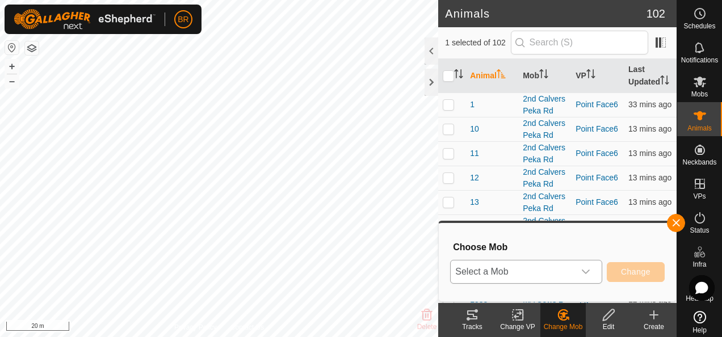
click at [566, 266] on span "Select a Mob" at bounding box center [513, 271] width 124 height 23
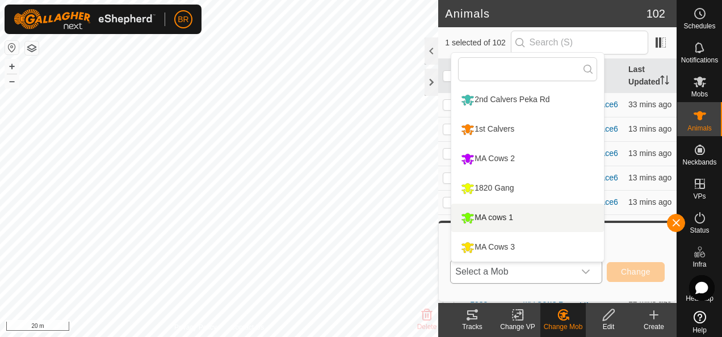
click at [517, 215] on li "MA cows 1" at bounding box center [527, 218] width 153 height 28
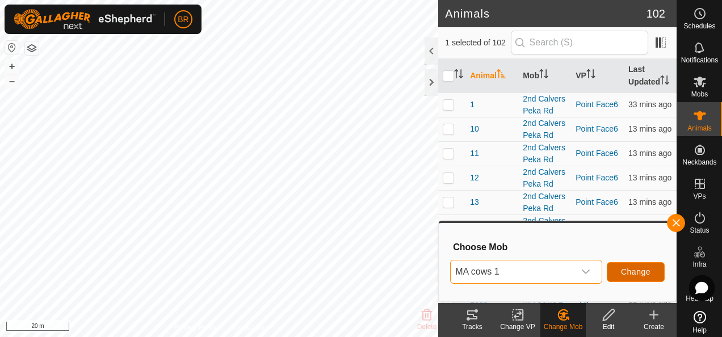
click at [636, 275] on span "Change" at bounding box center [636, 271] width 30 height 9
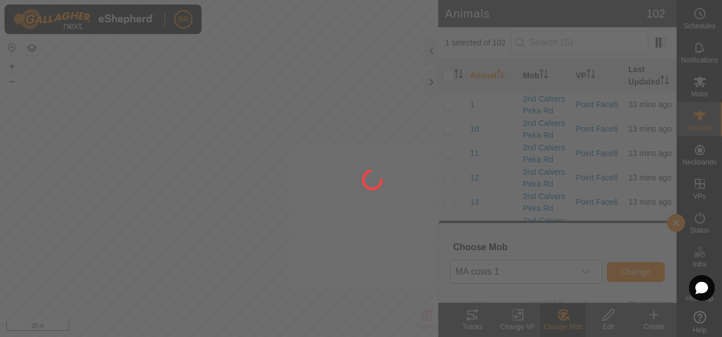
checkbox input "false"
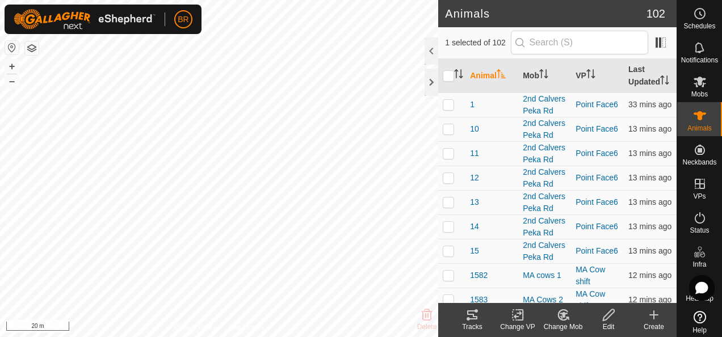
click at [557, 326] on div "Change Mob" at bounding box center [562, 327] width 45 height 10
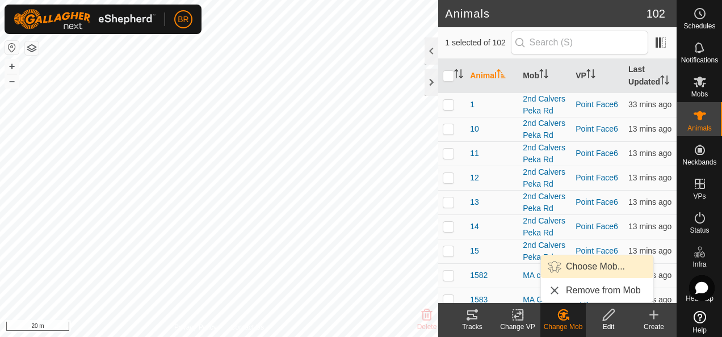
click at [556, 262] on link "Choose Mob..." at bounding box center [597, 266] width 112 height 23
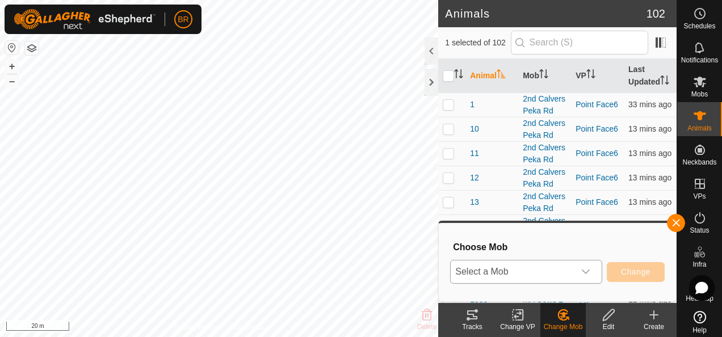
click at [555, 271] on span "Select a Mob" at bounding box center [513, 271] width 124 height 23
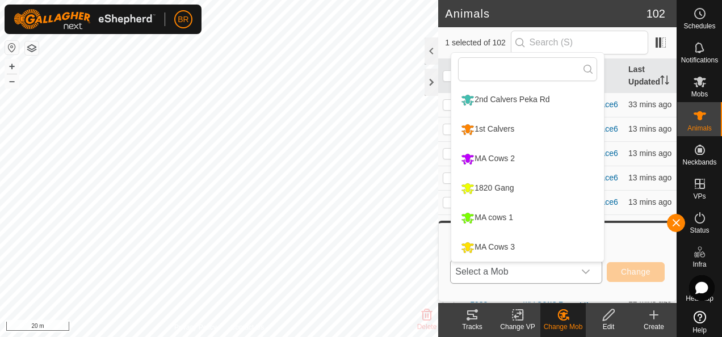
click at [509, 221] on li "MA cows 1" at bounding box center [527, 218] width 153 height 28
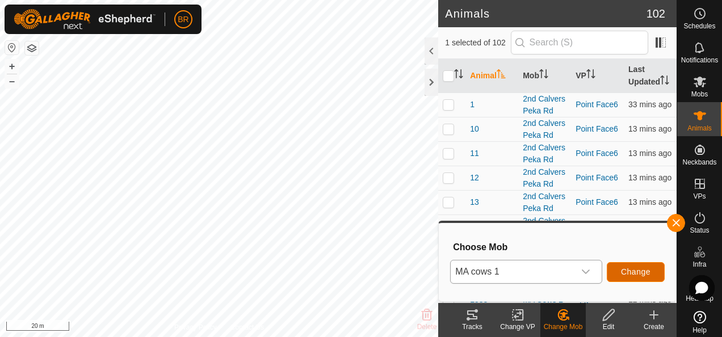
click at [615, 266] on button "Change" at bounding box center [636, 272] width 58 height 20
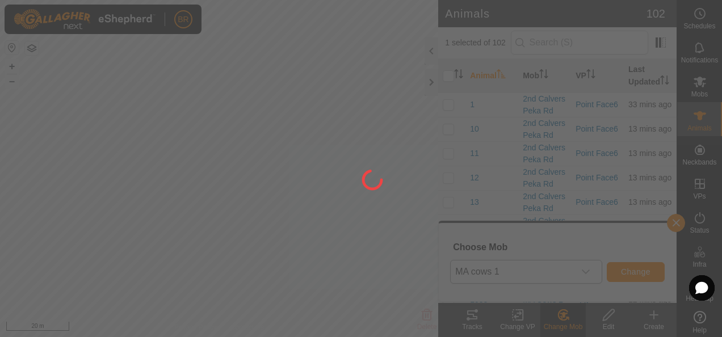
checkbox input "false"
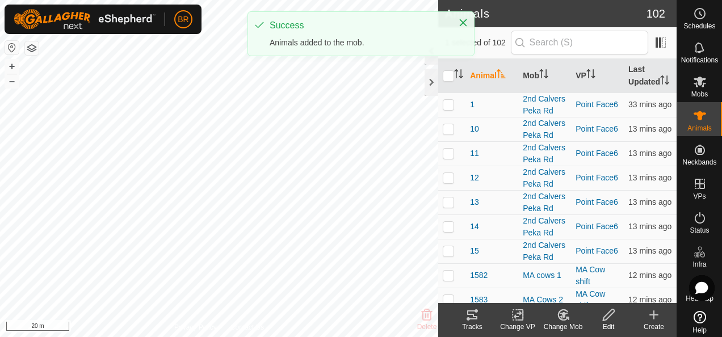
click at [563, 320] on icon at bounding box center [563, 315] width 10 height 10
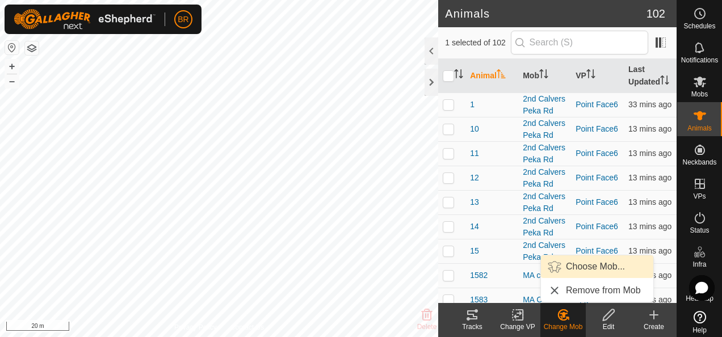
click at [558, 266] on link "Choose Mob..." at bounding box center [597, 266] width 112 height 23
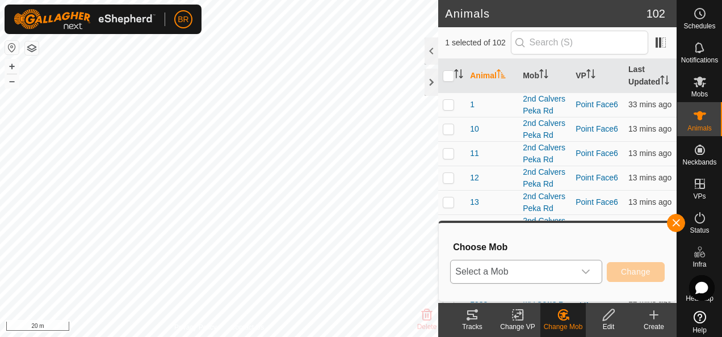
click at [545, 275] on span "Select a Mob" at bounding box center [513, 271] width 124 height 23
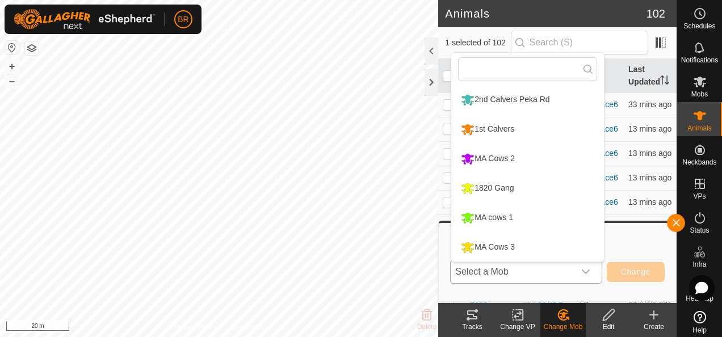
click at [506, 216] on li "MA cows 1" at bounding box center [527, 218] width 153 height 28
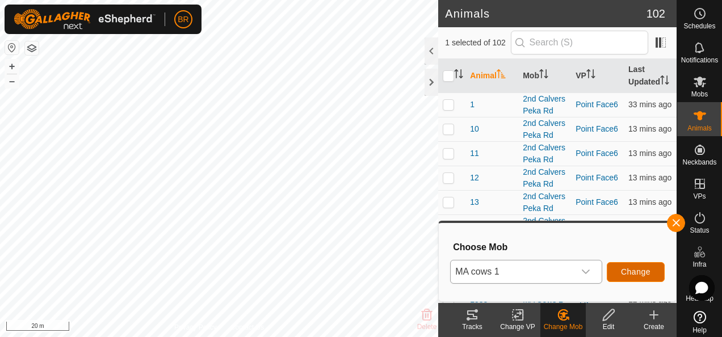
click at [617, 271] on button "Change" at bounding box center [636, 272] width 58 height 20
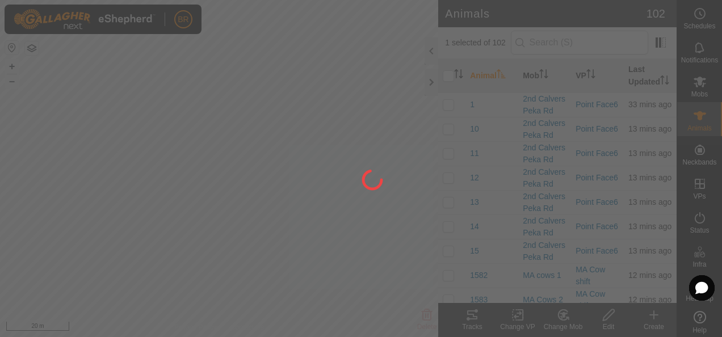
checkbox input "false"
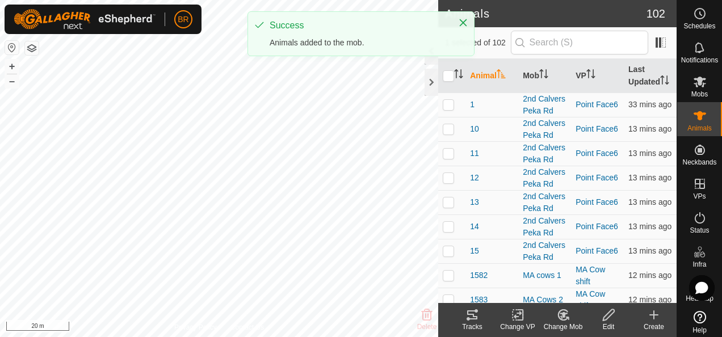
click at [569, 314] on icon at bounding box center [563, 315] width 14 height 14
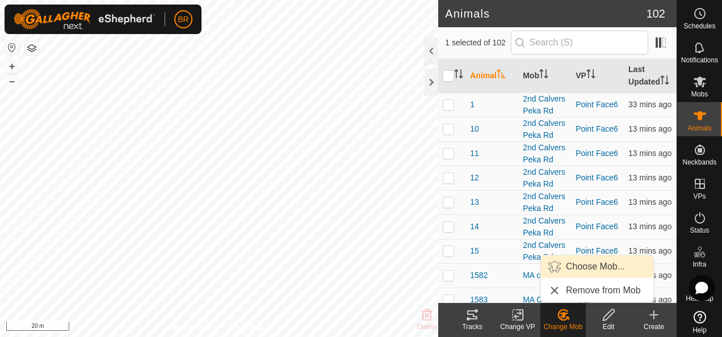
click at [579, 259] on link "Choose Mob..." at bounding box center [597, 266] width 112 height 23
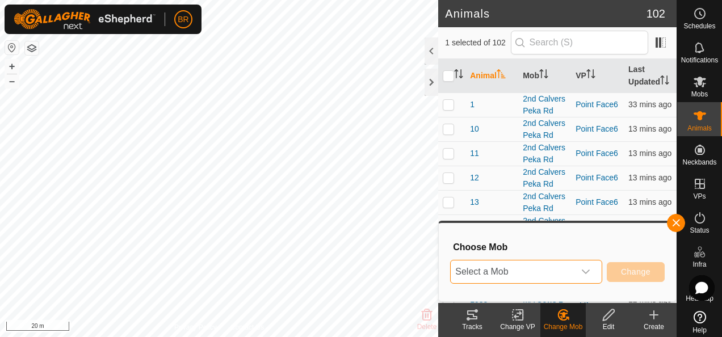
click at [574, 269] on span "Select a Mob" at bounding box center [513, 271] width 124 height 23
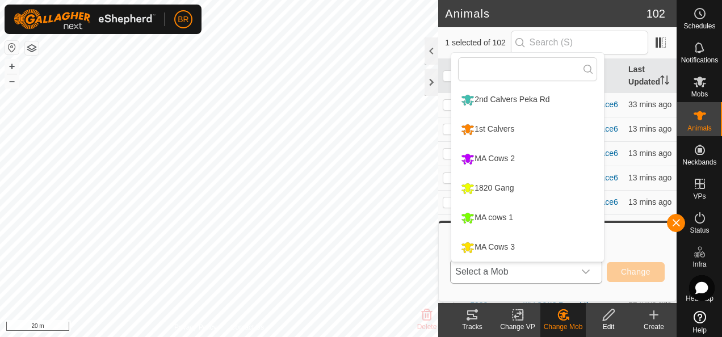
click at [517, 214] on li "MA cows 1" at bounding box center [527, 218] width 153 height 28
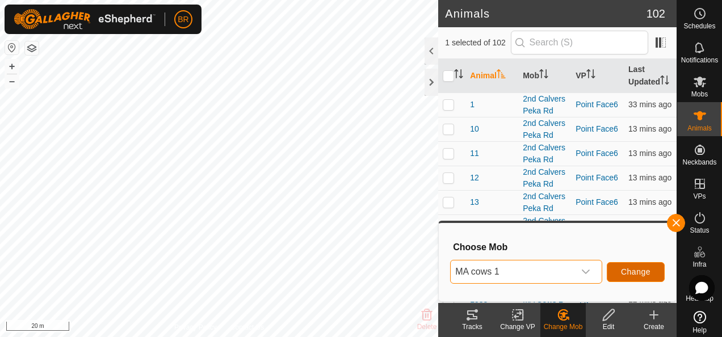
click at [625, 273] on span "Change" at bounding box center [636, 271] width 30 height 9
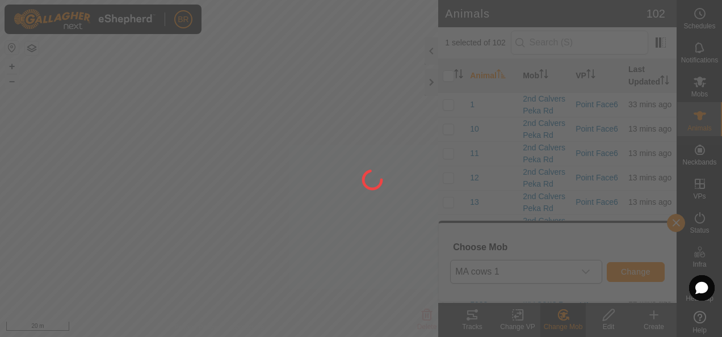
checkbox input "false"
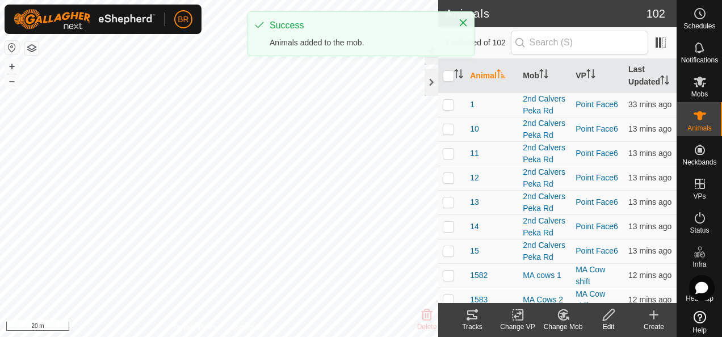
click at [566, 321] on icon at bounding box center [563, 315] width 14 height 14
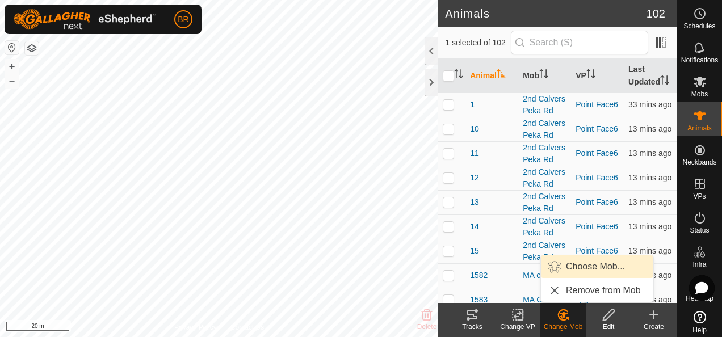
click at [583, 264] on link "Choose Mob..." at bounding box center [597, 266] width 112 height 23
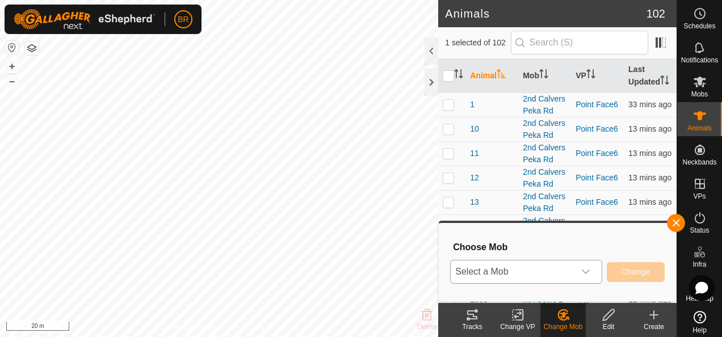
click at [542, 270] on span "Select a Mob" at bounding box center [513, 271] width 124 height 23
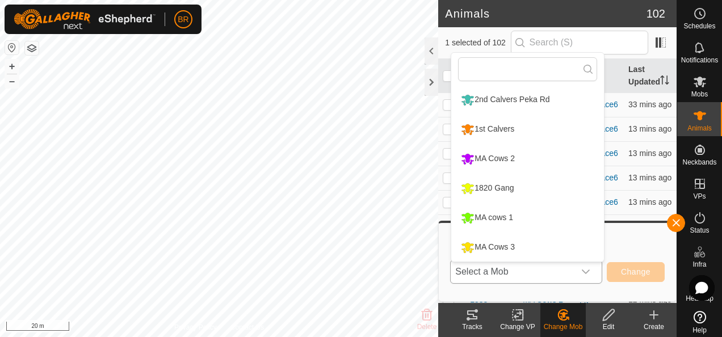
click at [485, 212] on li "MA cows 1" at bounding box center [527, 218] width 153 height 28
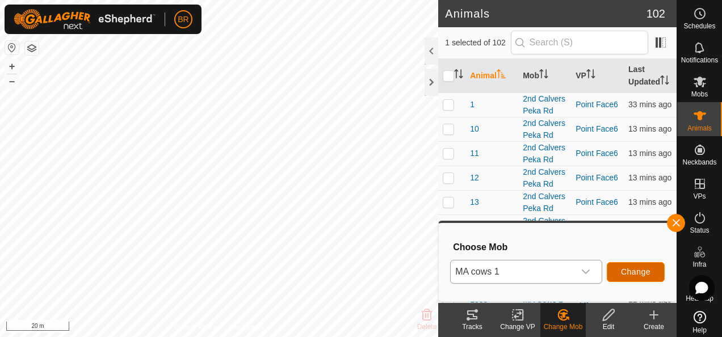
click at [630, 271] on span "Change" at bounding box center [636, 271] width 30 height 9
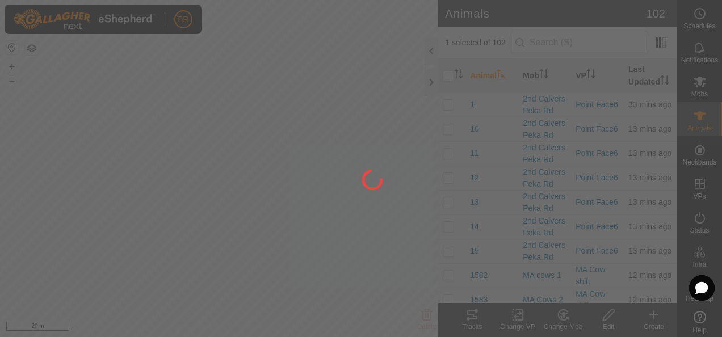
checkbox input "false"
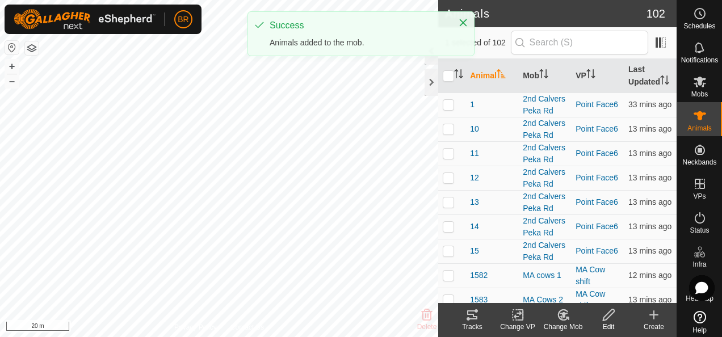
click at [563, 315] on icon at bounding box center [563, 315] width 8 height 6
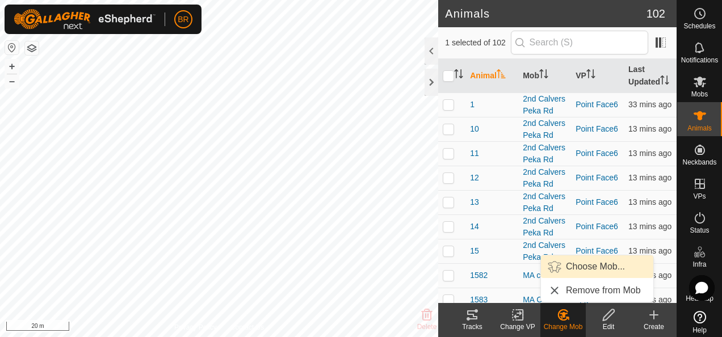
click at [557, 266] on link "Choose Mob..." at bounding box center [597, 266] width 112 height 23
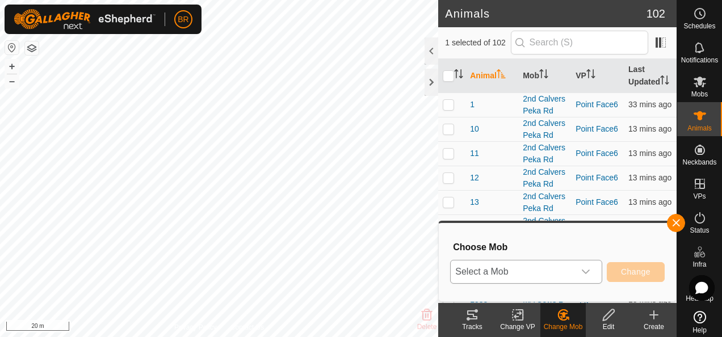
click at [517, 264] on span "Select a Mob" at bounding box center [513, 271] width 124 height 23
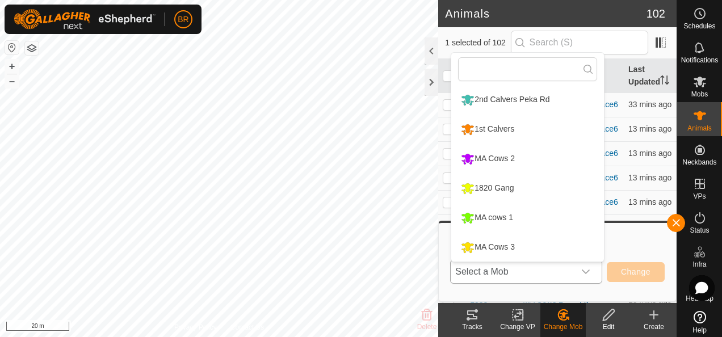
click at [495, 214] on li "MA cows 1" at bounding box center [527, 218] width 153 height 28
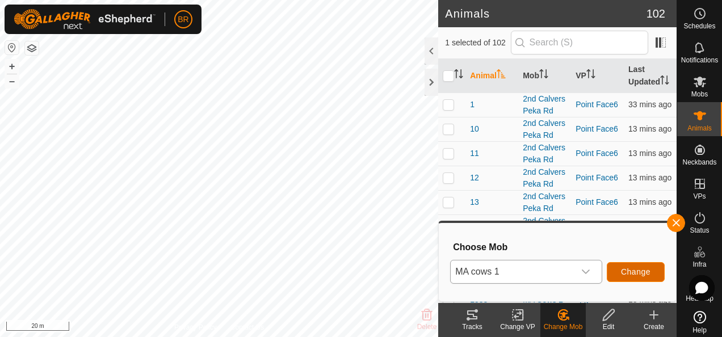
click at [633, 272] on span "Change" at bounding box center [636, 271] width 30 height 9
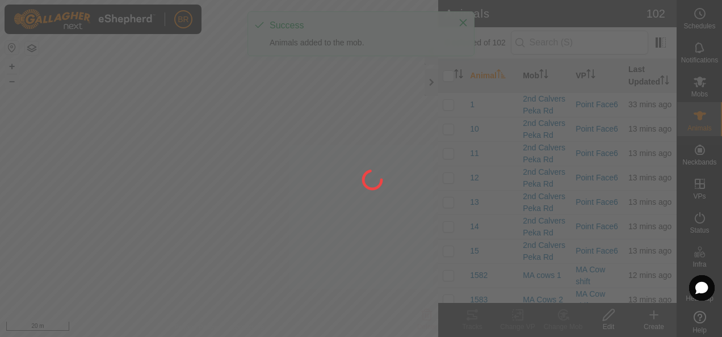
checkbox input "false"
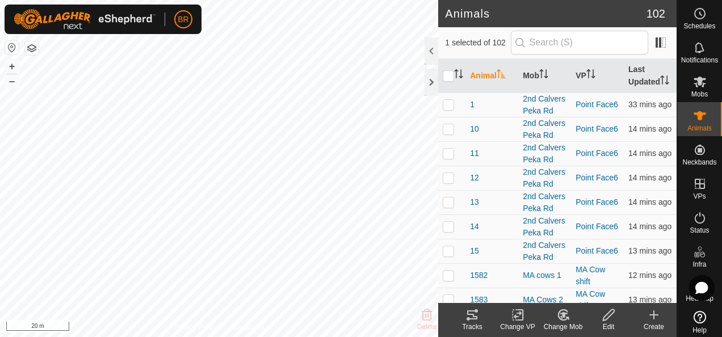
click at [566, 310] on icon at bounding box center [563, 315] width 14 height 14
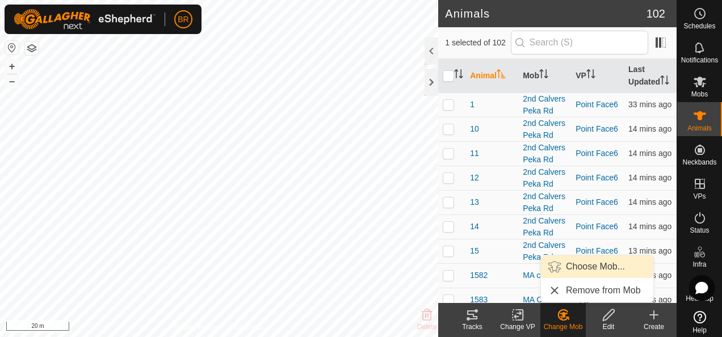
click at [570, 260] on link "Choose Mob..." at bounding box center [597, 266] width 112 height 23
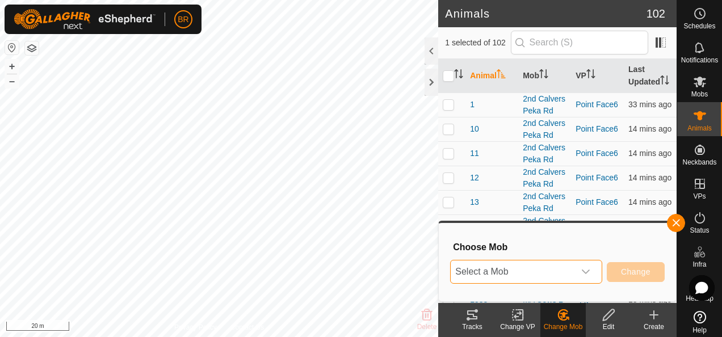
click at [543, 280] on span "Select a Mob" at bounding box center [513, 271] width 124 height 23
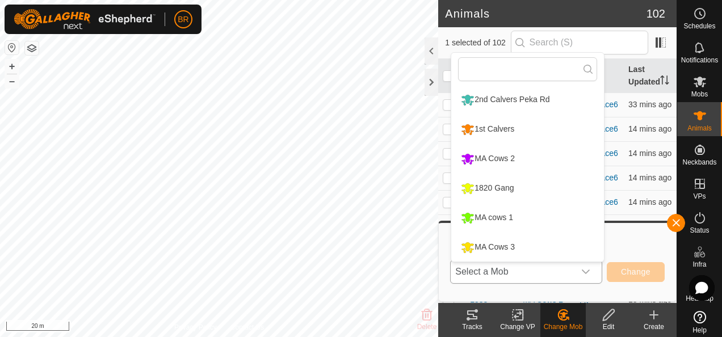
click at [477, 213] on li "MA cows 1" at bounding box center [527, 218] width 153 height 28
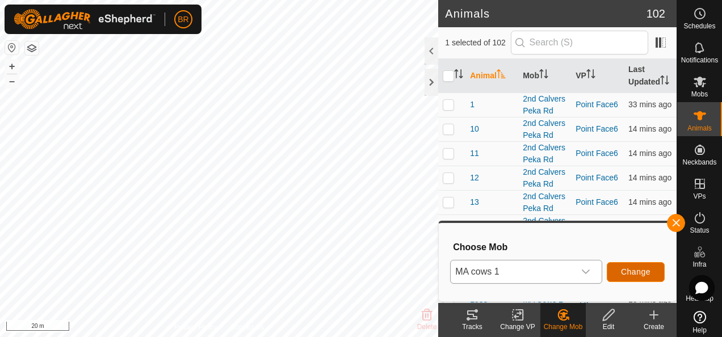
click at [624, 272] on span "Change" at bounding box center [636, 271] width 30 height 9
checkbox input "false"
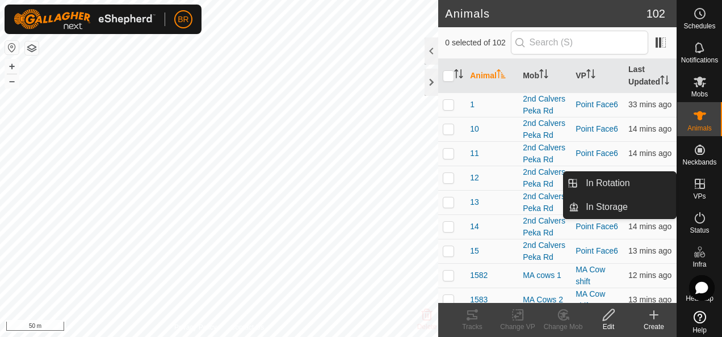
click at [693, 189] on icon at bounding box center [700, 184] width 14 height 14
click at [697, 185] on icon at bounding box center [700, 184] width 14 height 14
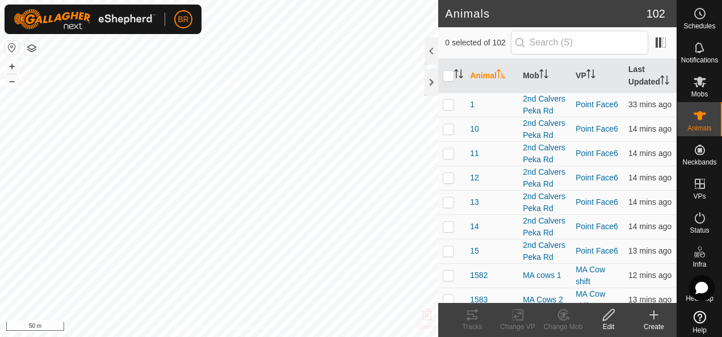
click at [655, 325] on div "Create" at bounding box center [653, 327] width 45 height 10
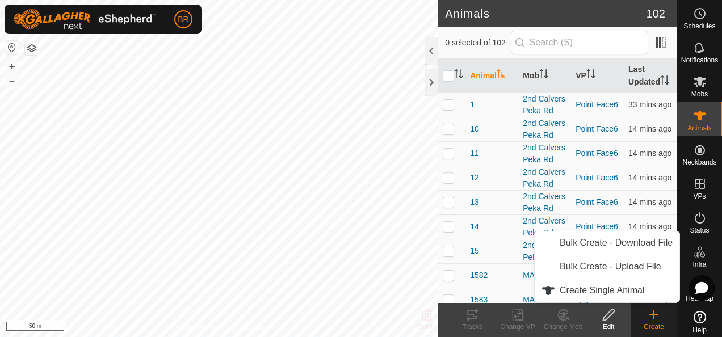
click at [653, 319] on icon at bounding box center [654, 315] width 14 height 14
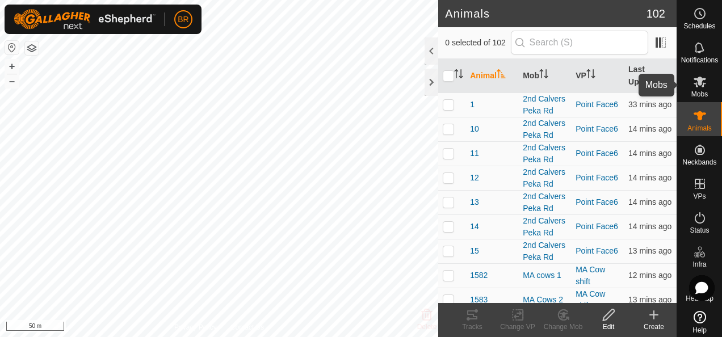
click at [700, 85] on icon at bounding box center [700, 82] width 14 height 14
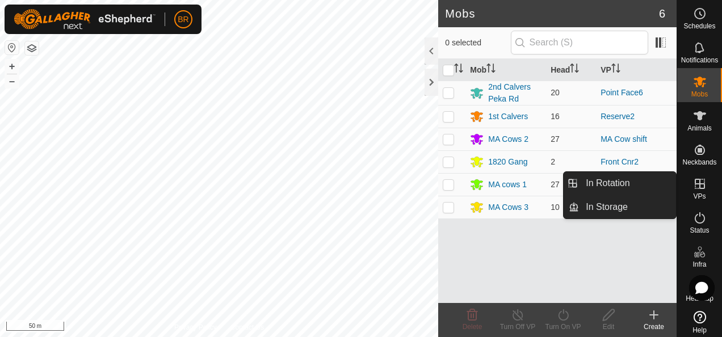
click at [693, 187] on icon at bounding box center [700, 184] width 14 height 14
click at [607, 186] on link "In Rotation" at bounding box center [627, 183] width 97 height 23
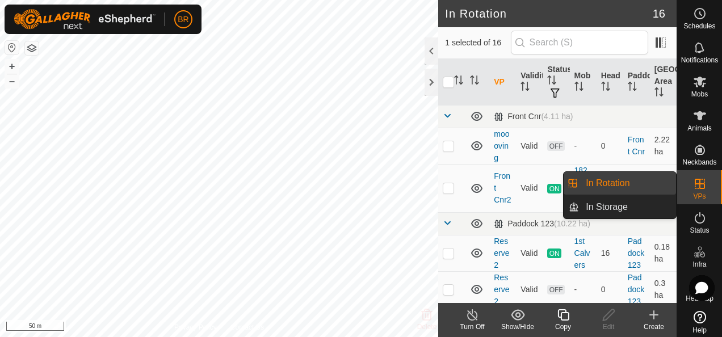
click at [655, 315] on icon at bounding box center [654, 315] width 8 height 0
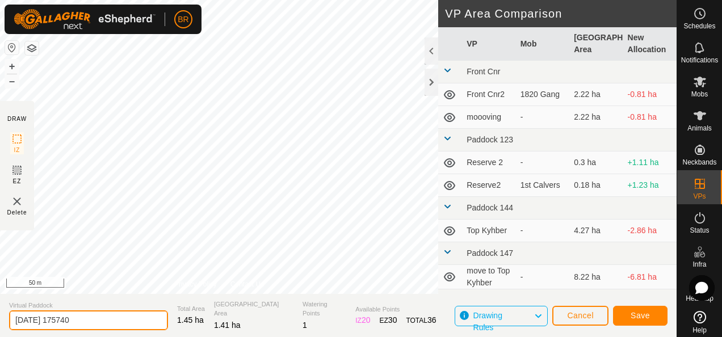
drag, startPoint x: 85, startPoint y: 328, endPoint x: 1, endPoint y: 344, distance: 85.6
click at [1, 336] on html "BR Schedules Notifications Mobs Animals Neckbands VPs Status Infra Heatmap Help…" at bounding box center [361, 168] width 722 height 337
type input "B Lewers1"
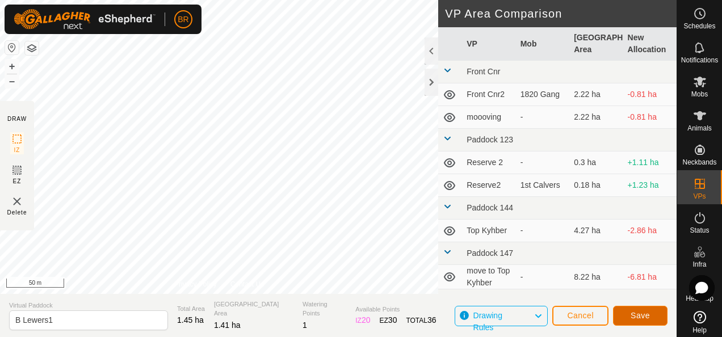
click at [637, 315] on span "Save" at bounding box center [639, 315] width 19 height 9
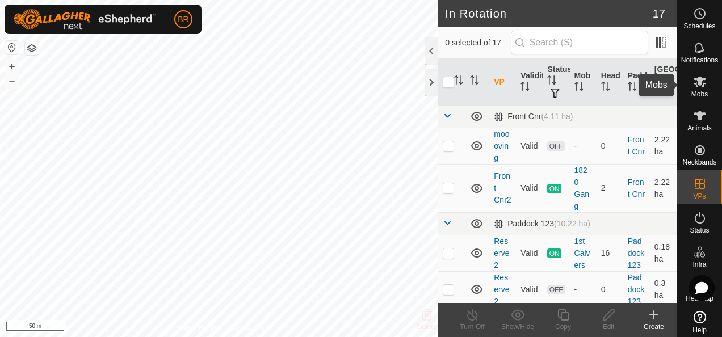
click at [693, 83] on icon at bounding box center [699, 82] width 12 height 11
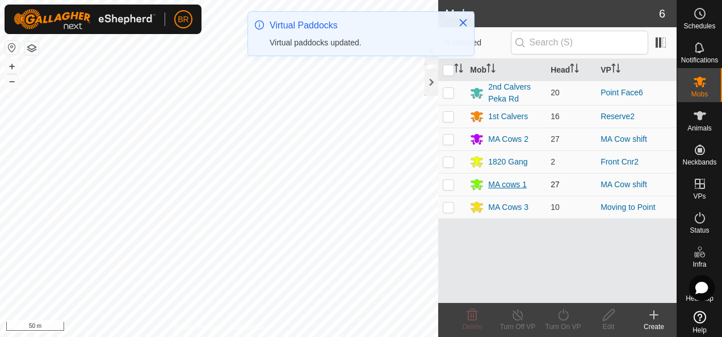
click at [500, 182] on div "MA cows 1" at bounding box center [507, 185] width 39 height 12
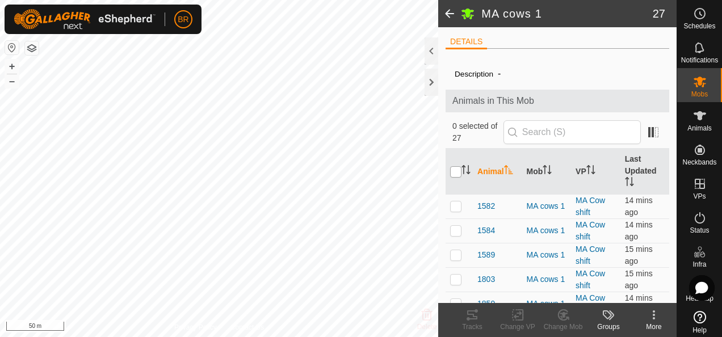
click at [452, 171] on input "checkbox" at bounding box center [455, 171] width 11 height 11
checkbox input "true"
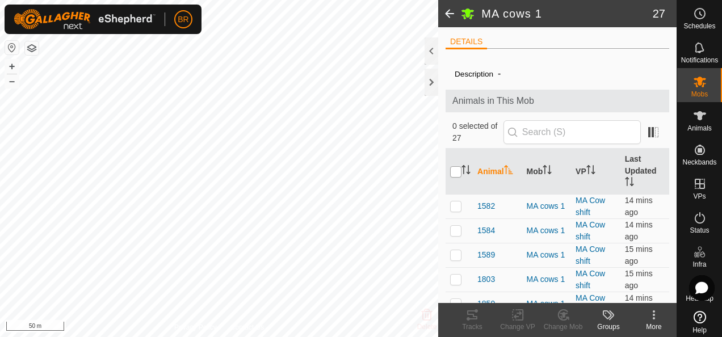
checkbox input "true"
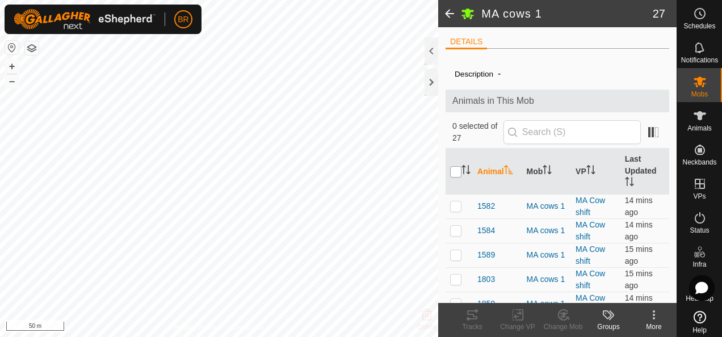
checkbox input "true"
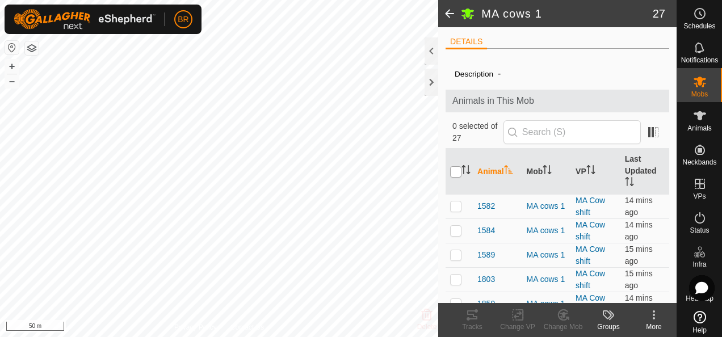
checkbox input "true"
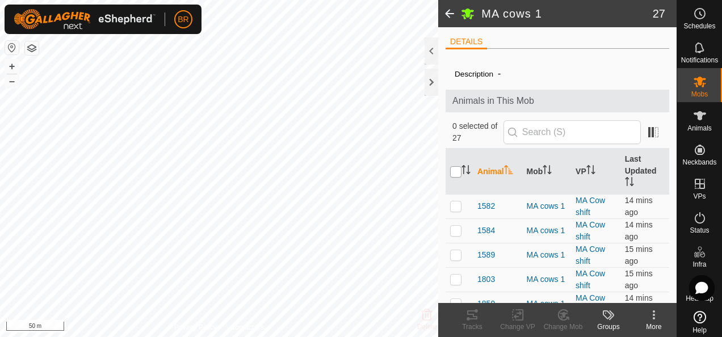
checkbox input "true"
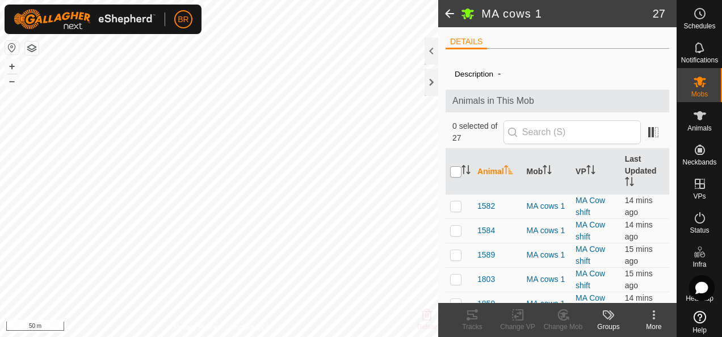
checkbox input "true"
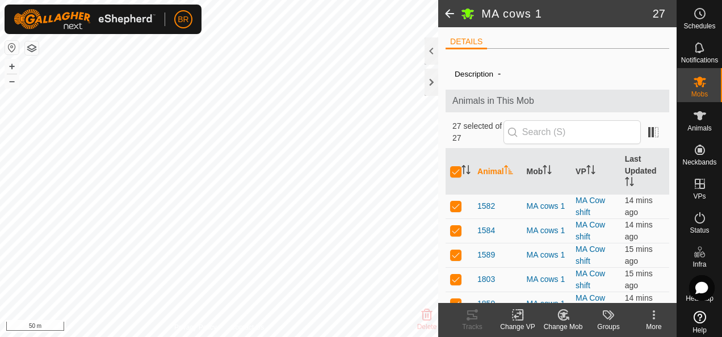
click at [517, 318] on icon at bounding box center [518, 315] width 14 height 14
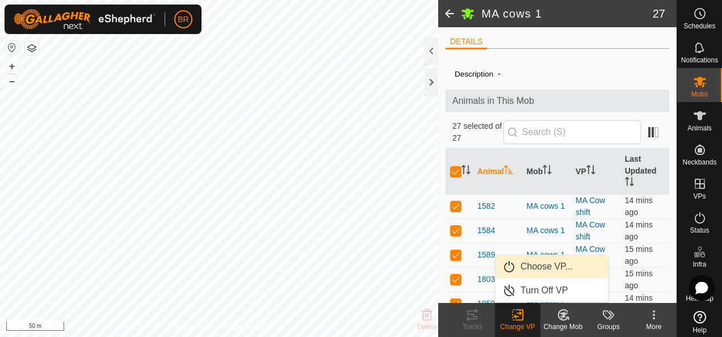
click at [537, 258] on link "Choose VP..." at bounding box center [551, 266] width 112 height 23
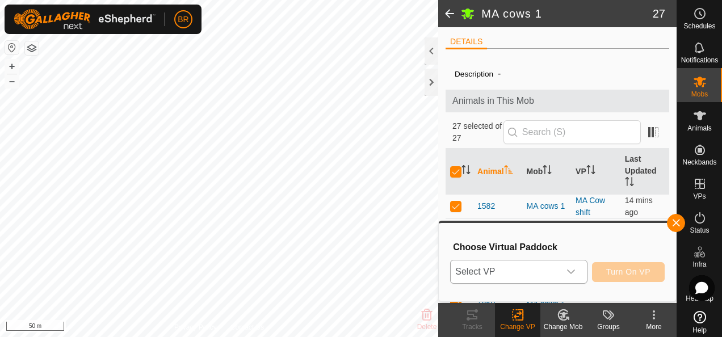
click at [528, 267] on span "Select VP" at bounding box center [505, 271] width 108 height 23
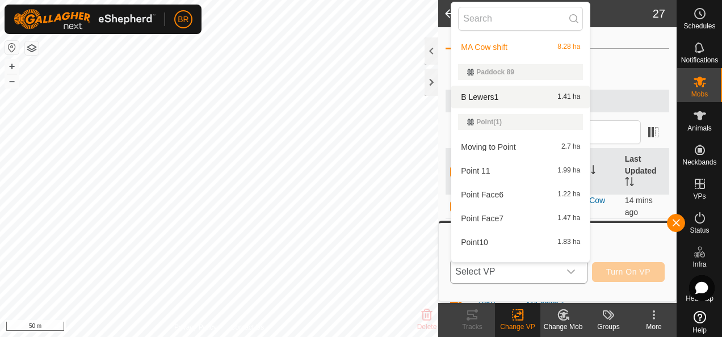
scroll to position [340, 0]
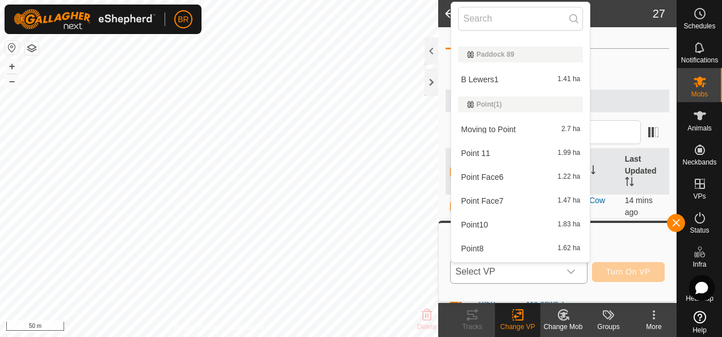
click at [479, 79] on li "B Lewers1 1.41 ha" at bounding box center [520, 79] width 138 height 23
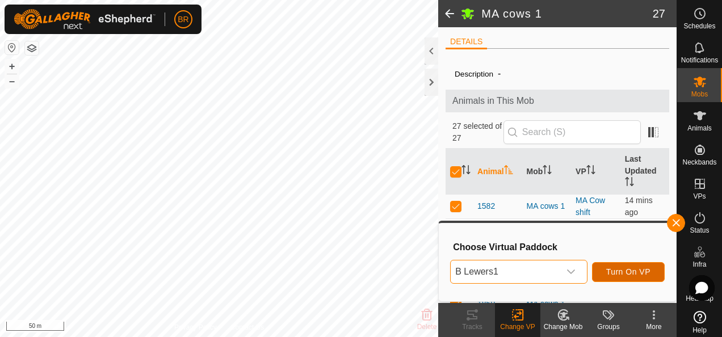
click at [627, 269] on span "Turn On VP" at bounding box center [628, 271] width 44 height 9
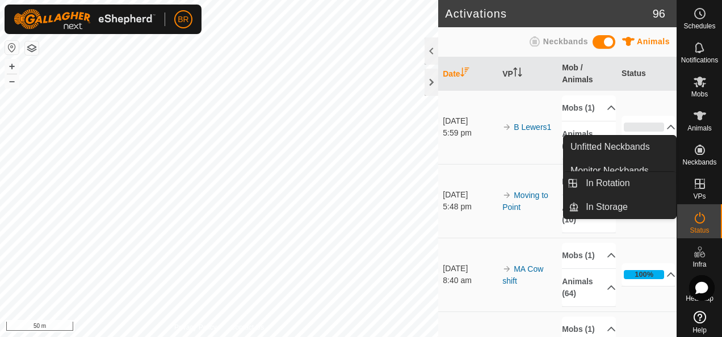
click at [699, 183] on icon at bounding box center [700, 184] width 10 height 10
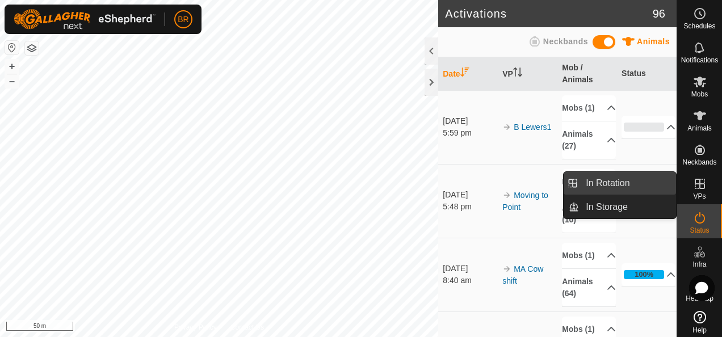
click at [642, 183] on link "In Rotation" at bounding box center [627, 183] width 97 height 23
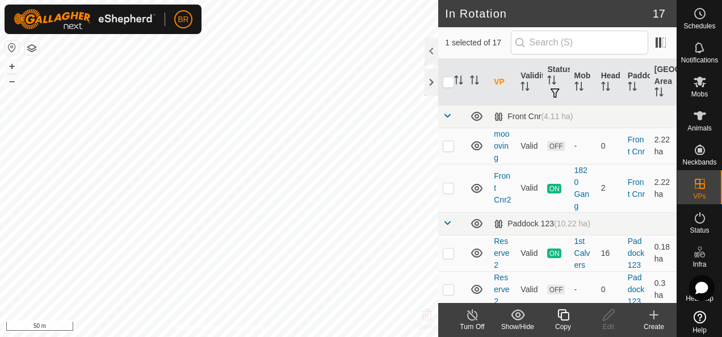
click at [653, 323] on div "Create" at bounding box center [653, 327] width 45 height 10
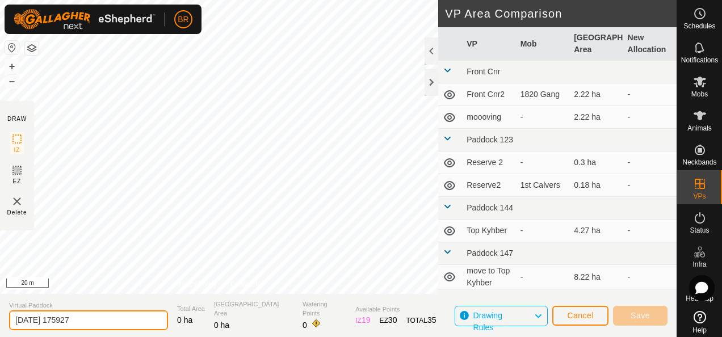
drag, startPoint x: 102, startPoint y: 320, endPoint x: 0, endPoint y: 328, distance: 101.9
click at [0, 328] on html "BR Schedules Notifications Mobs Animals Neckbands VPs Status Infra Heatmap Help…" at bounding box center [361, 168] width 722 height 337
type input "F [PERSON_NAME] 1"
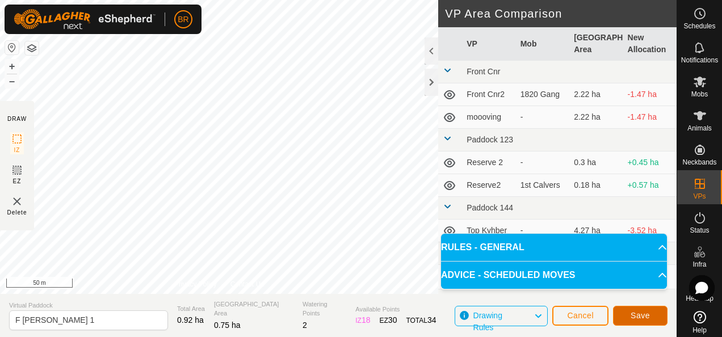
click at [639, 311] on span "Save" at bounding box center [639, 315] width 19 height 9
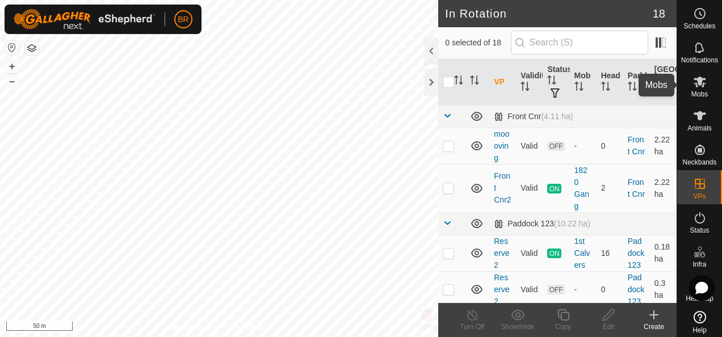
click at [693, 84] on icon at bounding box center [700, 82] width 14 height 14
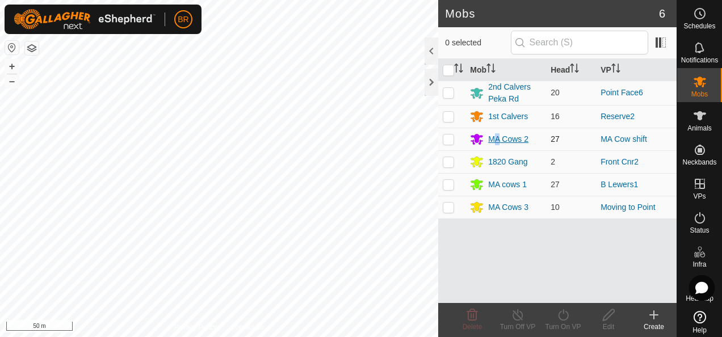
click at [497, 136] on div "MA Cows 2" at bounding box center [508, 139] width 40 height 12
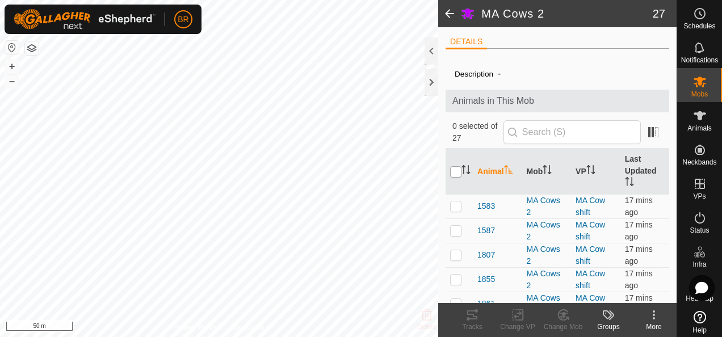
click at [456, 170] on input "checkbox" at bounding box center [455, 171] width 11 height 11
checkbox input "true"
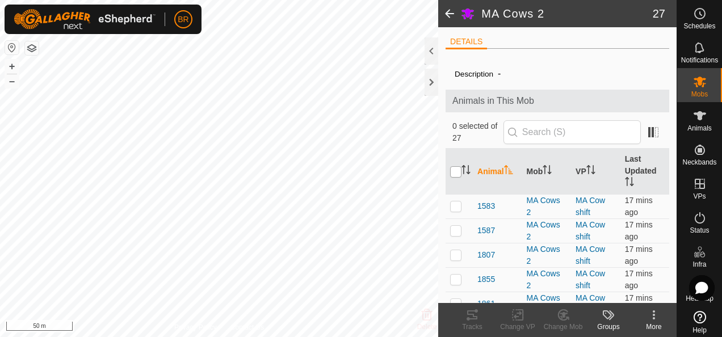
checkbox input "true"
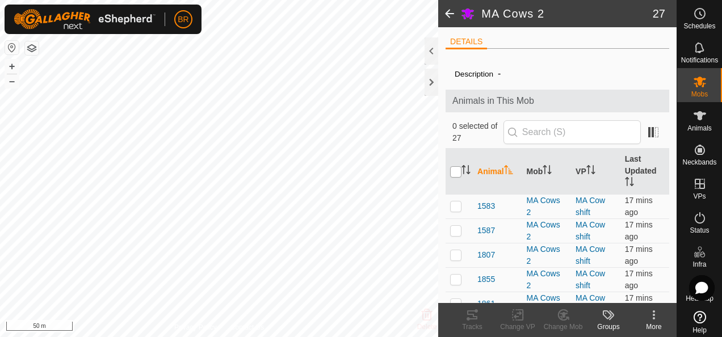
checkbox input "true"
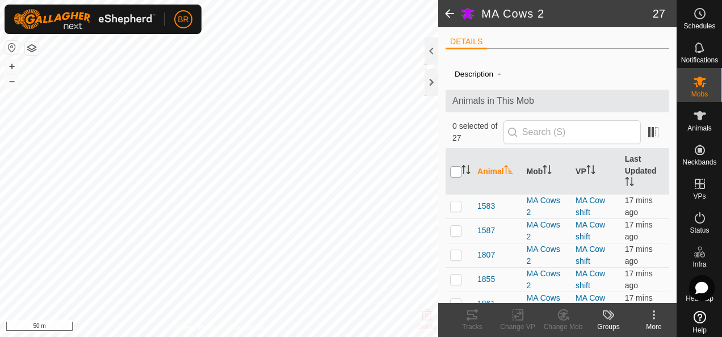
checkbox input "true"
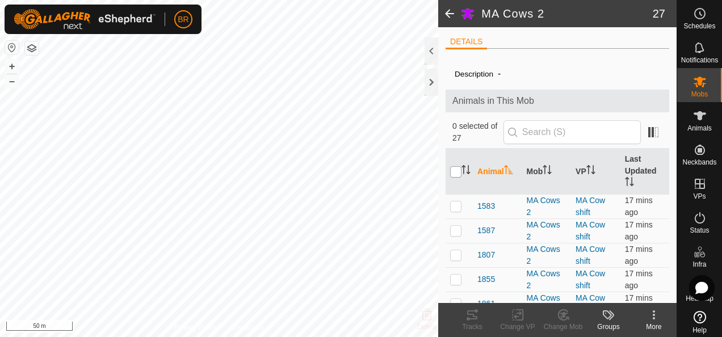
checkbox input "true"
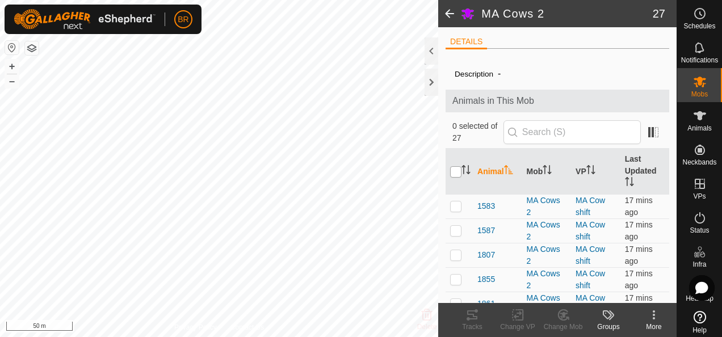
checkbox input "true"
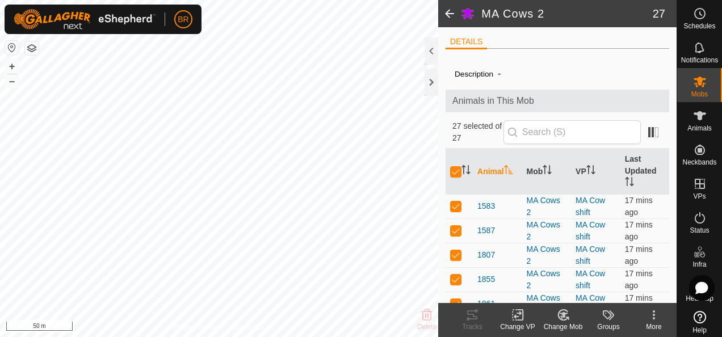
click at [514, 321] on icon at bounding box center [518, 315] width 14 height 14
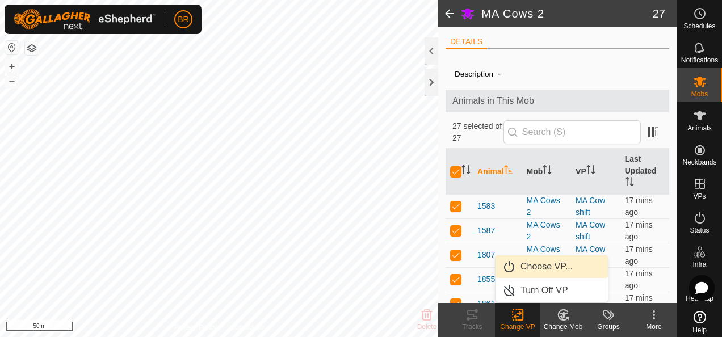
click at [531, 264] on link "Choose VP..." at bounding box center [551, 266] width 112 height 23
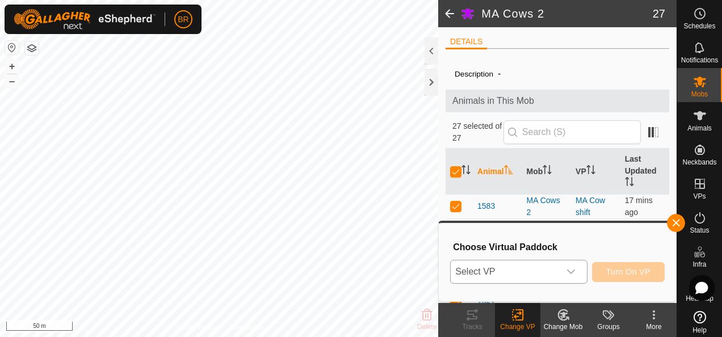
click at [528, 269] on span "Select VP" at bounding box center [505, 271] width 108 height 23
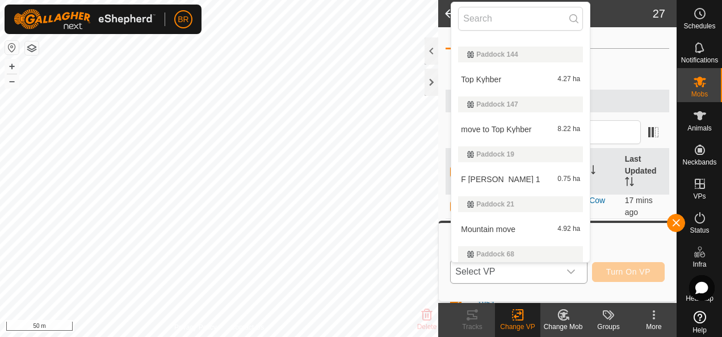
scroll to position [121, 0]
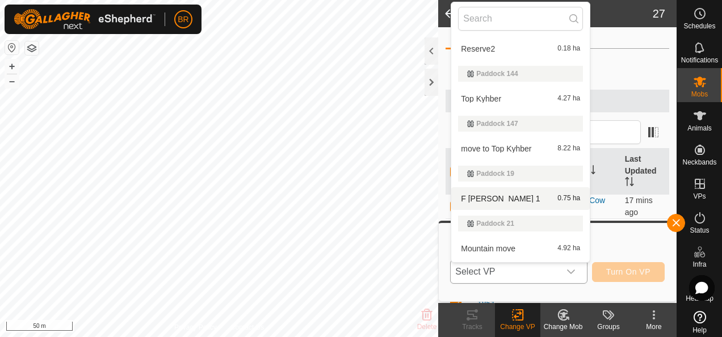
click at [507, 201] on li "F [PERSON_NAME] 1 0.75 ha" at bounding box center [520, 198] width 138 height 23
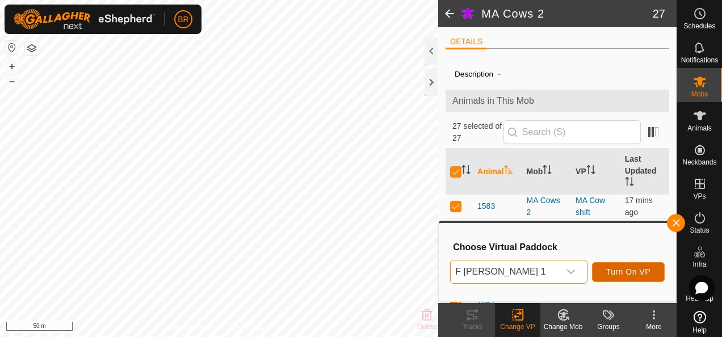
click at [625, 272] on span "Turn On VP" at bounding box center [628, 271] width 44 height 9
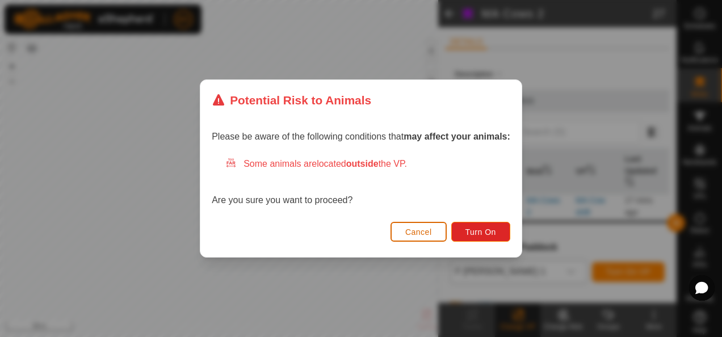
click at [428, 230] on span "Cancel" at bounding box center [418, 232] width 27 height 9
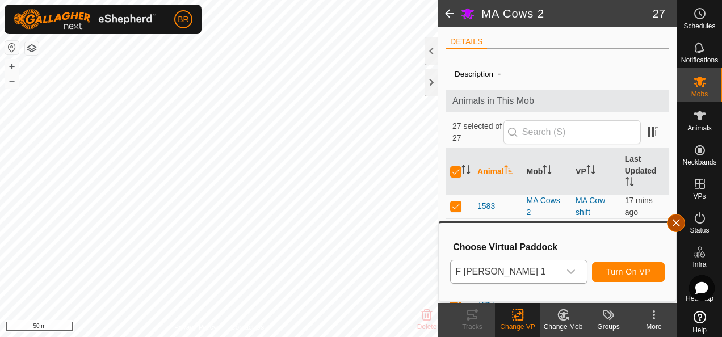
click at [676, 222] on button "button" at bounding box center [676, 223] width 18 height 18
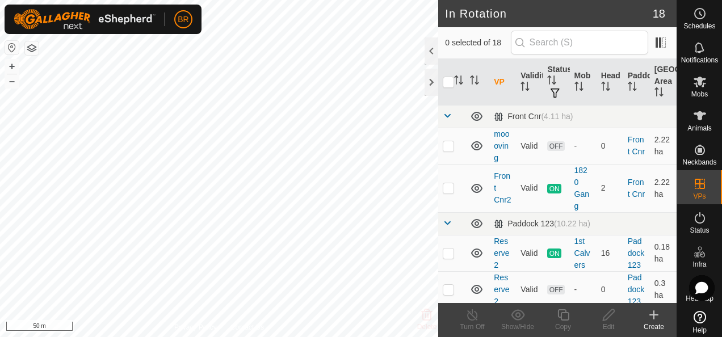
checkbox input "true"
checkbox input "false"
click at [608, 316] on icon at bounding box center [608, 315] width 14 height 14
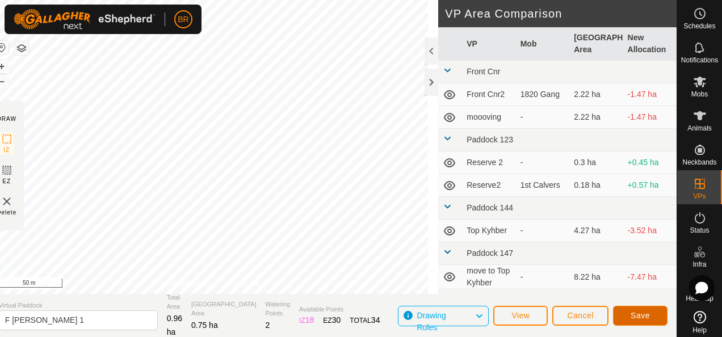
click at [647, 314] on span "Save" at bounding box center [639, 315] width 19 height 9
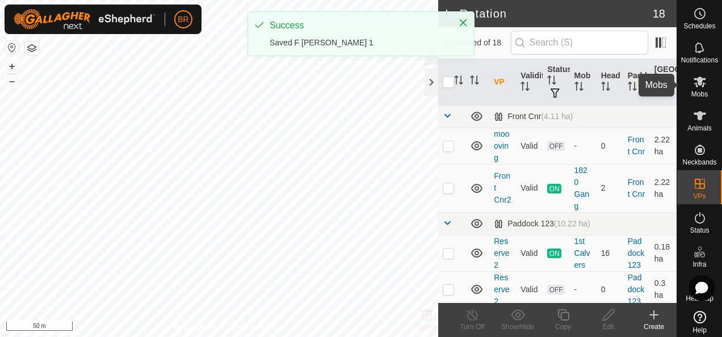
click at [689, 81] on es-mob-svg-icon at bounding box center [699, 82] width 20 height 18
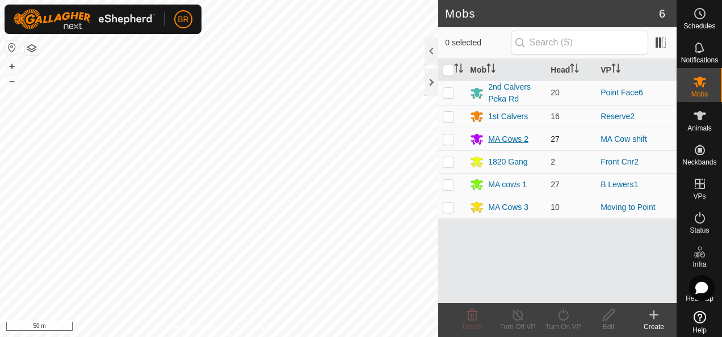
click at [500, 135] on div "MA Cows 2" at bounding box center [508, 139] width 40 height 12
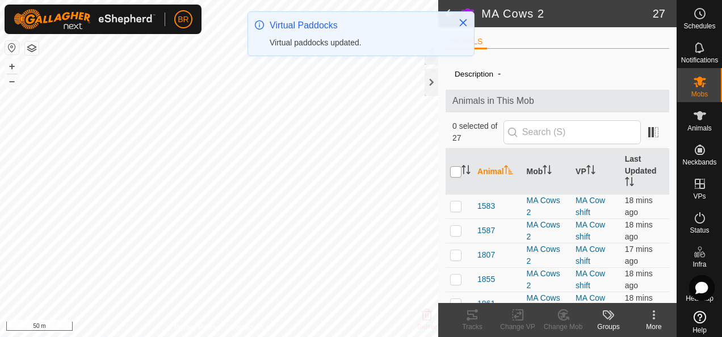
click at [454, 166] on input "checkbox" at bounding box center [455, 171] width 11 height 11
checkbox input "true"
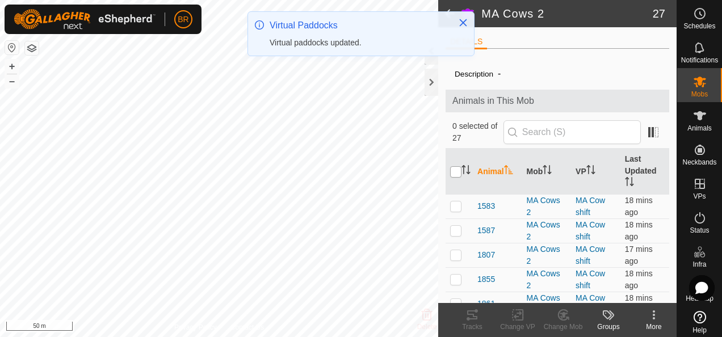
checkbox input "true"
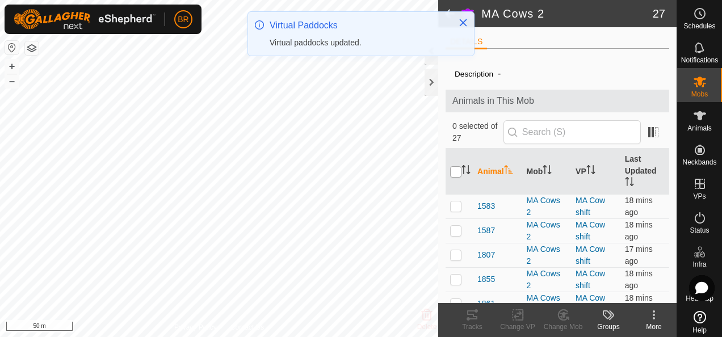
checkbox input "true"
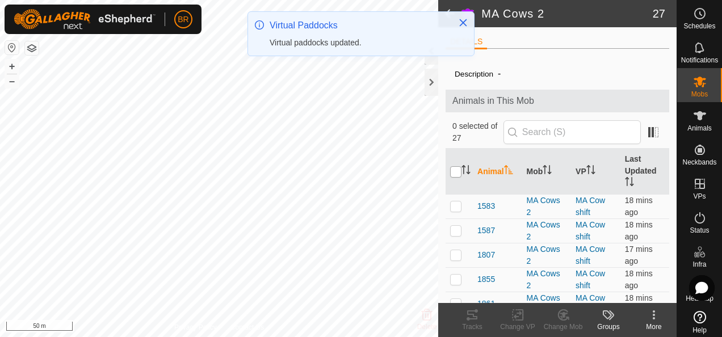
checkbox input "true"
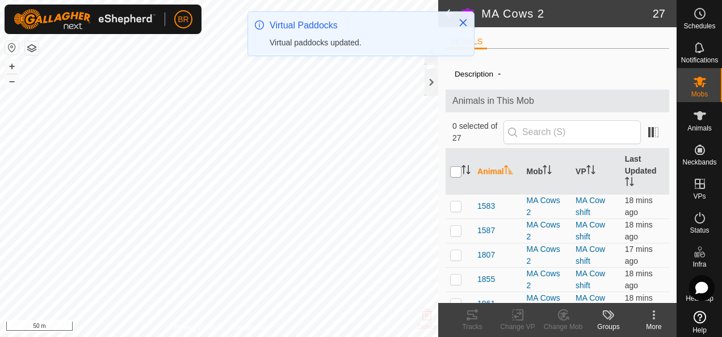
checkbox input "true"
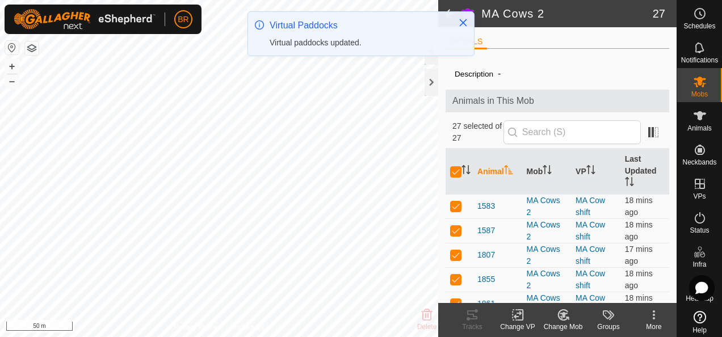
click at [510, 323] on div "Change VP" at bounding box center [517, 327] width 45 height 10
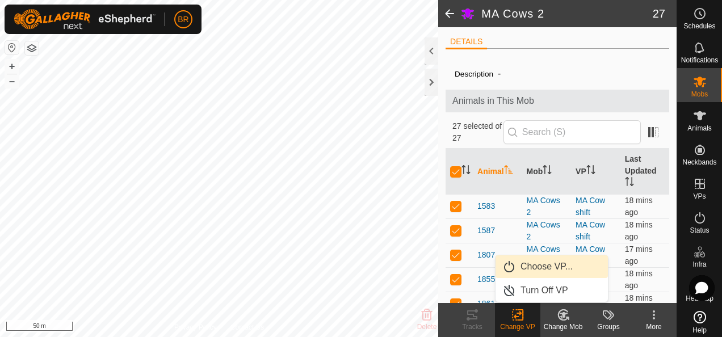
click at [555, 266] on link "Choose VP..." at bounding box center [551, 266] width 112 height 23
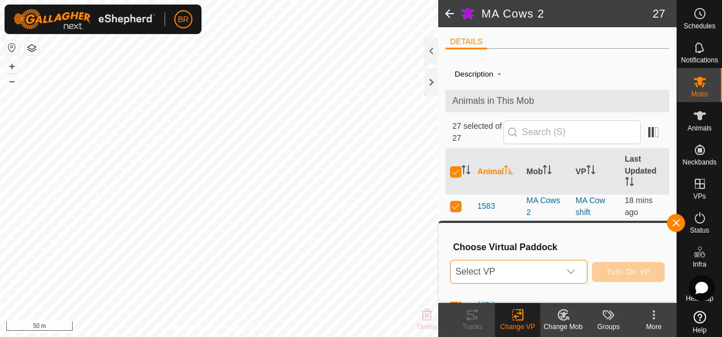
click at [559, 268] on span "Select VP" at bounding box center [505, 271] width 108 height 23
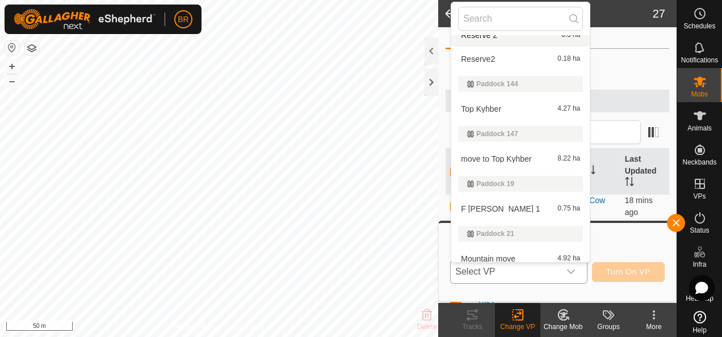
scroll to position [113, 0]
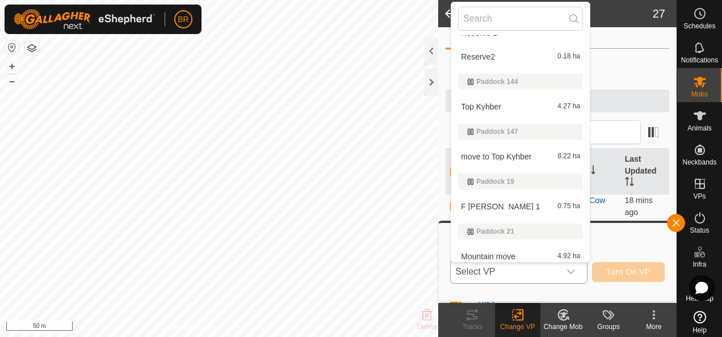
click at [510, 204] on li "F [PERSON_NAME] 1 0.75 ha" at bounding box center [520, 206] width 138 height 23
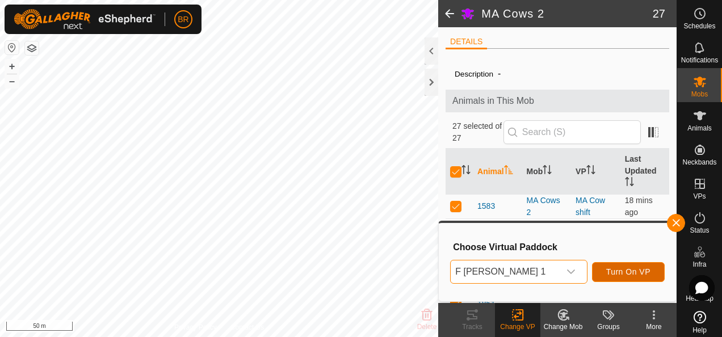
click at [626, 272] on span "Turn On VP" at bounding box center [628, 271] width 44 height 9
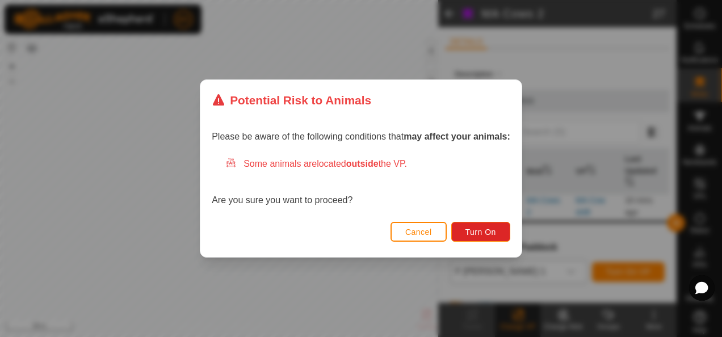
click at [413, 230] on span "Cancel" at bounding box center [418, 232] width 27 height 9
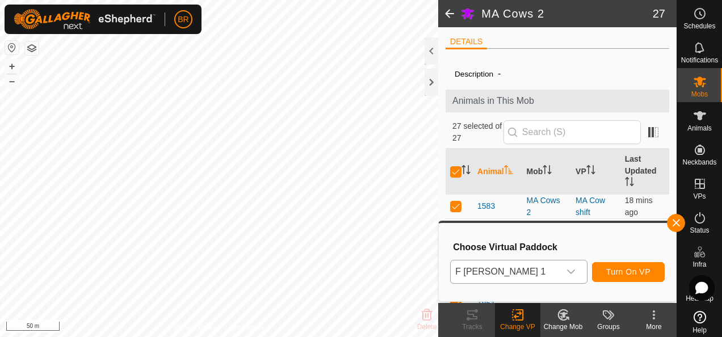
click at [369, 336] on html "BR Schedules Notifications Mobs Animals Neckbands VPs Status Infra Heatmap Help…" at bounding box center [361, 168] width 722 height 337
click at [675, 216] on button "button" at bounding box center [676, 223] width 18 height 18
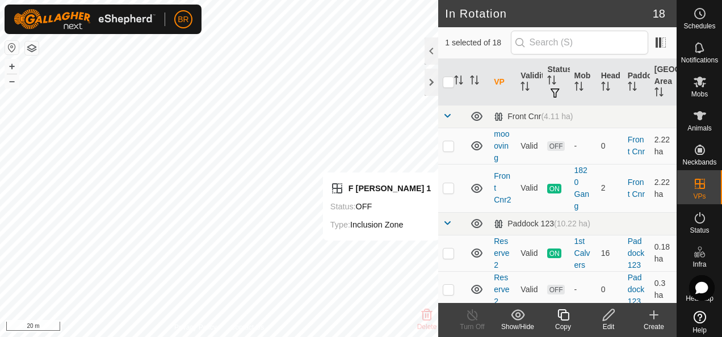
click at [612, 317] on icon at bounding box center [608, 315] width 14 height 14
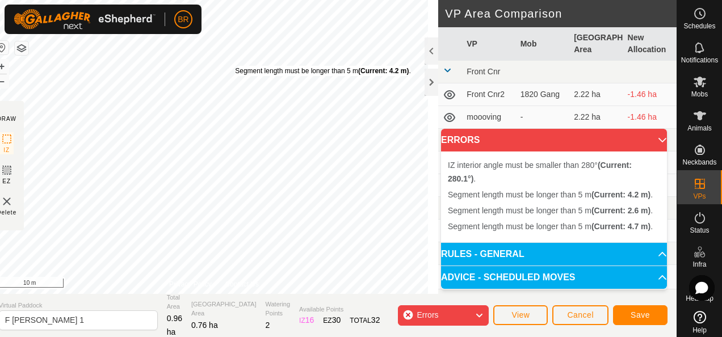
click at [245, 66] on div "Segment length must be longer than 5 m (Current: 4.2 m) . + – ⇧ i 10 m" at bounding box center [214, 147] width 449 height 294
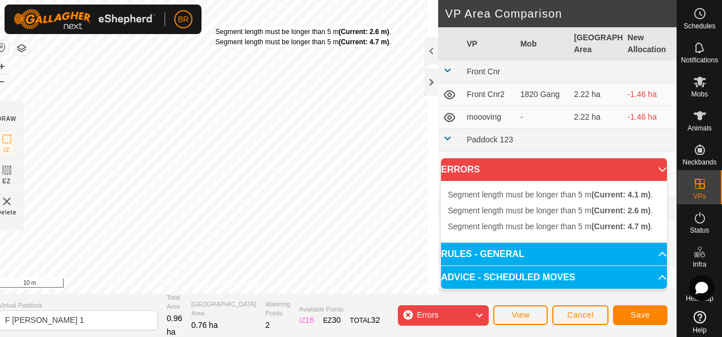
drag, startPoint x: 236, startPoint y: 34, endPoint x: 226, endPoint y: 27, distance: 12.6
click at [226, 27] on div "Segment length must be longer than 5 m (Current: 2.6 m) . Segment length must b…" at bounding box center [303, 37] width 175 height 20
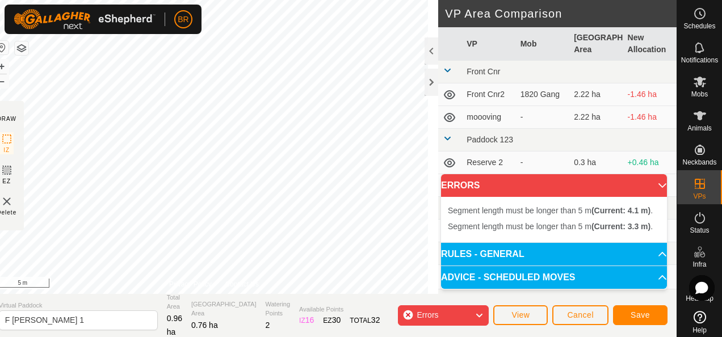
click at [348, 160] on div "Segment length must be longer than 5 m (Current: 4.1 m) . Segment length must b…" at bounding box center [214, 147] width 449 height 294
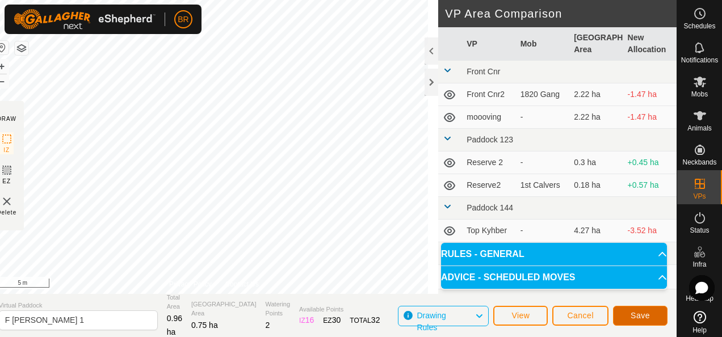
click at [643, 314] on span "Save" at bounding box center [639, 315] width 19 height 9
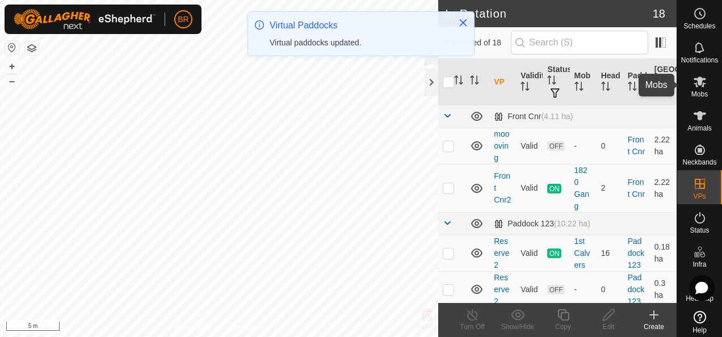
click at [693, 85] on icon at bounding box center [700, 82] width 14 height 14
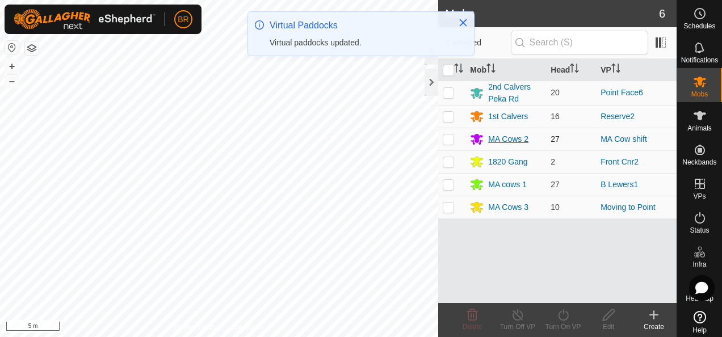
click at [496, 136] on div "MA Cows 2" at bounding box center [508, 139] width 40 height 12
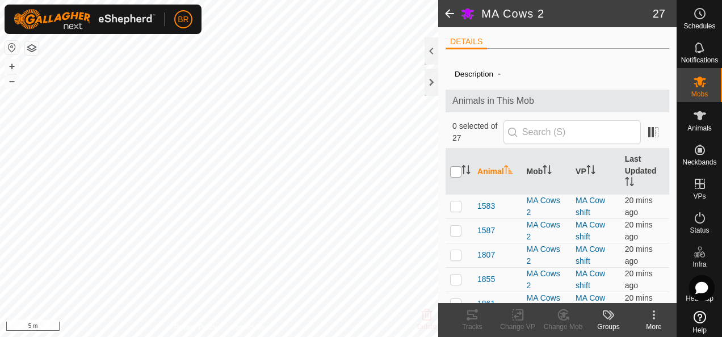
click at [452, 168] on input "checkbox" at bounding box center [455, 171] width 11 height 11
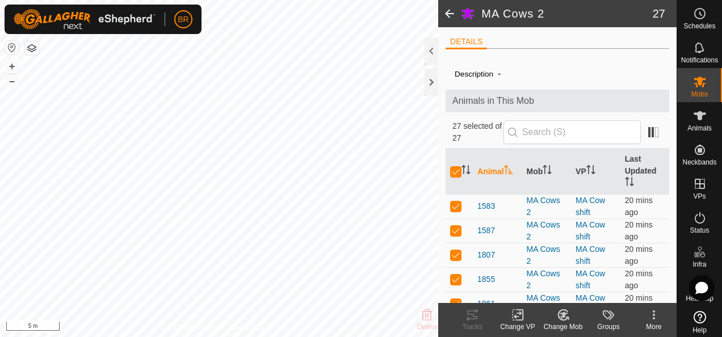
click at [513, 323] on div "Change VP" at bounding box center [517, 327] width 45 height 10
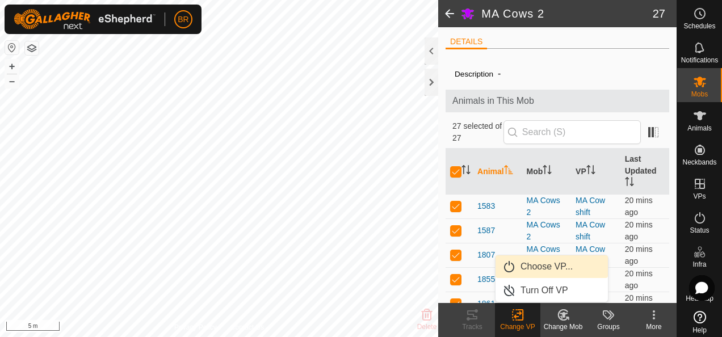
click at [521, 269] on link "Choose VP..." at bounding box center [551, 266] width 112 height 23
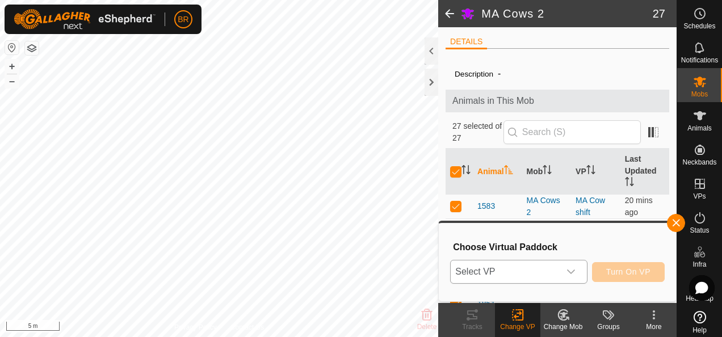
click at [521, 269] on span "Select VP" at bounding box center [505, 271] width 108 height 23
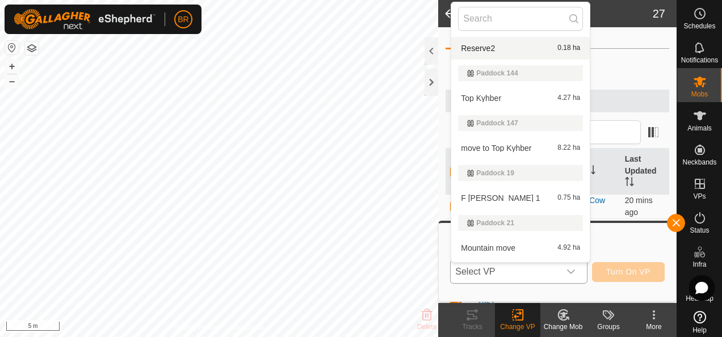
scroll to position [133, 0]
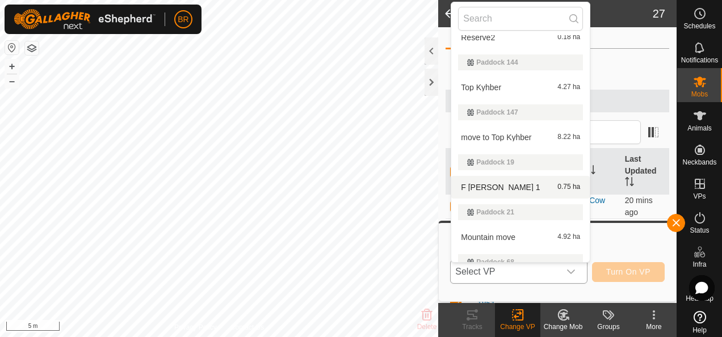
click at [487, 186] on li "F [PERSON_NAME] 1 0.75 ha" at bounding box center [520, 187] width 138 height 23
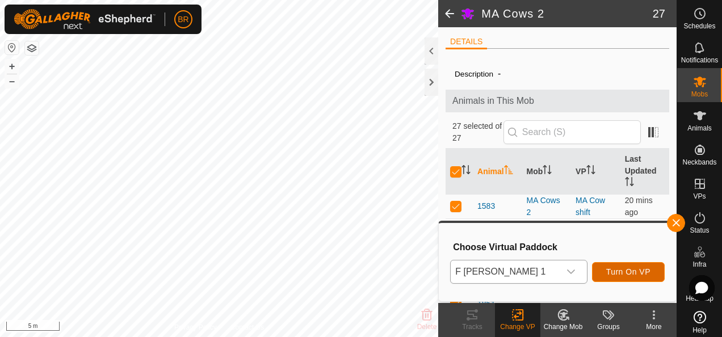
click at [622, 272] on span "Turn On VP" at bounding box center [628, 271] width 44 height 9
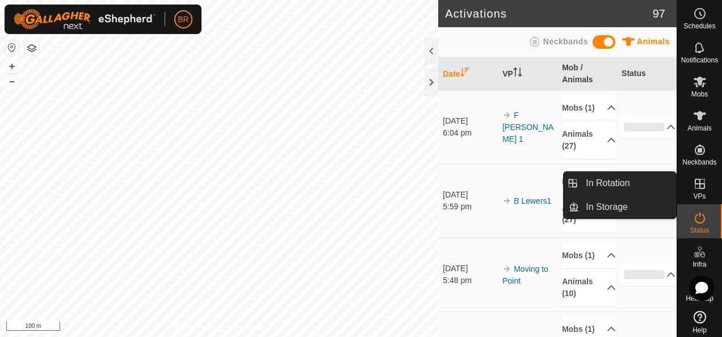
click at [693, 186] on icon at bounding box center [700, 184] width 14 height 14
click at [613, 185] on link "In Rotation" at bounding box center [627, 183] width 97 height 23
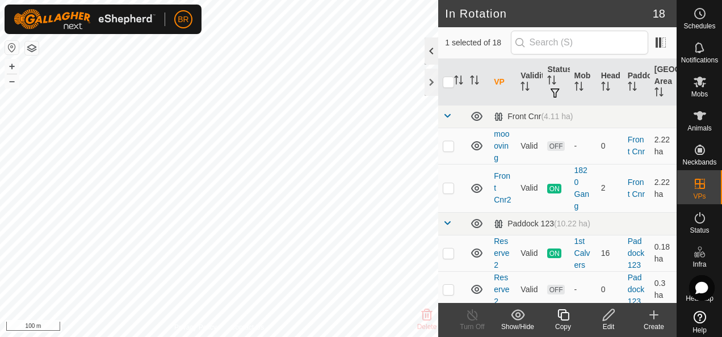
click at [426, 48] on div at bounding box center [431, 50] width 14 height 27
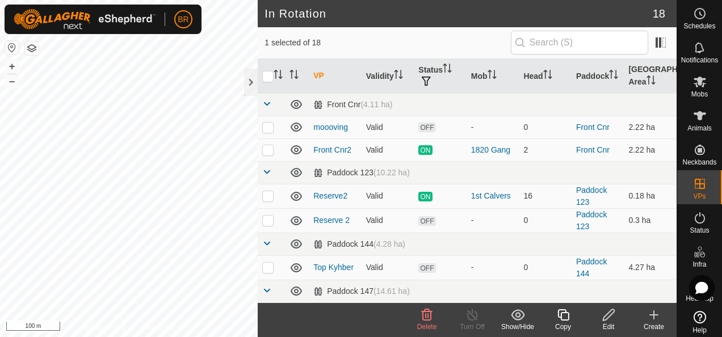
click at [426, 317] on icon at bounding box center [427, 315] width 14 height 14
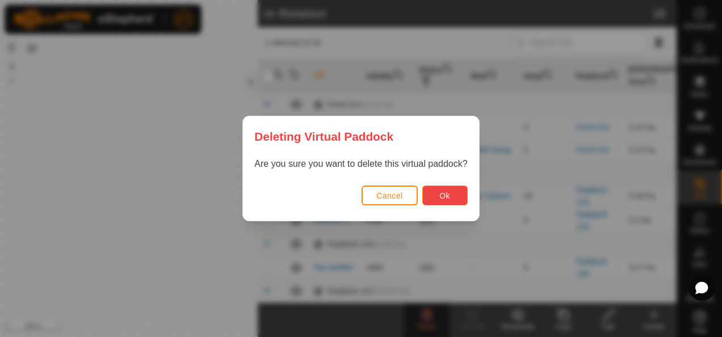
click at [443, 196] on span "Ok" at bounding box center [444, 195] width 11 height 9
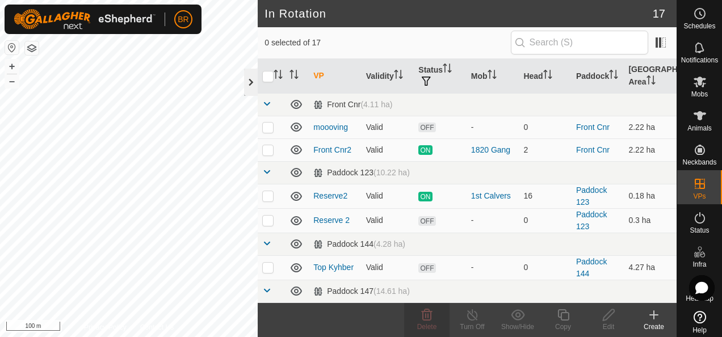
click at [244, 79] on div at bounding box center [251, 82] width 14 height 27
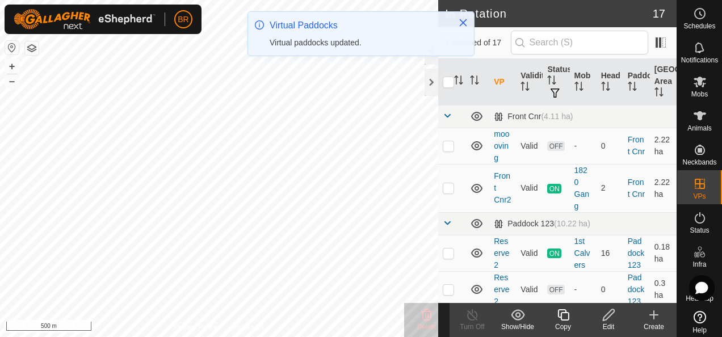
click at [429, 60] on div "Virtual Paddocks Virtual paddocks updated." at bounding box center [360, 38] width 227 height 54
click at [461, 24] on icon "Close" at bounding box center [463, 22] width 7 height 7
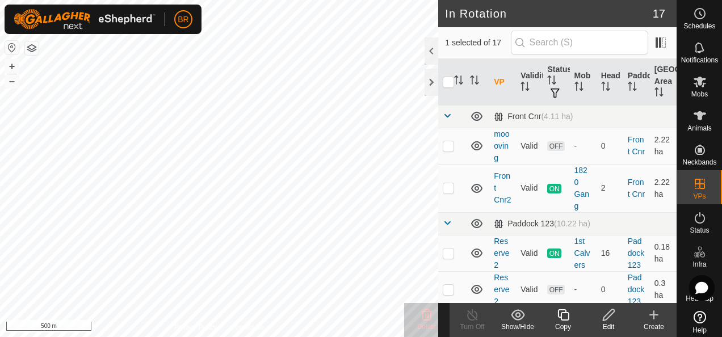
click at [427, 50] on div at bounding box center [431, 50] width 14 height 27
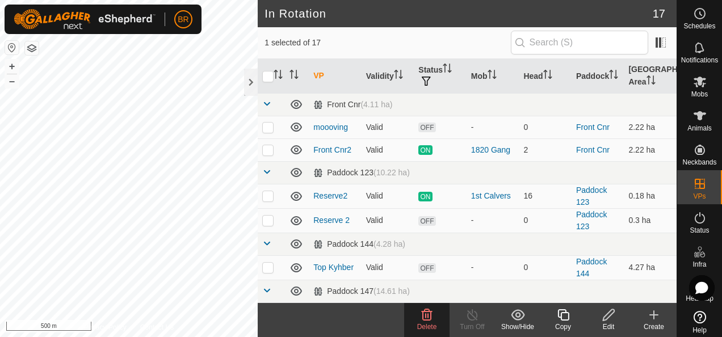
click at [432, 317] on icon at bounding box center [427, 315] width 14 height 14
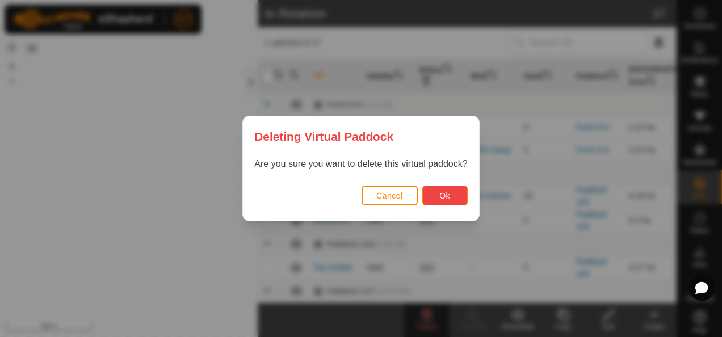
click at [444, 191] on button "Ok" at bounding box center [444, 196] width 45 height 20
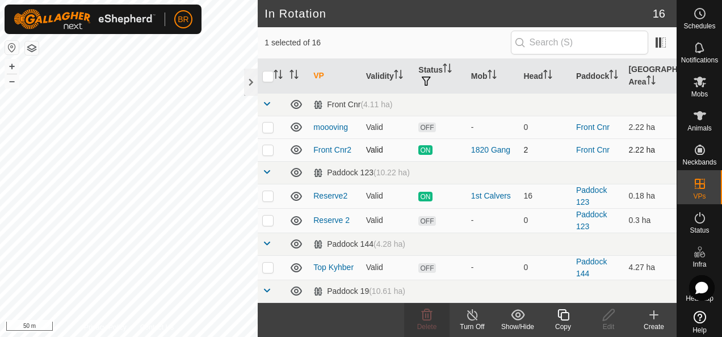
click at [313, 158] on div "In Rotation 16 1 selected of 16 VP Validity Status Mob Head Paddock Grazing Are…" at bounding box center [338, 168] width 676 height 337
click at [695, 218] on icon at bounding box center [700, 217] width 10 height 11
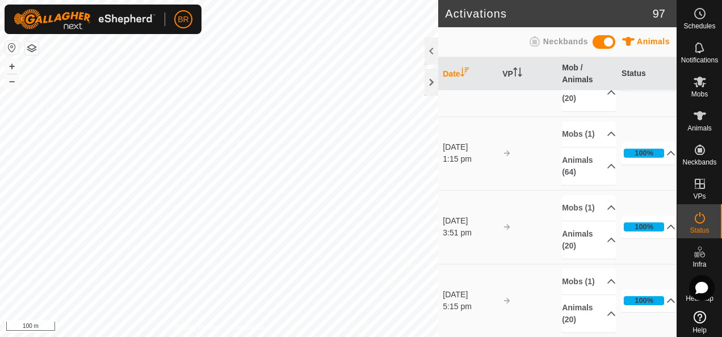
scroll to position [511, 0]
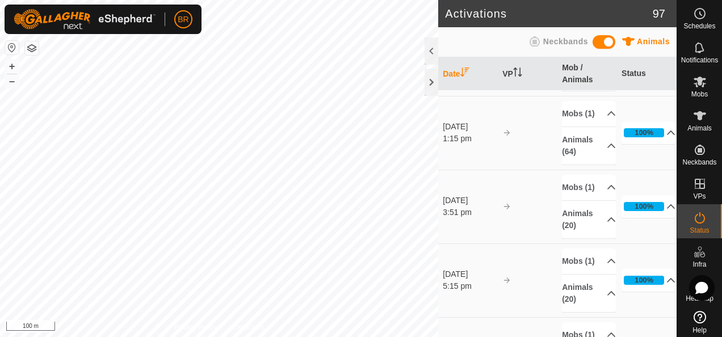
click at [299, 336] on html "BR Schedules Notifications Mobs Animals Neckbands VPs Status Infra Heatmap Help…" at bounding box center [361, 168] width 722 height 337
click at [352, 336] on html "BR Schedules Notifications Mobs Animals Neckbands VPs Status Infra Heatmap Help…" at bounding box center [361, 168] width 722 height 337
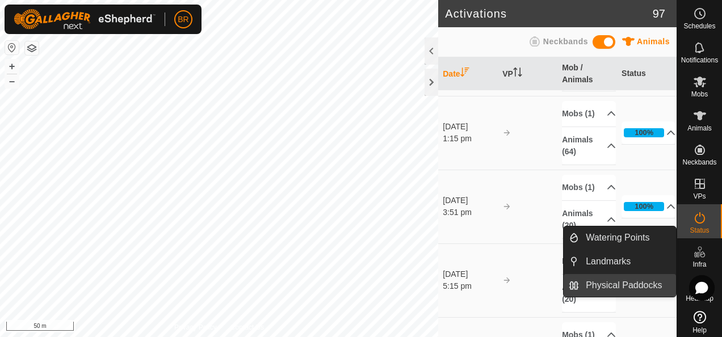
click at [636, 286] on link "Physical Paddocks" at bounding box center [627, 285] width 97 height 23
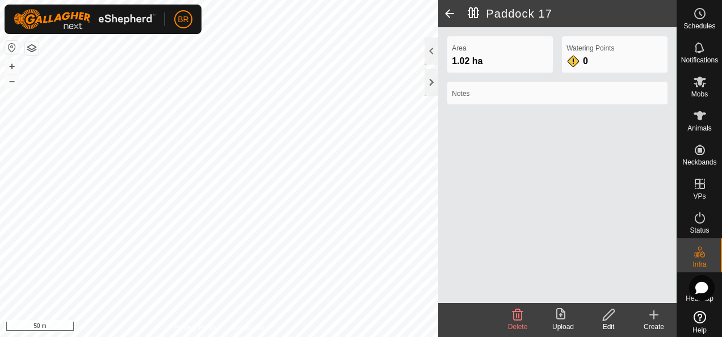
click at [610, 323] on div "Edit" at bounding box center [608, 327] width 45 height 10
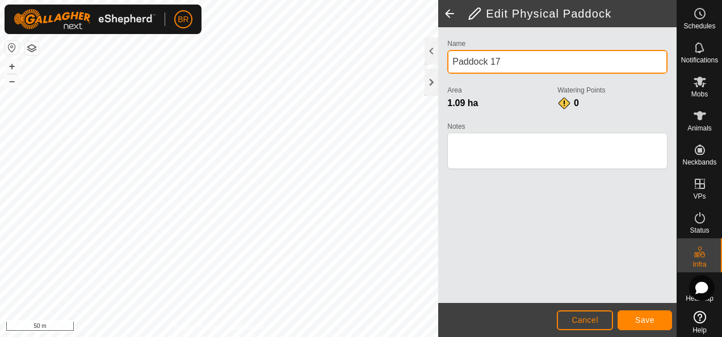
drag, startPoint x: 507, startPoint y: 58, endPoint x: 442, endPoint y: 73, distance: 66.8
click at [442, 73] on div "Name Paddock 17 Area 1.09 ha Watering Points 0 Notes" at bounding box center [557, 165] width 238 height 276
type input "Deer"
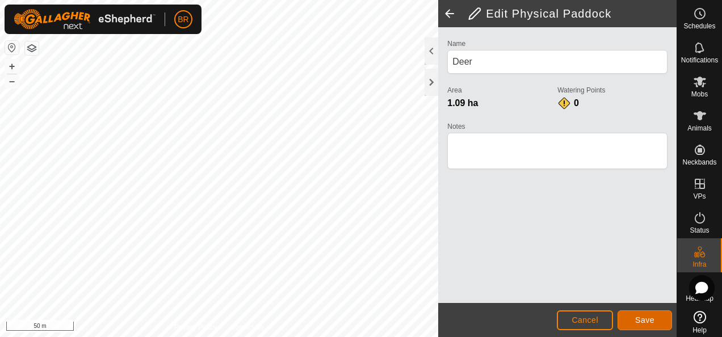
click at [641, 323] on span "Save" at bounding box center [644, 319] width 19 height 9
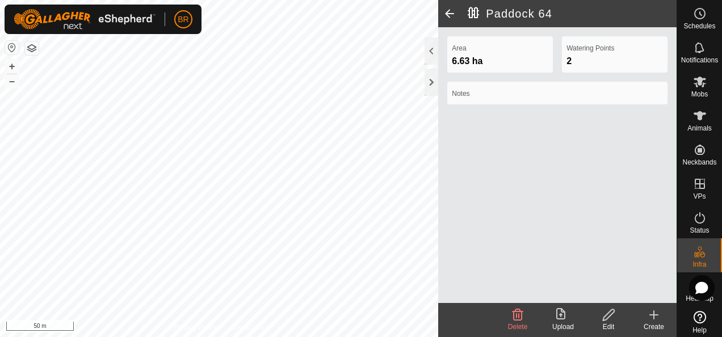
click at [612, 321] on icon at bounding box center [608, 315] width 14 height 14
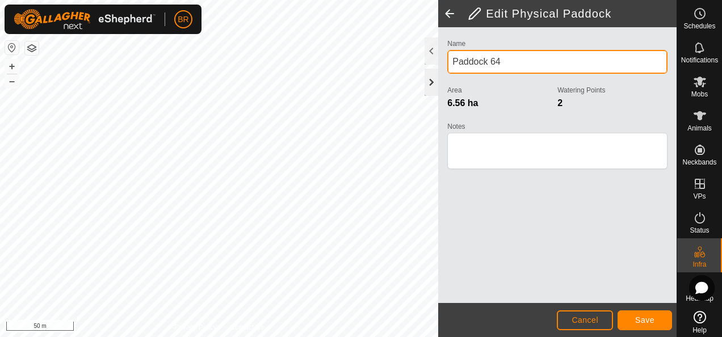
click at [397, 74] on div "Privacy Policy Contact Us + – ⇧ i 50 m Edit Physical Paddock Name Paddock 64 Ar…" at bounding box center [338, 168] width 676 height 337
drag, startPoint x: 514, startPoint y: 61, endPoint x: 446, endPoint y: 65, distance: 68.2
click at [446, 61] on div "Name Paddock 64 Area 6.56 ha Watering Points 2 Notes" at bounding box center [557, 109] width 229 height 146
type input "Btm River Flat"
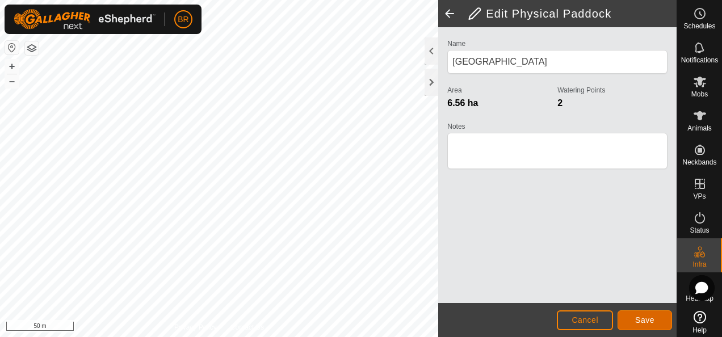
click at [649, 318] on span "Save" at bounding box center [644, 319] width 19 height 9
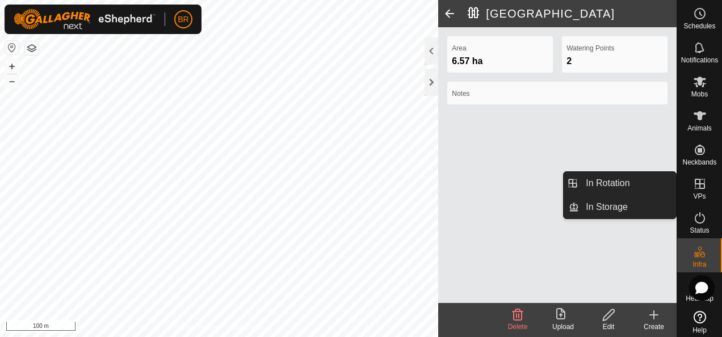
click at [706, 186] on div "VPs" at bounding box center [699, 187] width 45 height 34
click at [646, 178] on link "In Rotation" at bounding box center [627, 183] width 97 height 23
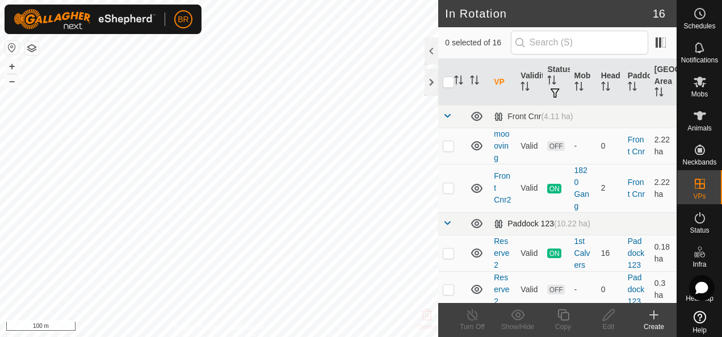
checkbox input "true"
checkbox input "false"
click at [431, 49] on div at bounding box center [431, 50] width 14 height 27
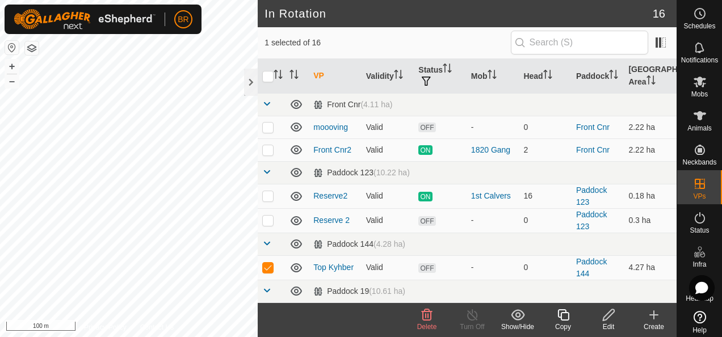
click at [430, 326] on span "Delete" at bounding box center [427, 327] width 20 height 8
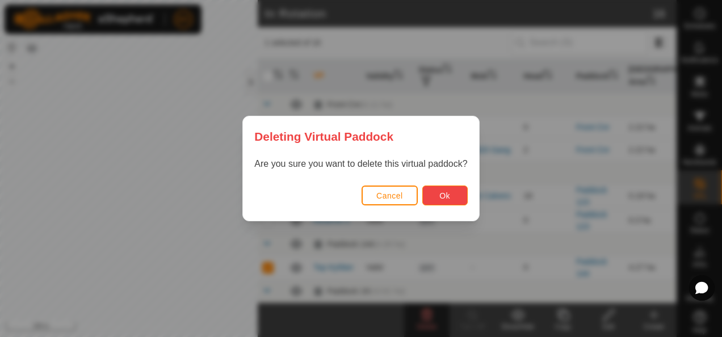
click at [445, 196] on span "Ok" at bounding box center [444, 195] width 11 height 9
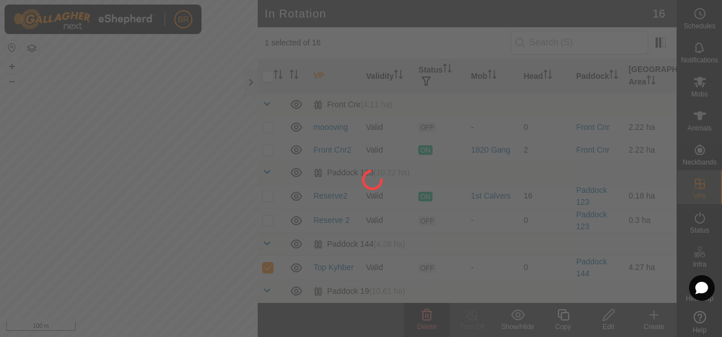
checkbox input "false"
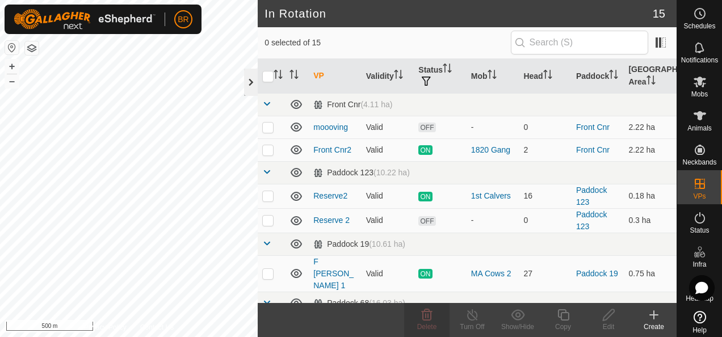
click at [246, 79] on div at bounding box center [251, 82] width 14 height 27
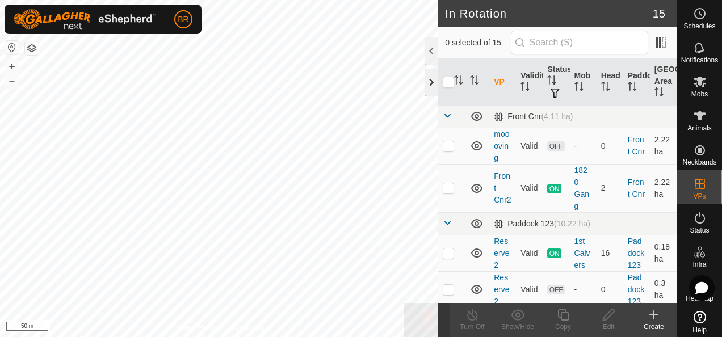
checkbox input "true"
click at [561, 314] on icon at bounding box center [562, 314] width 11 height 11
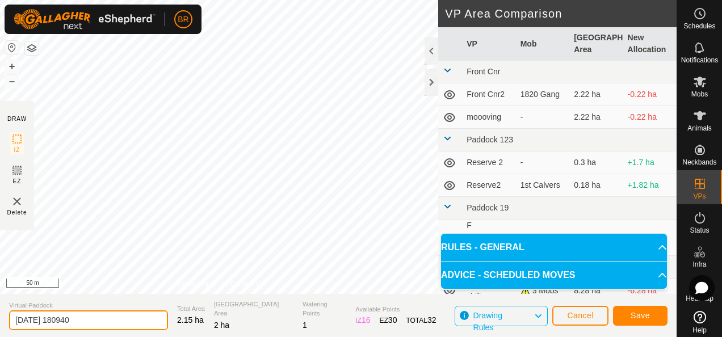
drag, startPoint x: 95, startPoint y: 317, endPoint x: 13, endPoint y: 321, distance: 81.8
click at [13, 321] on input "2025-08-10 180940" at bounding box center [88, 320] width 159 height 20
type input "B Lewers 2"
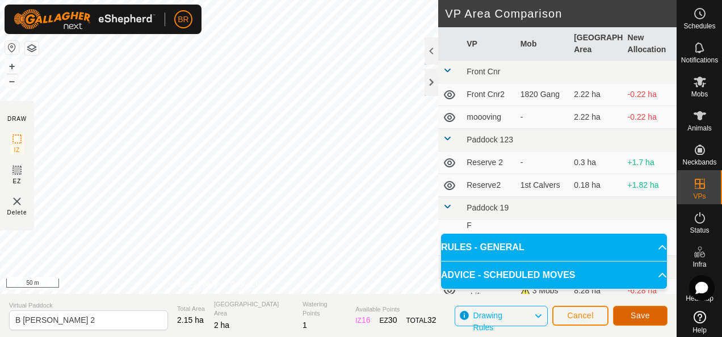
click at [638, 315] on span "Save" at bounding box center [639, 315] width 19 height 9
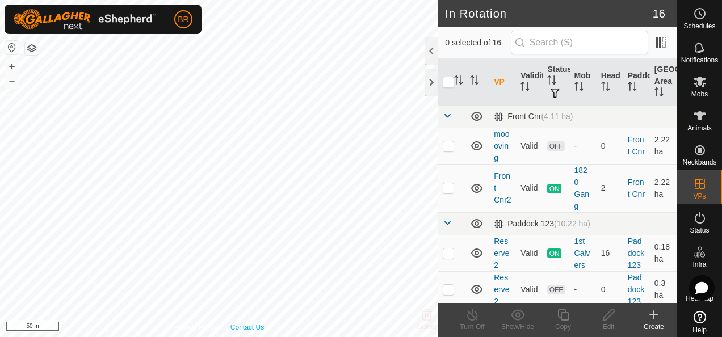
click at [245, 329] on div "Privacy Policy Contact Us + – ⇧ i 50 m" at bounding box center [219, 168] width 438 height 337
checkbox input "true"
click at [566, 319] on icon at bounding box center [563, 315] width 14 height 14
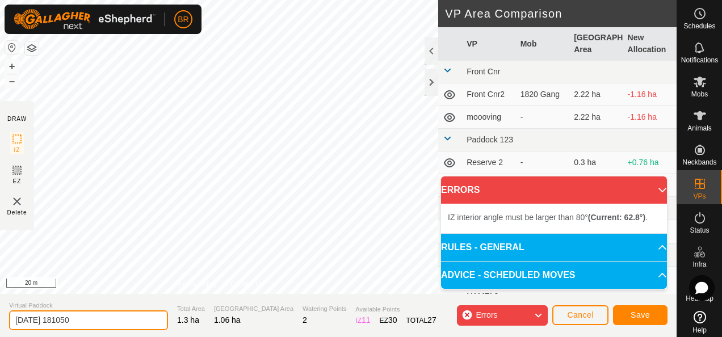
drag, startPoint x: 107, startPoint y: 320, endPoint x: 0, endPoint y: 315, distance: 107.4
click at [0, 312] on html "BR Schedules Notifications Mobs Animals Neckbands VPs Status Infra Heatmap Help…" at bounding box center [361, 168] width 722 height 337
type input "f"
type input "F Lewers 2"
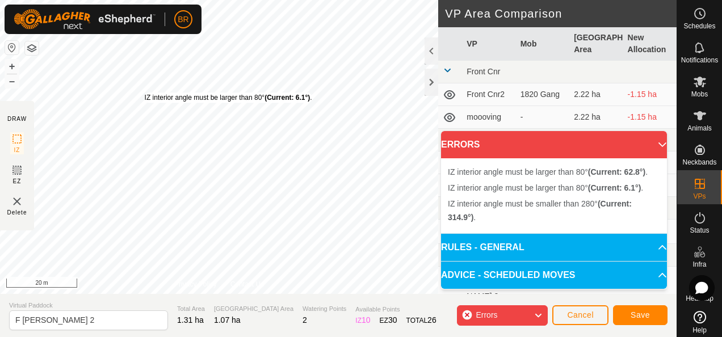
click at [145, 92] on div "IZ interior angle must be larger than 80° (Current: 6.1°) ." at bounding box center [228, 97] width 167 height 10
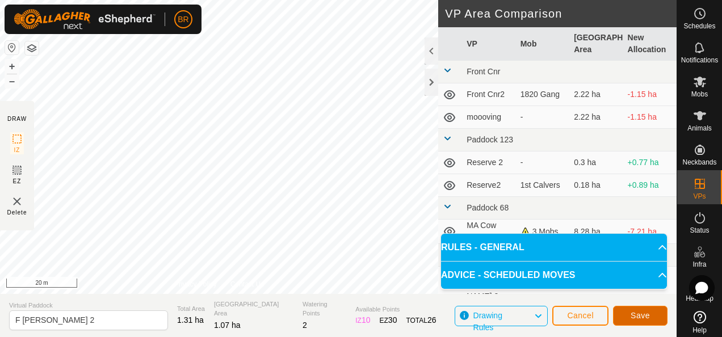
click at [645, 311] on span "Save" at bounding box center [639, 315] width 19 height 9
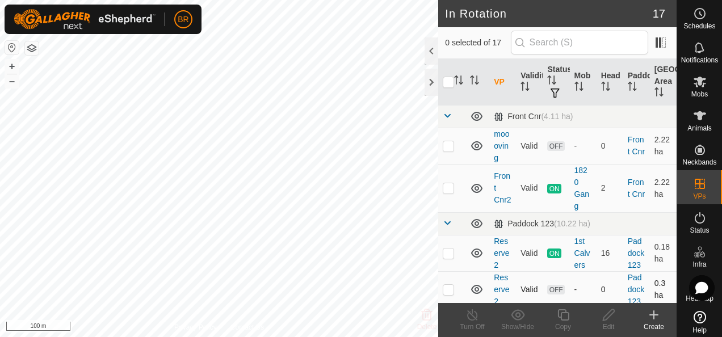
checkbox input "true"
click at [561, 322] on div "Copy" at bounding box center [562, 327] width 45 height 10
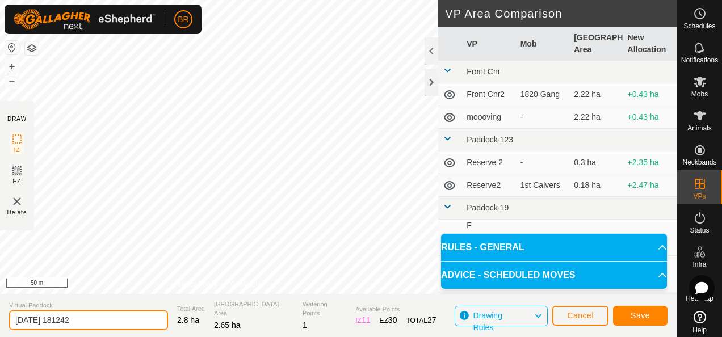
drag, startPoint x: 112, startPoint y: 316, endPoint x: 0, endPoint y: 332, distance: 113.5
click at [0, 334] on html "BR Schedules Notifications Mobs Animals Neckbands VPs Status Infra Heatmap Help…" at bounding box center [361, 168] width 722 height 337
type input "B Lewers 3"
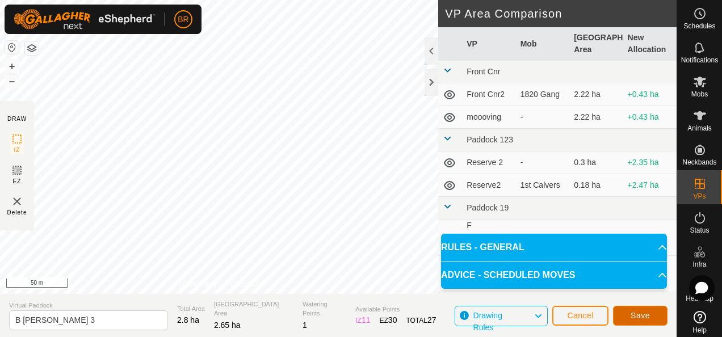
click at [639, 314] on span "Save" at bounding box center [639, 315] width 19 height 9
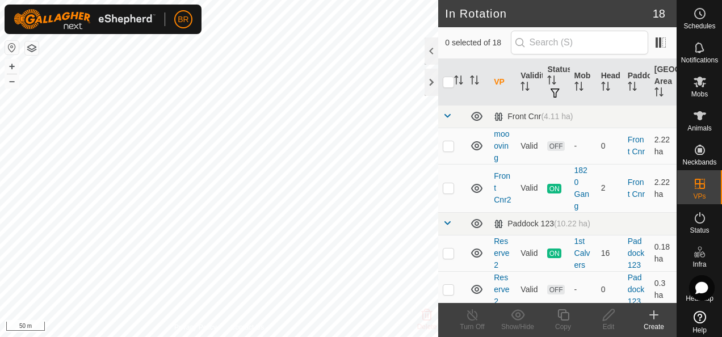
checkbox input "true"
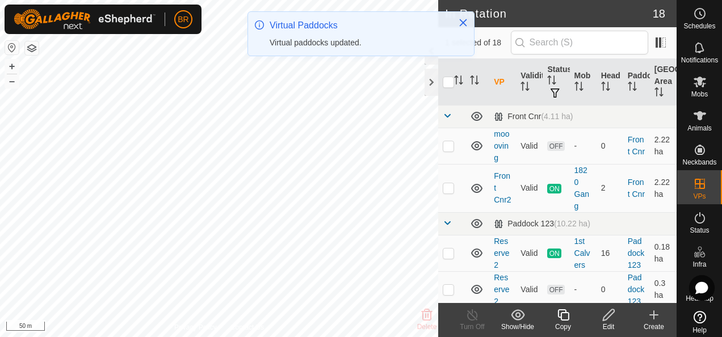
click at [559, 317] on icon at bounding box center [562, 314] width 11 height 11
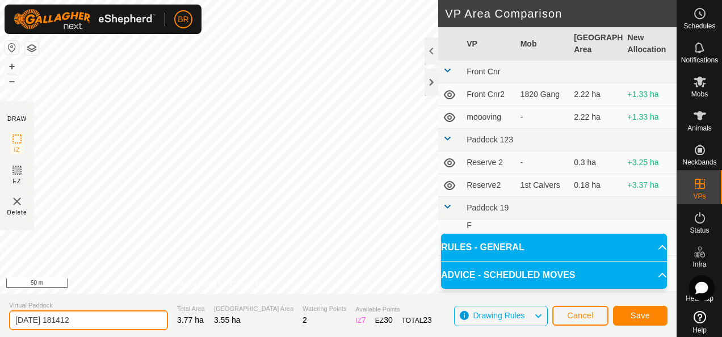
drag, startPoint x: 125, startPoint y: 311, endPoint x: 0, endPoint y: 300, distance: 125.9
click at [0, 300] on html "BR Schedules Notifications Mobs Animals Neckbands VPs Status Infra Heatmap Help…" at bounding box center [361, 168] width 722 height 337
type input "B Lewers 4"
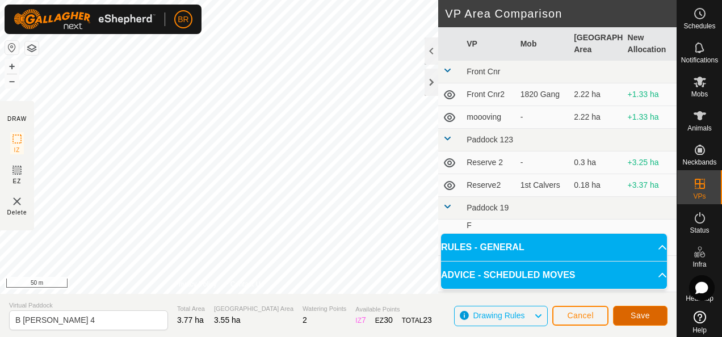
click at [643, 308] on button "Save" at bounding box center [640, 316] width 54 height 20
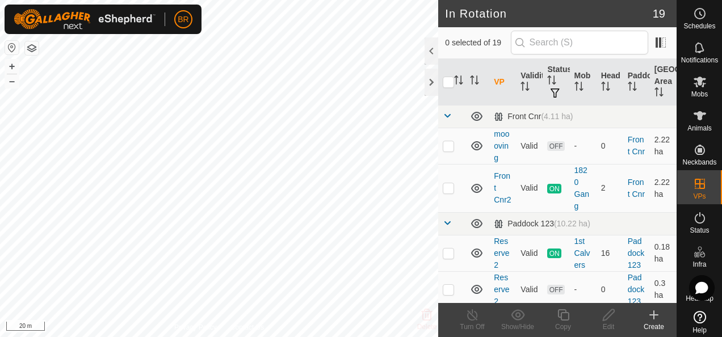
checkbox input "true"
click at [562, 320] on icon at bounding box center [562, 314] width 11 height 11
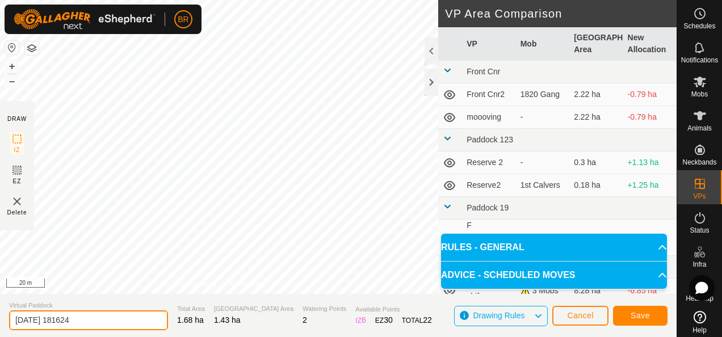
drag, startPoint x: 102, startPoint y: 319, endPoint x: 0, endPoint y: 336, distance: 103.5
click at [0, 336] on html "BR Schedules Notifications Mobs Animals Neckbands VPs Status Infra Heatmap Help…" at bounding box center [361, 168] width 722 height 337
type input "F Lewers 3"
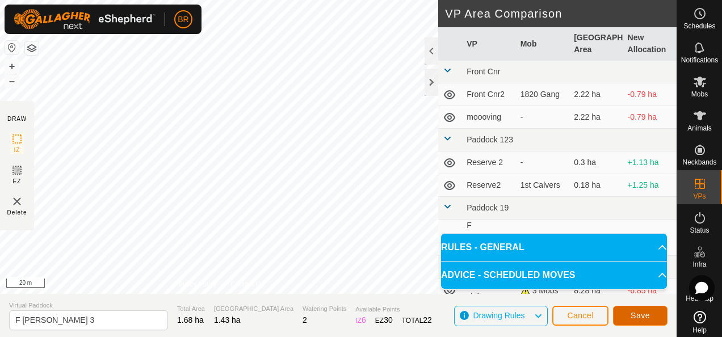
click at [640, 314] on span "Save" at bounding box center [639, 315] width 19 height 9
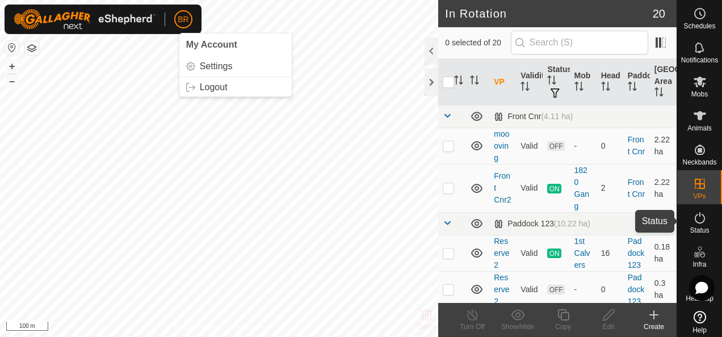
click at [696, 222] on icon at bounding box center [700, 218] width 14 height 14
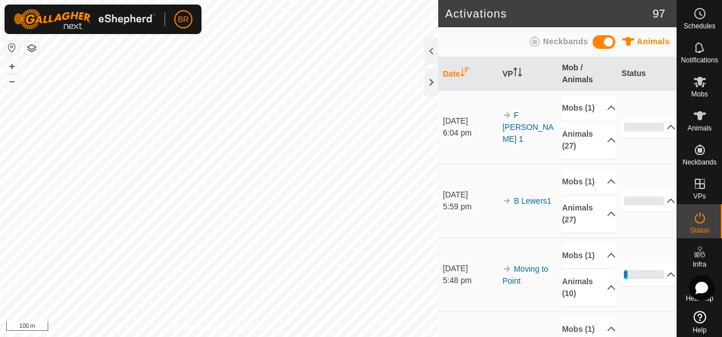
click at [696, 220] on icon at bounding box center [700, 218] width 14 height 14
